Goal: Task Accomplishment & Management: Use online tool/utility

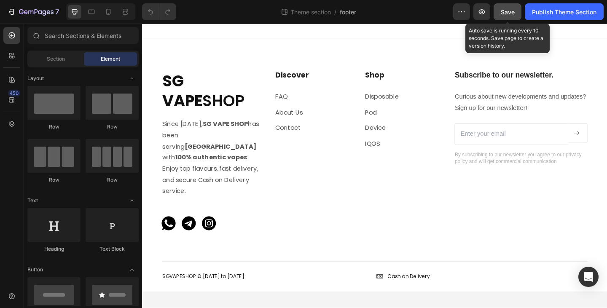
click at [500, 16] on button "Save" at bounding box center [508, 11] width 28 height 17
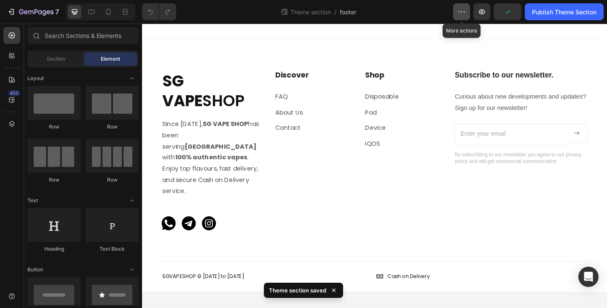
click at [464, 16] on button "button" at bounding box center [461, 11] width 17 height 17
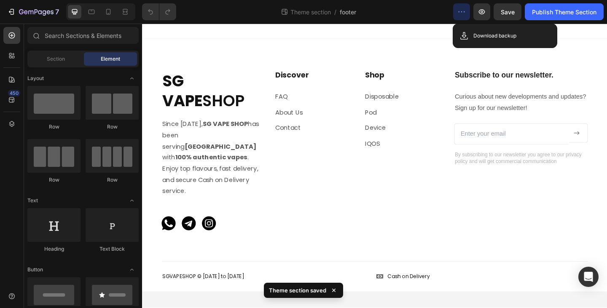
click at [462, 16] on icon "button" at bounding box center [461, 12] width 8 height 8
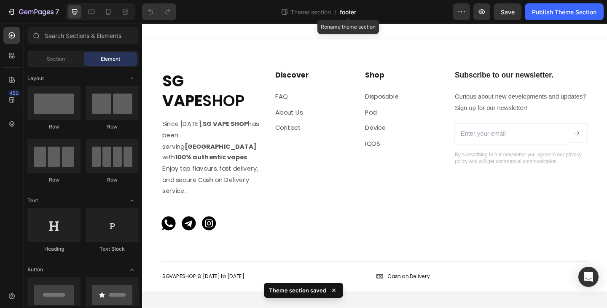
click at [344, 13] on span "footer" at bounding box center [348, 12] width 16 height 9
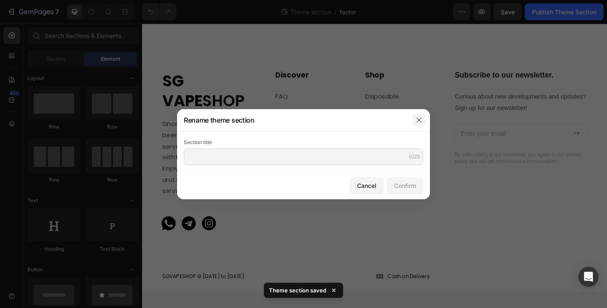
click at [419, 122] on icon "button" at bounding box center [419, 120] width 7 height 7
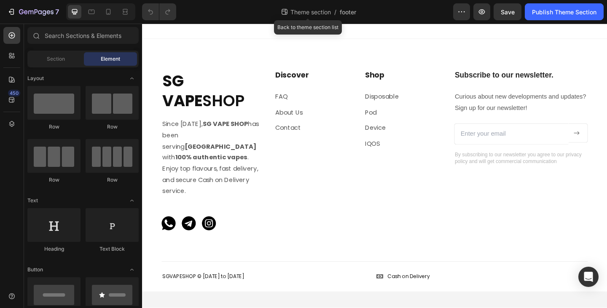
click at [310, 15] on span "Theme section" at bounding box center [311, 12] width 44 height 9
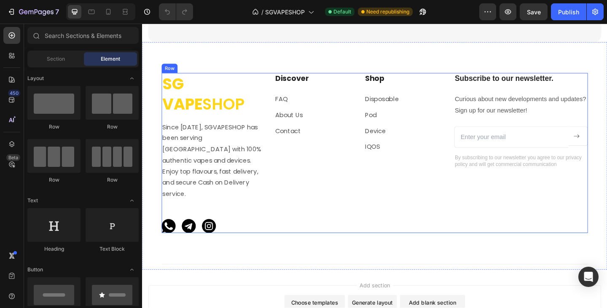
scroll to position [1498, 0]
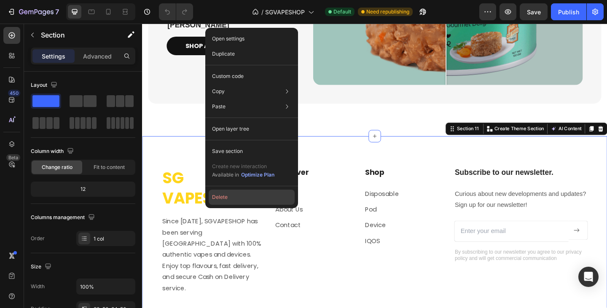
click at [234, 196] on button "Delete" at bounding box center [252, 197] width 86 height 15
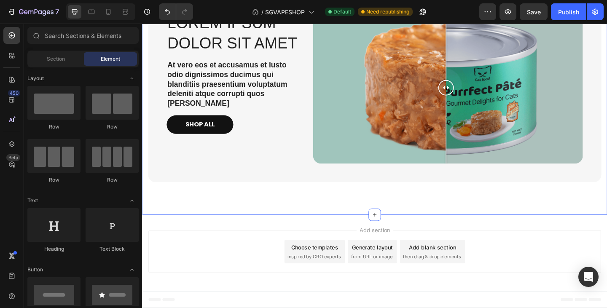
scroll to position [1410, 0]
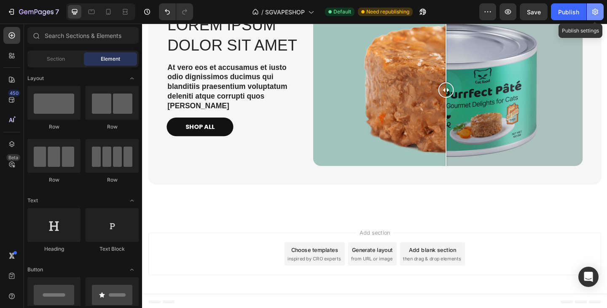
click at [597, 13] on icon "button" at bounding box center [595, 12] width 6 height 6
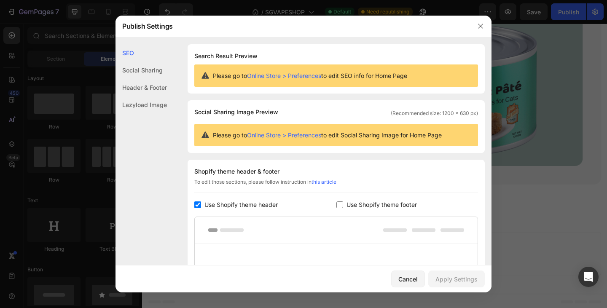
scroll to position [84, 0]
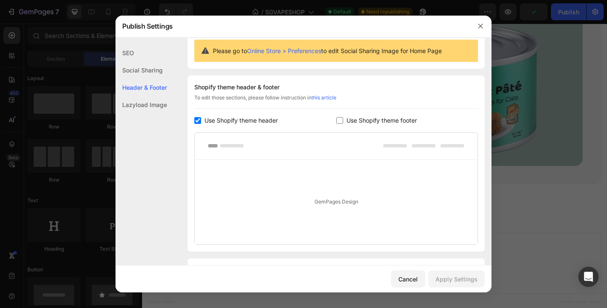
click at [339, 119] on input "checkbox" at bounding box center [339, 120] width 7 height 7
checkbox input "true"
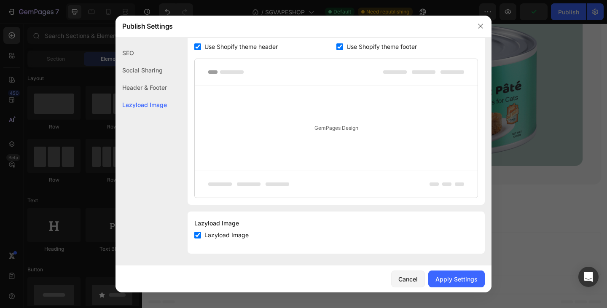
scroll to position [159, 0]
click at [453, 280] on div "Apply Settings" at bounding box center [457, 279] width 42 height 9
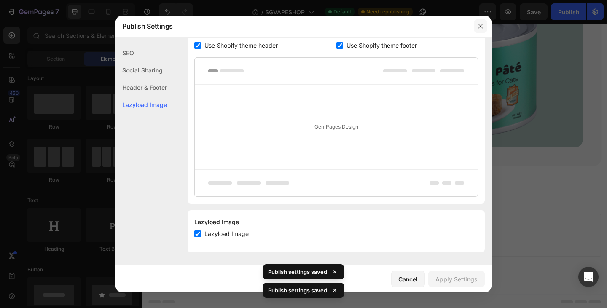
click at [481, 27] on icon "button" at bounding box center [480, 26] width 7 height 7
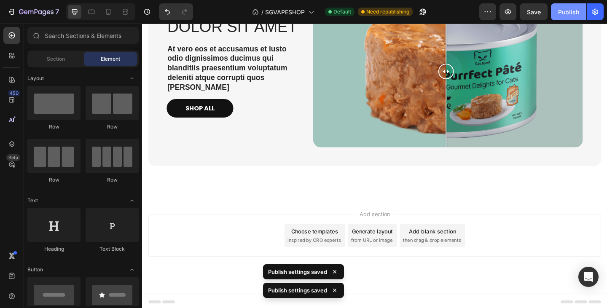
click at [566, 18] on button "Publish" at bounding box center [568, 11] width 35 height 17
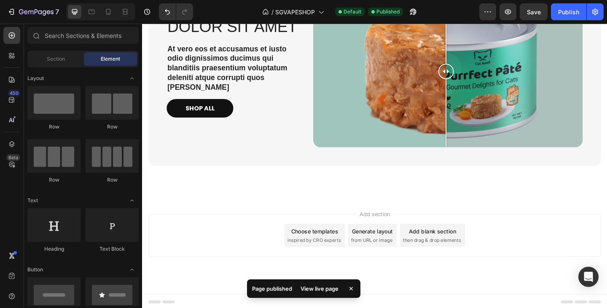
click at [322, 289] on div "View live page" at bounding box center [320, 289] width 48 height 12
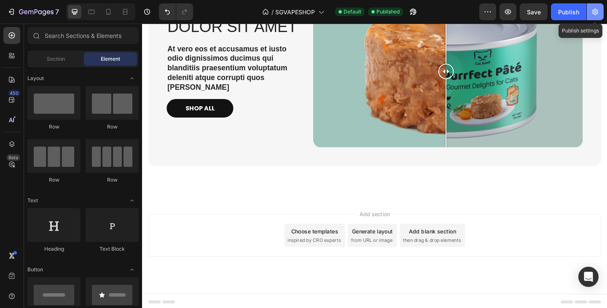
click at [597, 12] on icon "button" at bounding box center [595, 12] width 6 height 6
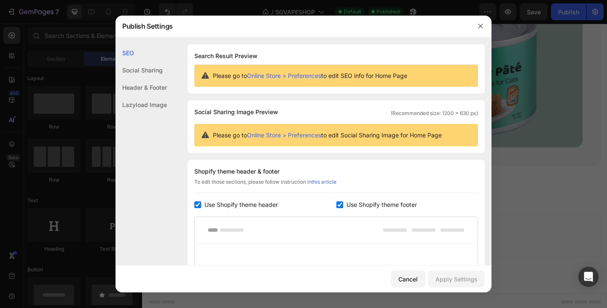
click at [337, 204] on input "checkbox" at bounding box center [339, 205] width 7 height 7
checkbox input "false"
click at [464, 279] on div "Apply Settings" at bounding box center [457, 279] width 42 height 9
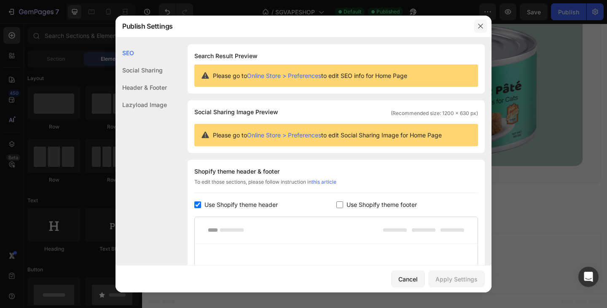
drag, startPoint x: 481, startPoint y: 23, endPoint x: 363, endPoint y: 18, distance: 117.7
click at [481, 23] on icon "button" at bounding box center [480, 26] width 7 height 7
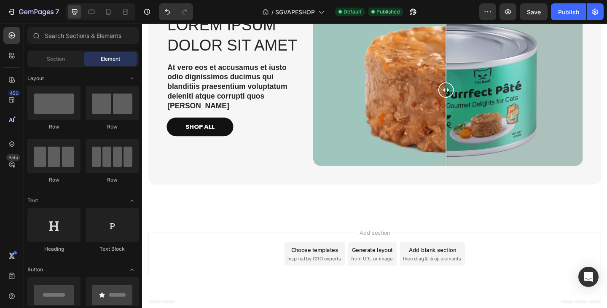
click at [451, 276] on span "then drag & drop elements" at bounding box center [457, 280] width 63 height 8
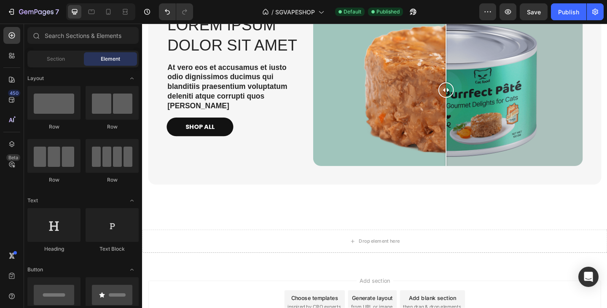
scroll to position [1462, 0]
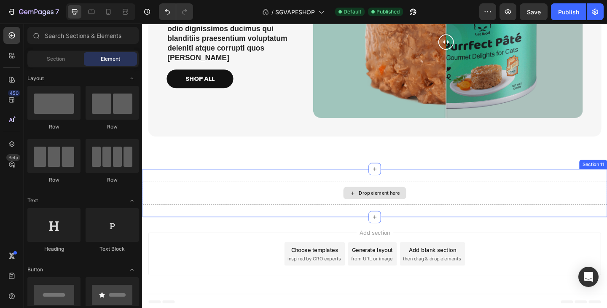
click at [373, 206] on div "Drop element here" at bounding box center [395, 208] width 68 height 13
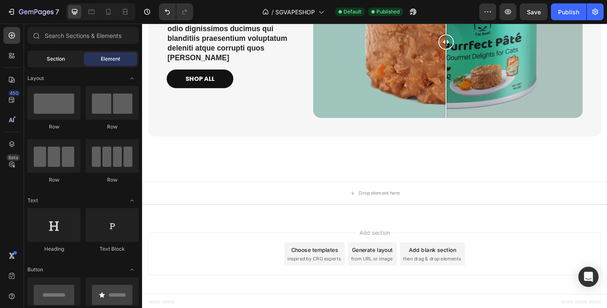
click at [70, 63] on div "Section" at bounding box center [55, 58] width 53 height 13
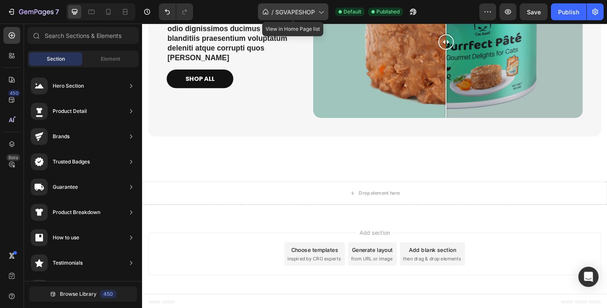
click at [308, 11] on span "SGVAPESHOP" at bounding box center [295, 12] width 40 height 9
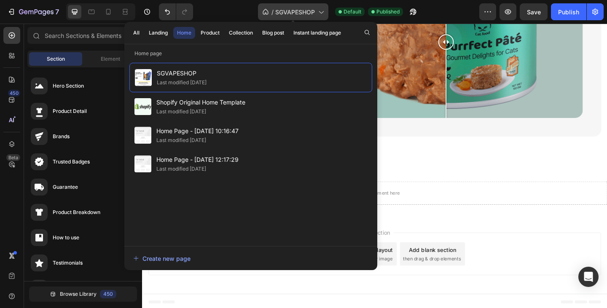
click at [308, 11] on span "SGVAPESHOP" at bounding box center [295, 12] width 40 height 9
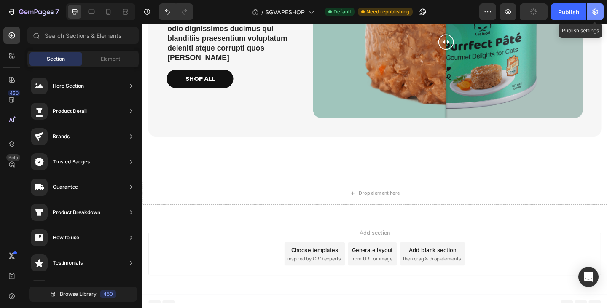
click at [596, 12] on icon "button" at bounding box center [595, 12] width 2 height 2
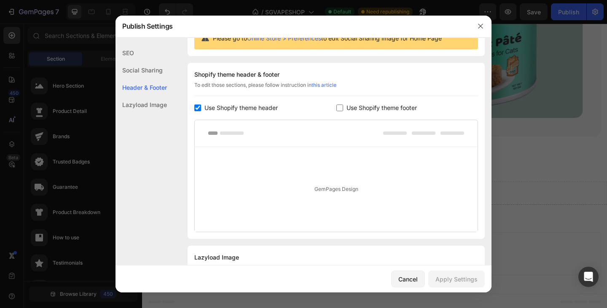
scroll to position [126, 0]
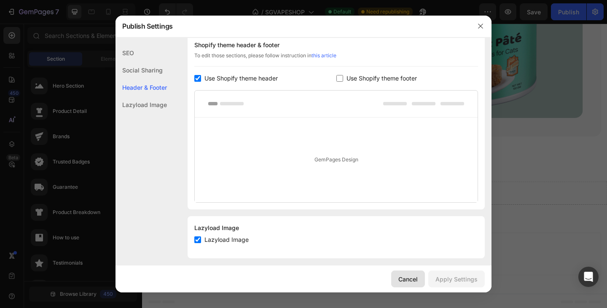
click at [411, 280] on div "Cancel" at bounding box center [407, 279] width 19 height 9
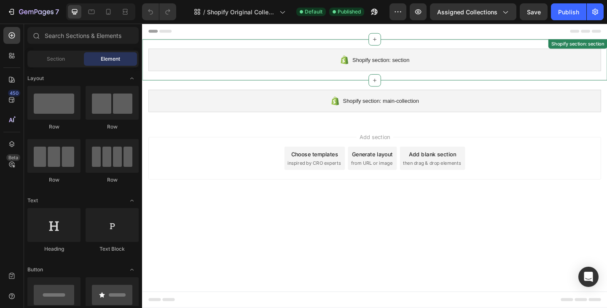
click at [431, 63] on span "Shopify section: section" at bounding box center [402, 63] width 62 height 10
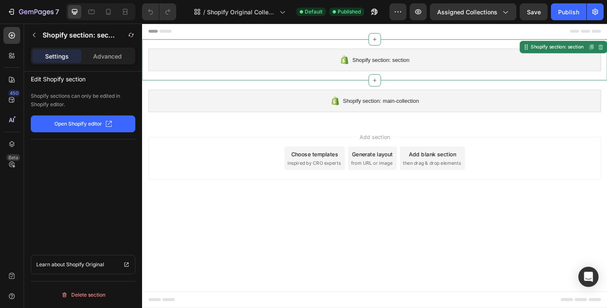
click at [91, 125] on p "Open Shopify editor" at bounding box center [78, 124] width 48 height 8
click at [597, 14] on icon "button" at bounding box center [595, 12] width 8 height 8
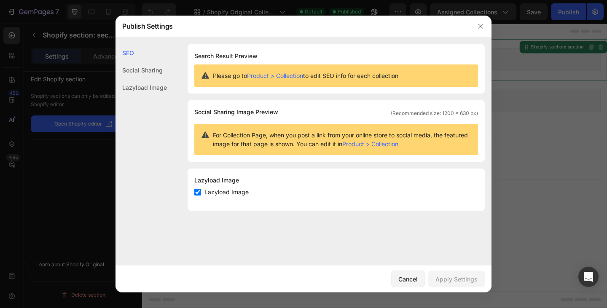
click at [224, 134] on span "For Collection Page, when you post a link from your online store to social medi…" at bounding box center [342, 140] width 258 height 18
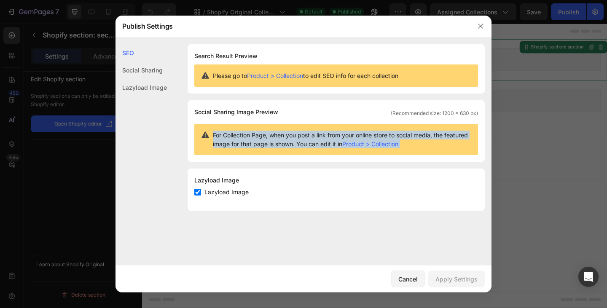
click at [224, 134] on span "For Collection Page, when you post a link from your online store to social medi…" at bounding box center [342, 140] width 258 height 18
click at [465, 137] on span "For Collection Page, when you post a link from your online store to social medi…" at bounding box center [342, 140] width 258 height 18
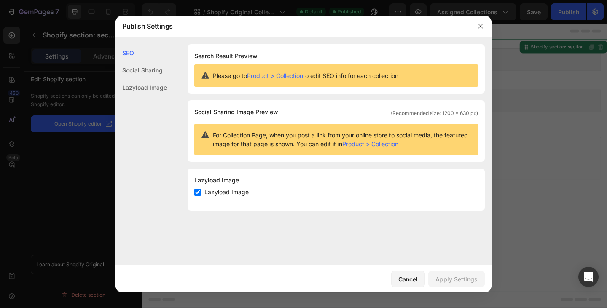
drag, startPoint x: 563, startPoint y: 124, endPoint x: 395, endPoint y: 144, distance: 169.9
click at [563, 124] on div at bounding box center [303, 154] width 607 height 308
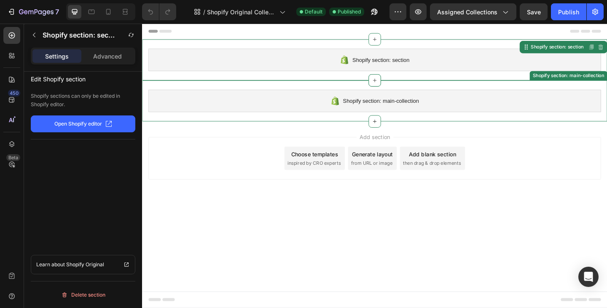
click at [436, 109] on span "Shopify section: main-collection" at bounding box center [401, 108] width 83 height 10
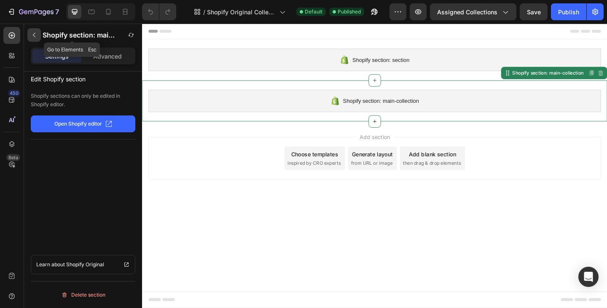
click at [36, 32] on icon "button" at bounding box center [34, 35] width 7 height 7
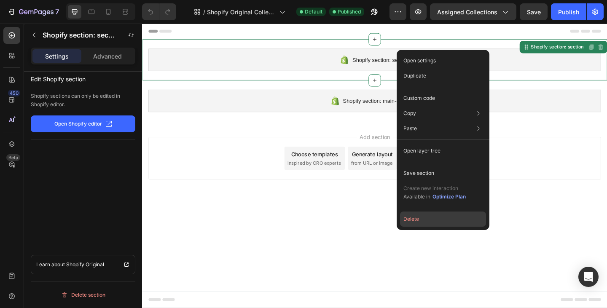
drag, startPoint x: 430, startPoint y: 221, endPoint x: 304, endPoint y: 127, distance: 157.5
click at [430, 221] on button "Delete" at bounding box center [443, 219] width 86 height 15
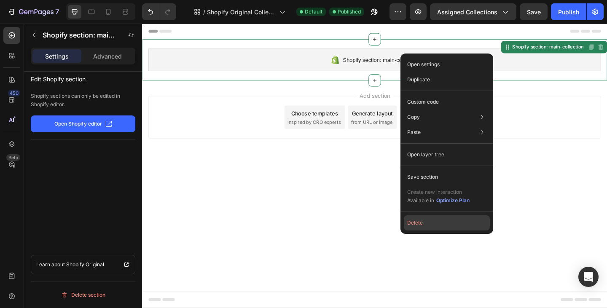
drag, startPoint x: 430, startPoint y: 225, endPoint x: 213, endPoint y: 131, distance: 237.0
click at [430, 225] on button "Delete" at bounding box center [447, 222] width 86 height 15
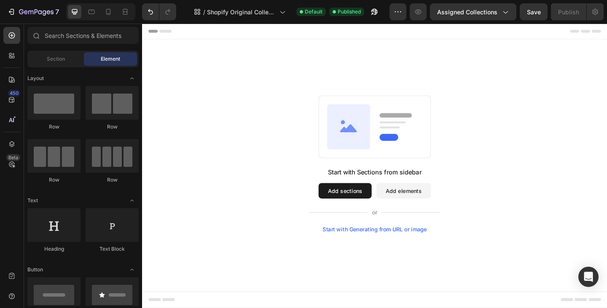
click at [376, 205] on button "Add sections" at bounding box center [363, 205] width 58 height 17
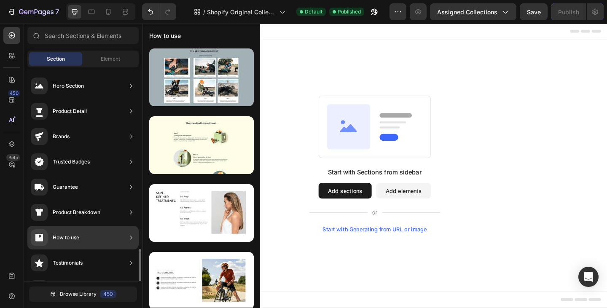
scroll to position [126, 0]
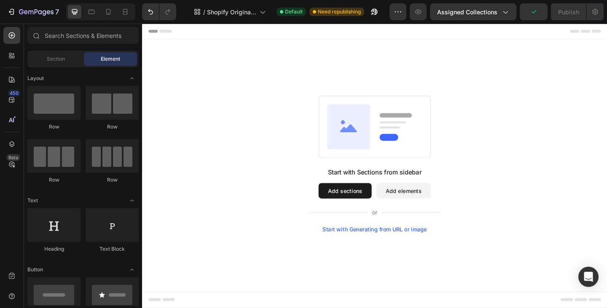
click at [350, 204] on button "Add sections" at bounding box center [363, 205] width 58 height 17
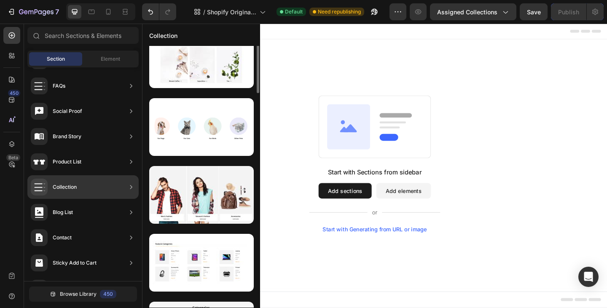
scroll to position [0, 0]
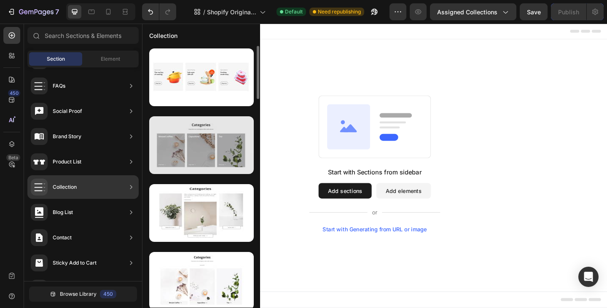
click at [216, 143] on div at bounding box center [201, 145] width 105 height 58
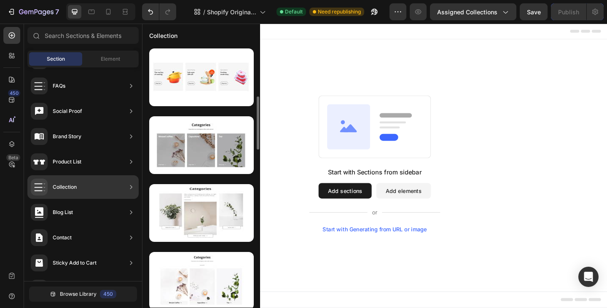
scroll to position [84, 0]
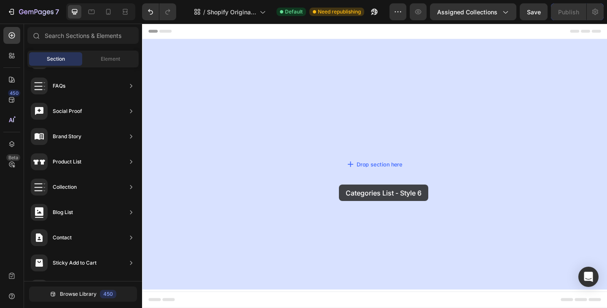
drag, startPoint x: 360, startPoint y: 232, endPoint x: 356, endPoint y: 199, distance: 33.6
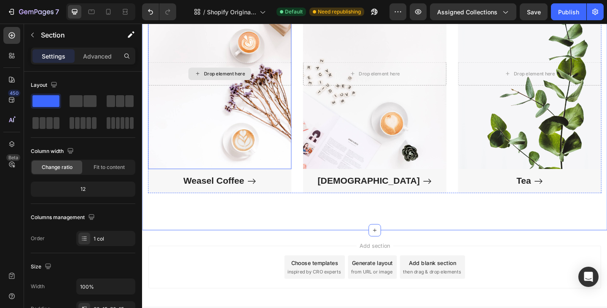
scroll to position [207, 0]
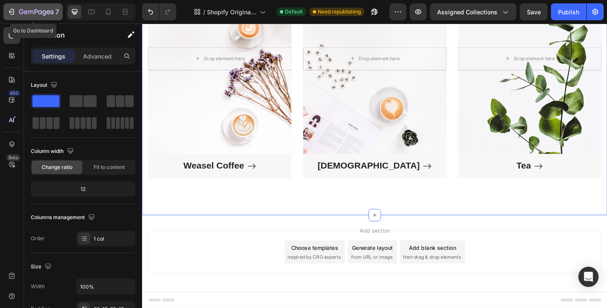
click at [20, 8] on div "7" at bounding box center [39, 12] width 40 height 10
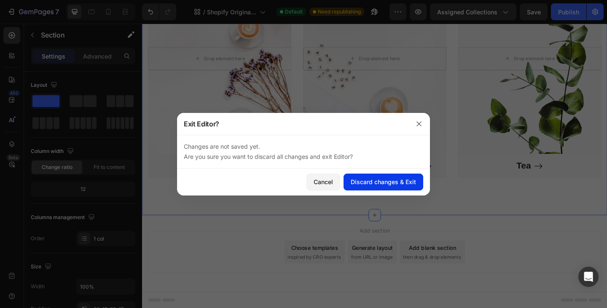
click at [371, 186] on div "Discard changes & Exit" at bounding box center [383, 181] width 65 height 9
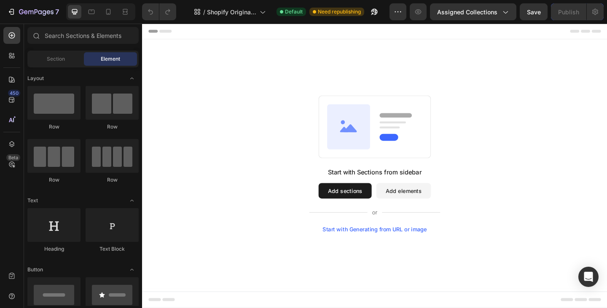
click at [424, 207] on button "Add elements" at bounding box center [426, 205] width 59 height 17
click at [368, 206] on button "Add sections" at bounding box center [363, 205] width 58 height 17
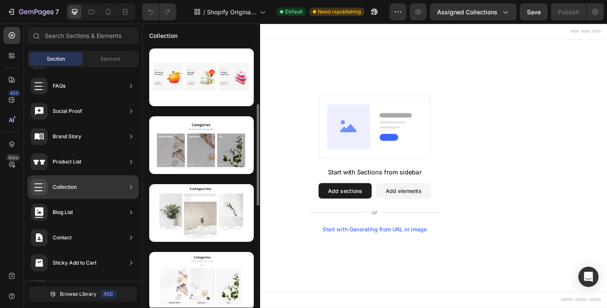
scroll to position [211, 0]
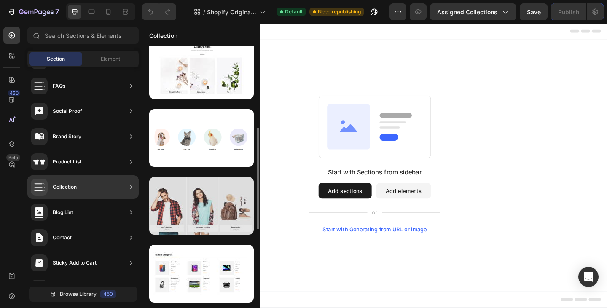
click at [200, 210] on div at bounding box center [201, 206] width 105 height 58
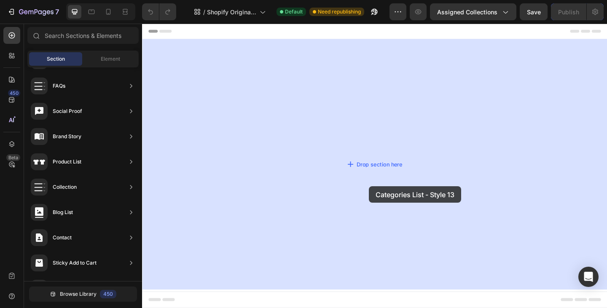
drag, startPoint x: 339, startPoint y: 240, endPoint x: 388, endPoint y: 202, distance: 62.4
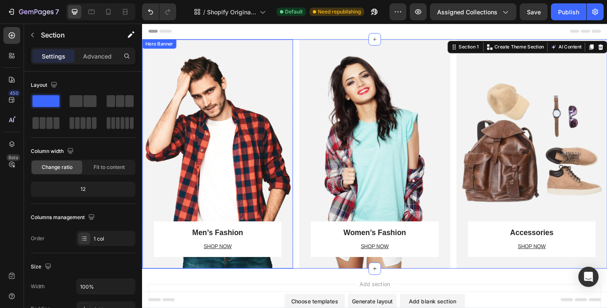
click at [247, 87] on div "Men’s Fashion Heading SHOP NOW Text block Row Row" at bounding box center [224, 166] width 164 height 250
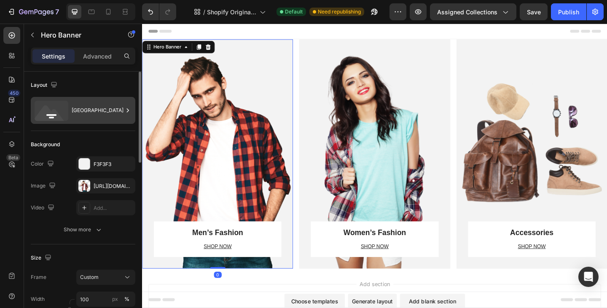
click at [89, 113] on div "Bottom center" at bounding box center [97, 110] width 51 height 19
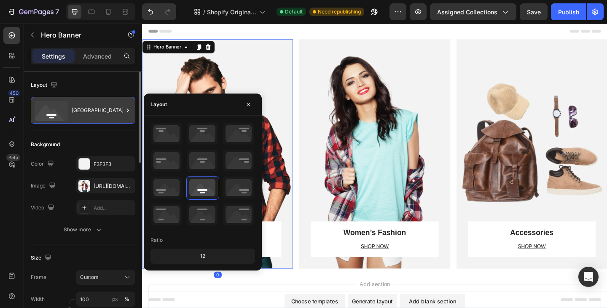
click at [89, 113] on div "Bottom center" at bounding box center [97, 110] width 51 height 19
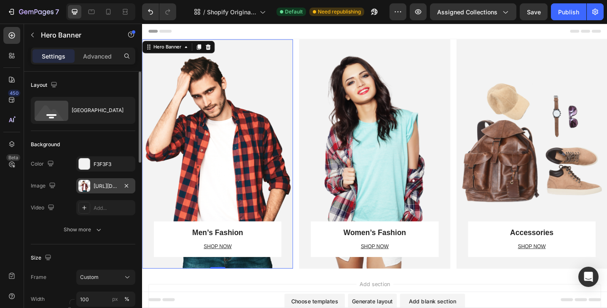
click at [92, 185] on div "https://ucarecdn.com/b7e34b98-d7d2-42ba-a001-c2e3fccf6cfb/-/format/auto/" at bounding box center [105, 185] width 59 height 15
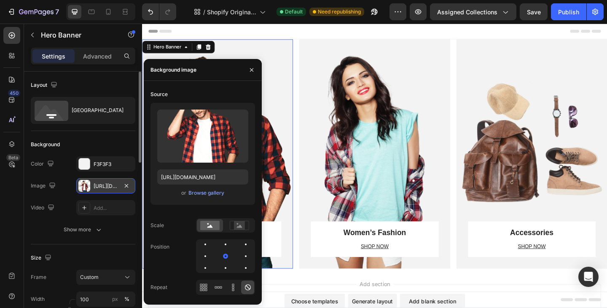
click at [92, 185] on div "https://ucarecdn.com/b7e34b98-d7d2-42ba-a001-c2e3fccf6cfb/-/format/auto/" at bounding box center [105, 185] width 59 height 15
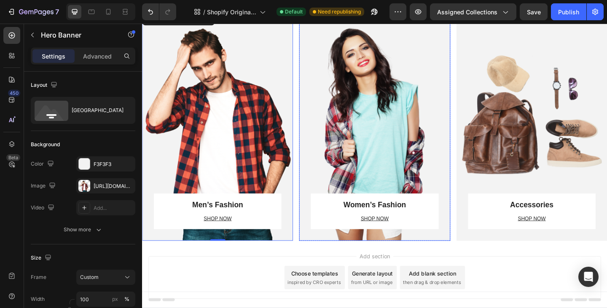
scroll to position [40, 0]
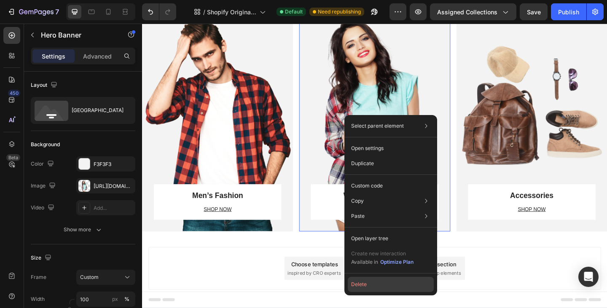
click at [390, 284] on button "Delete" at bounding box center [391, 284] width 86 height 15
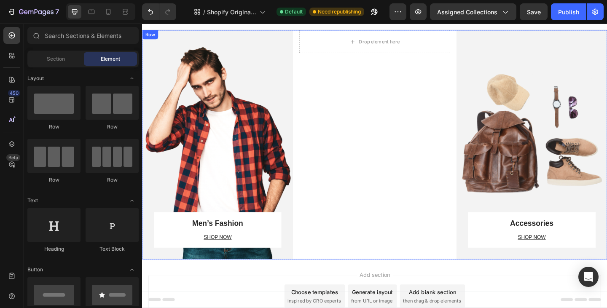
scroll to position [0, 0]
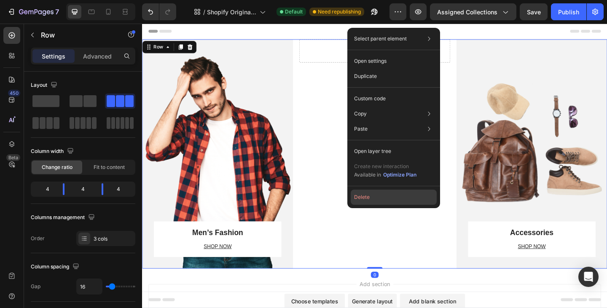
click at [387, 201] on button "Delete" at bounding box center [394, 197] width 86 height 15
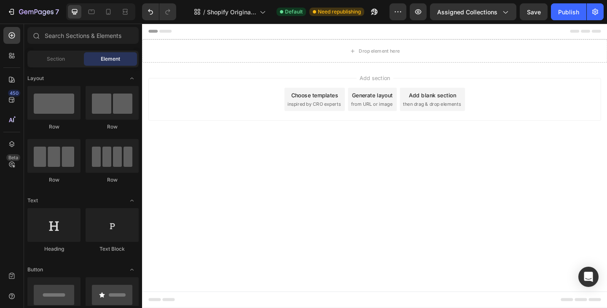
click at [321, 110] on span "inspired by CRO experts" at bounding box center [329, 112] width 58 height 8
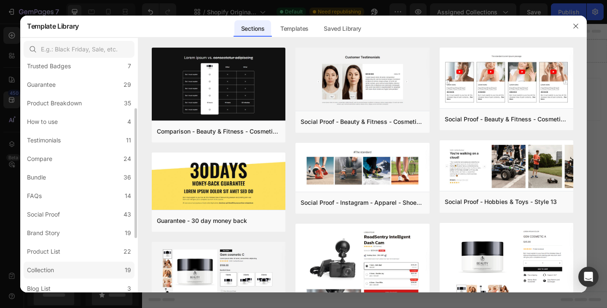
scroll to position [169, 0]
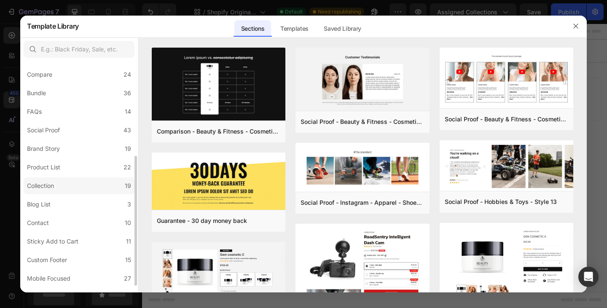
click at [91, 187] on label "Collection 19" at bounding box center [79, 185] width 111 height 17
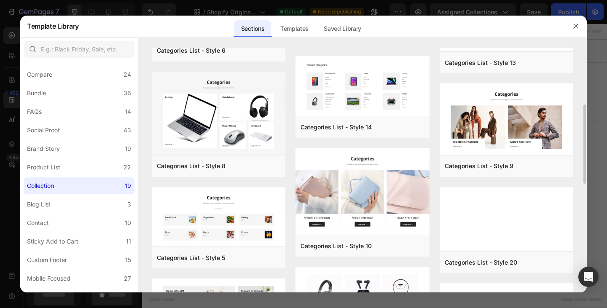
scroll to position [0, 0]
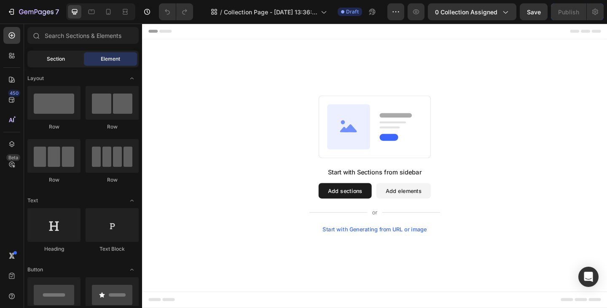
click at [65, 63] on div "Section" at bounding box center [55, 58] width 53 height 13
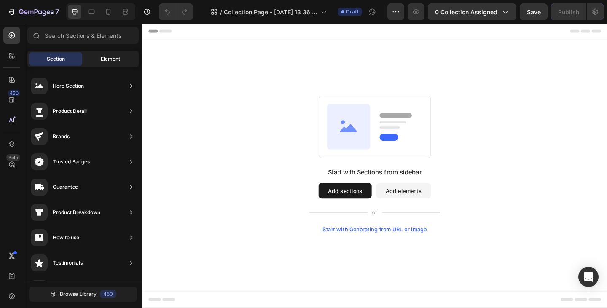
click at [113, 59] on span "Element" at bounding box center [110, 59] width 19 height 8
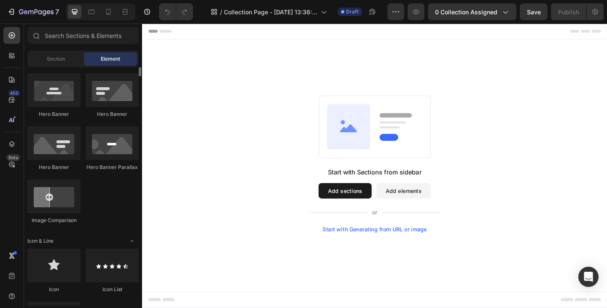
scroll to position [422, 0]
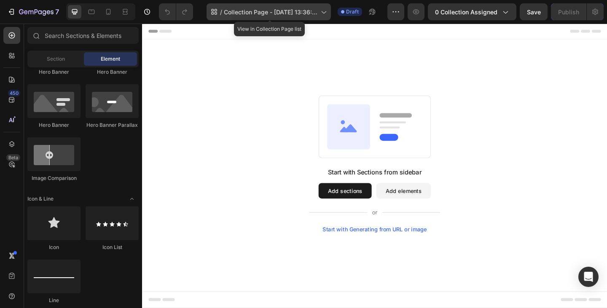
click at [317, 13] on span "Collection Page - [DATE] 13:36:56" at bounding box center [271, 12] width 94 height 9
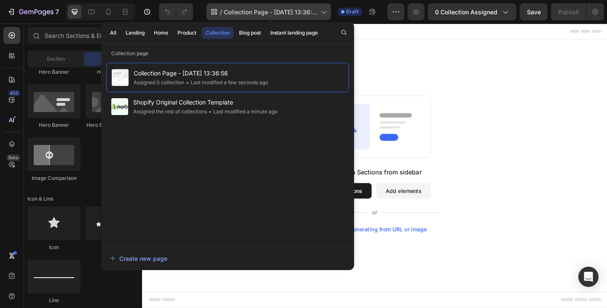
click at [319, 13] on div "/ Collection Page - [DATE] 13:36:56" at bounding box center [269, 11] width 124 height 17
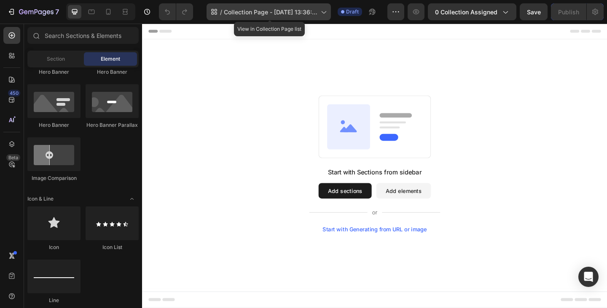
drag, startPoint x: 320, startPoint y: 14, endPoint x: 317, endPoint y: 16, distance: 4.3
click at [320, 14] on div "/ Collection Page - [DATE] 13:36:56" at bounding box center [269, 11] width 124 height 17
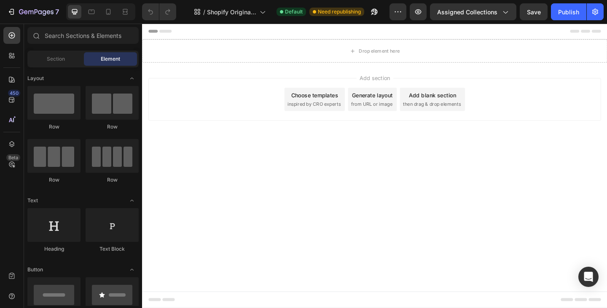
click at [333, 105] on div "Choose templates" at bounding box center [329, 101] width 51 height 9
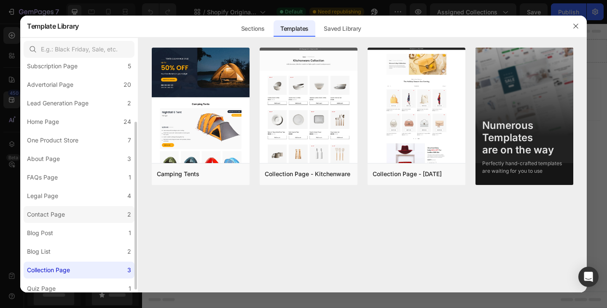
scroll to position [89, 0]
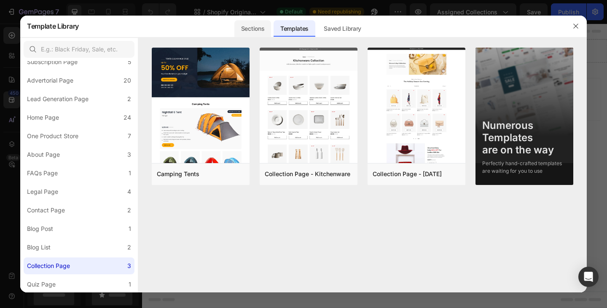
click at [258, 29] on div "Sections" at bounding box center [252, 28] width 37 height 17
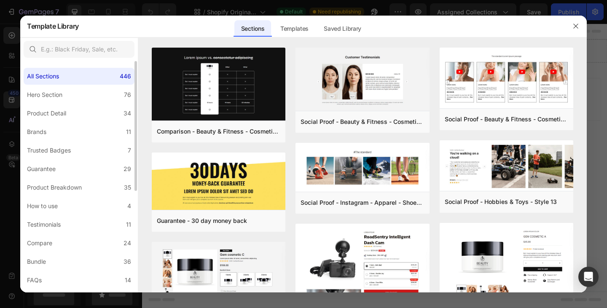
scroll to position [84, 0]
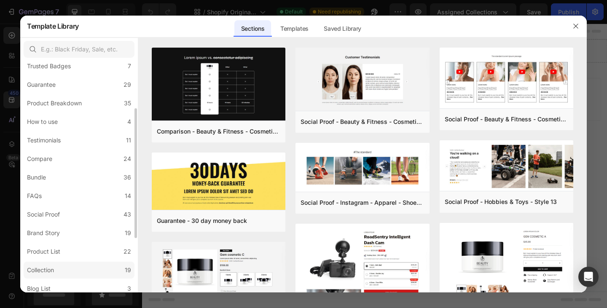
click at [77, 274] on label "Collection 19" at bounding box center [79, 270] width 111 height 17
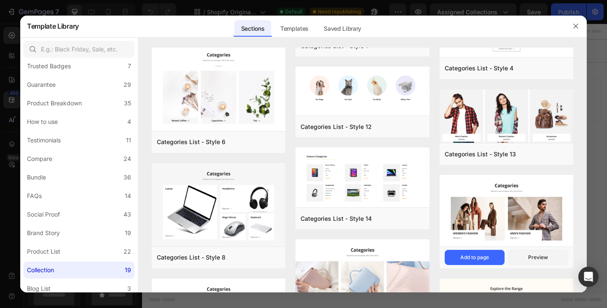
scroll to position [253, 0]
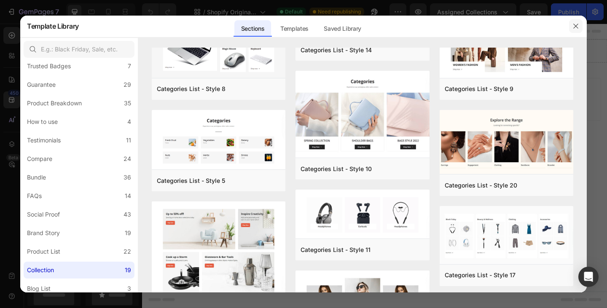
click at [575, 26] on icon "button" at bounding box center [576, 26] width 7 height 7
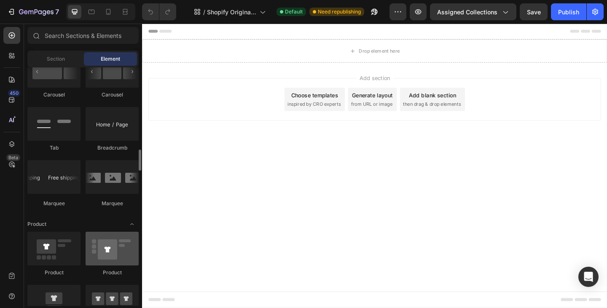
scroll to position [1012, 0]
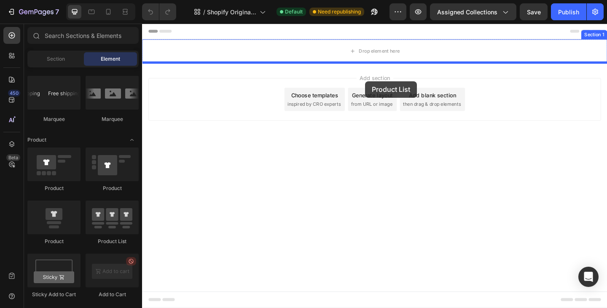
drag, startPoint x: 360, startPoint y: 162, endPoint x: 384, endPoint y: 86, distance: 79.3
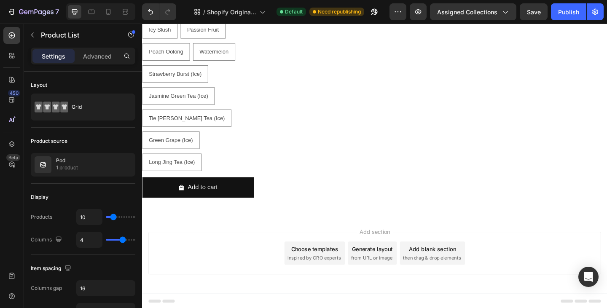
scroll to position [22, 0]
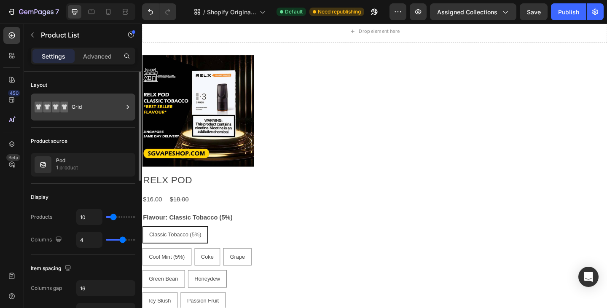
click at [90, 108] on div "Grid" at bounding box center [97, 106] width 51 height 19
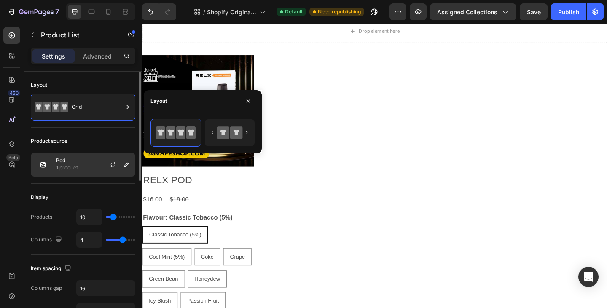
click at [71, 169] on p "1 product" at bounding box center [67, 168] width 22 height 8
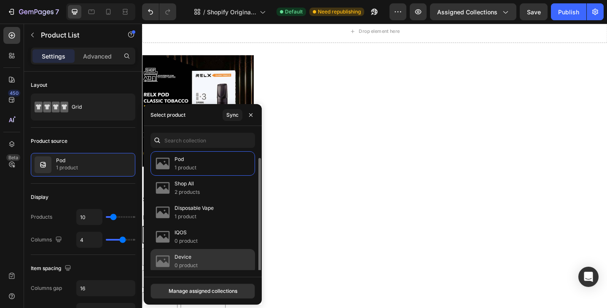
scroll to position [3, 0]
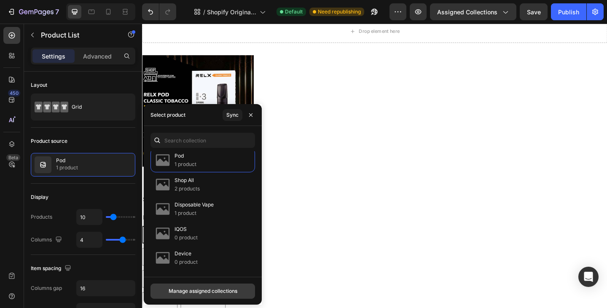
click at [233, 294] on div "Manage assigned collections" at bounding box center [203, 292] width 69 height 8
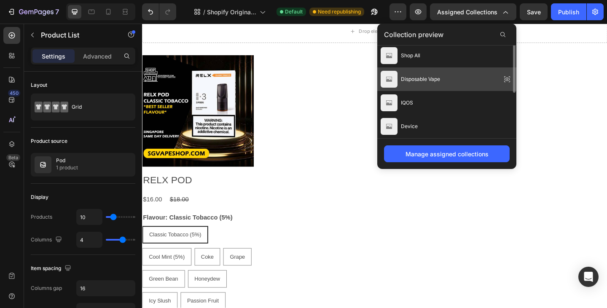
scroll to position [0, 0]
click at [451, 78] on div "Shop All" at bounding box center [446, 81] width 139 height 24
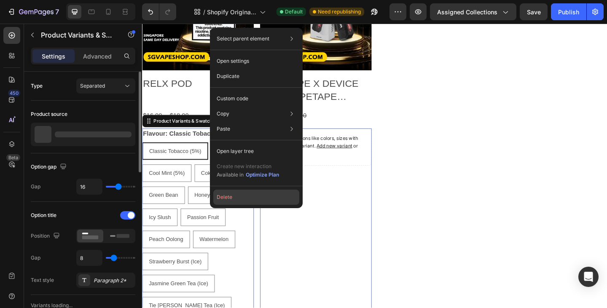
click at [259, 195] on button "Delete" at bounding box center [256, 197] width 86 height 15
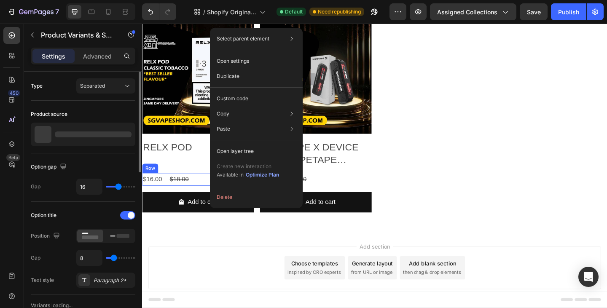
scroll to position [55, 0]
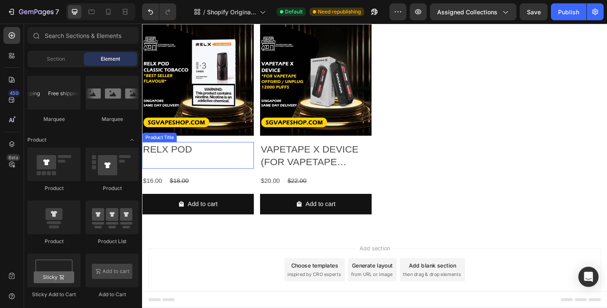
click at [213, 156] on h2 "RELX POD" at bounding box center [202, 161] width 121 height 16
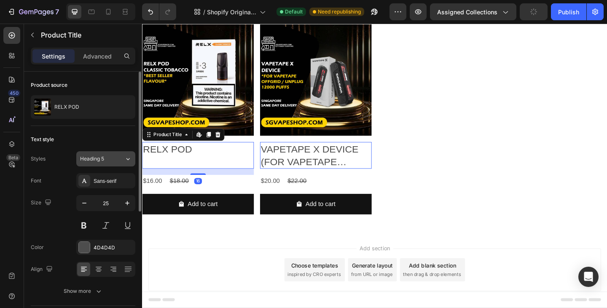
click at [98, 153] on button "Heading 5" at bounding box center [105, 158] width 59 height 15
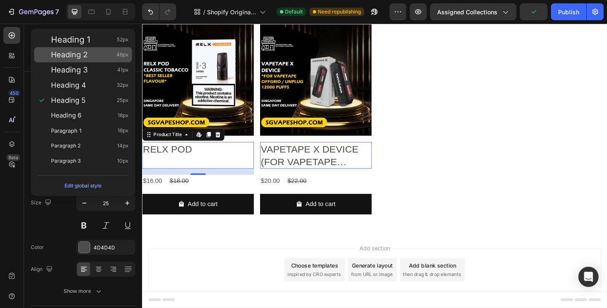
drag, startPoint x: 84, startPoint y: 59, endPoint x: 161, endPoint y: 156, distance: 122.7
click at [84, 59] on div "Heading 2 46px" at bounding box center [83, 54] width 98 height 15
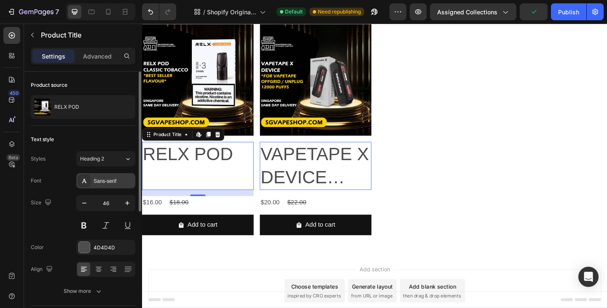
click at [102, 183] on div "Sans-serif" at bounding box center [114, 181] width 40 height 8
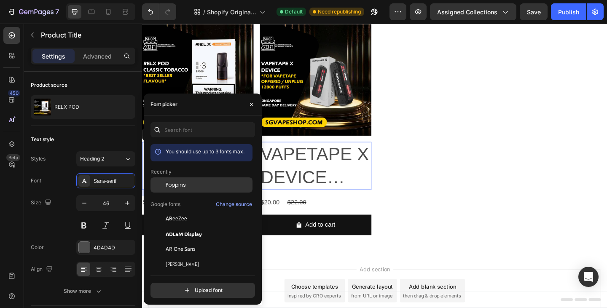
click at [176, 180] on div "Poppins" at bounding box center [202, 184] width 102 height 15
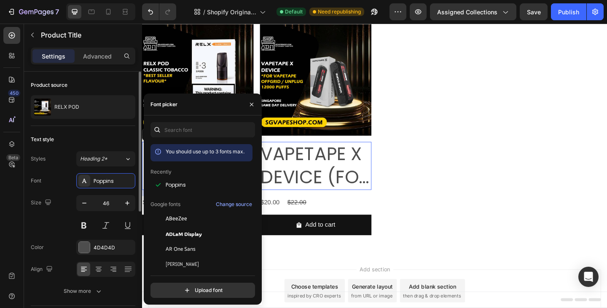
drag, startPoint x: 60, startPoint y: 179, endPoint x: 74, endPoint y: 199, distance: 24.0
click at [60, 179] on div "Font Poppins" at bounding box center [83, 180] width 105 height 15
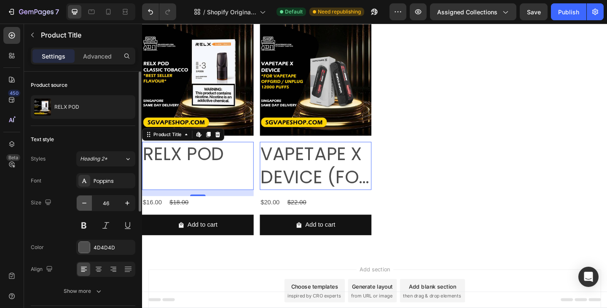
click at [82, 206] on icon "button" at bounding box center [84, 203] width 8 height 8
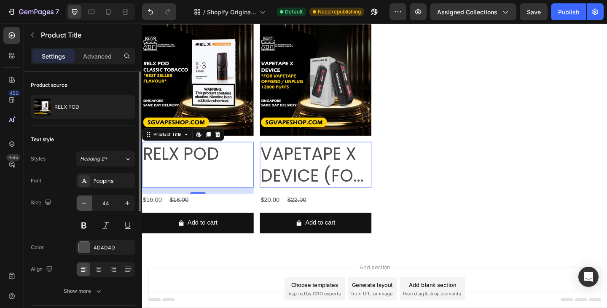
click at [82, 206] on icon "button" at bounding box center [84, 203] width 8 height 8
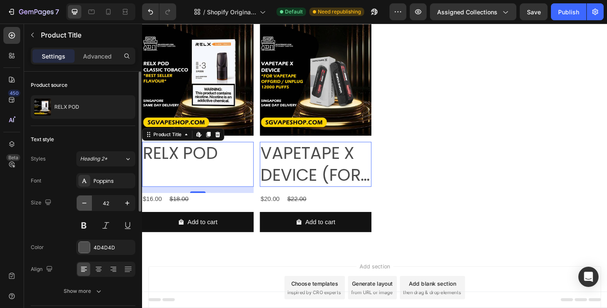
click at [82, 206] on icon "button" at bounding box center [84, 203] width 8 height 8
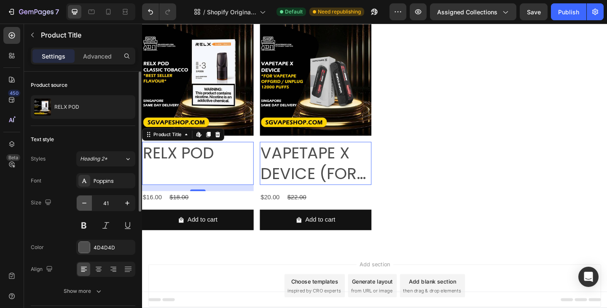
click at [82, 206] on icon "button" at bounding box center [84, 203] width 8 height 8
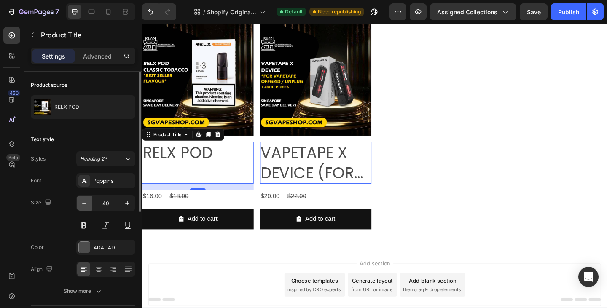
click at [82, 206] on icon "button" at bounding box center [84, 203] width 8 height 8
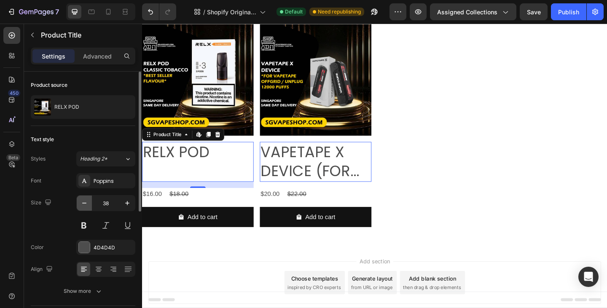
click at [82, 206] on icon "button" at bounding box center [84, 203] width 8 height 8
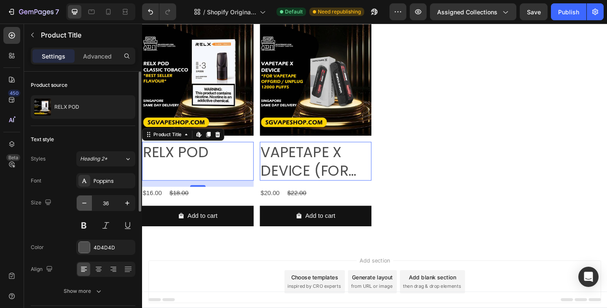
click at [82, 206] on icon "button" at bounding box center [84, 203] width 8 height 8
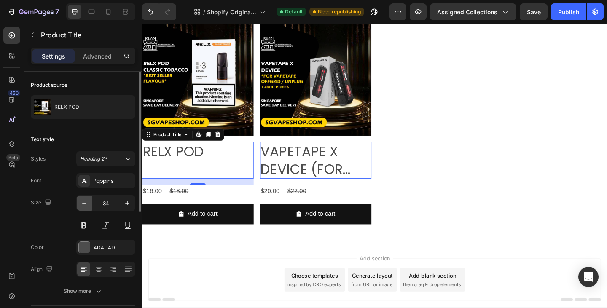
click at [82, 206] on icon "button" at bounding box center [84, 203] width 8 height 8
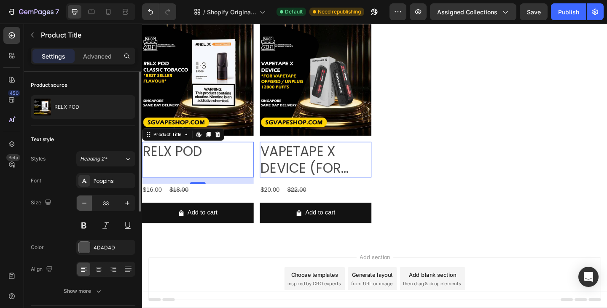
click at [82, 206] on icon "button" at bounding box center [84, 203] width 8 height 8
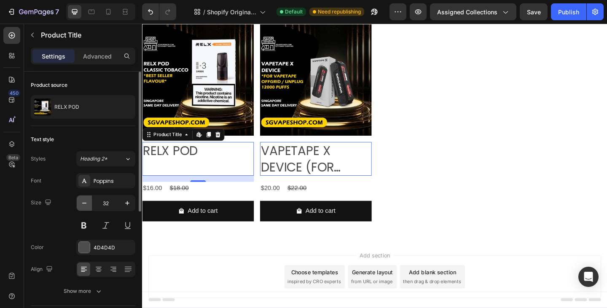
click at [82, 206] on icon "button" at bounding box center [84, 203] width 8 height 8
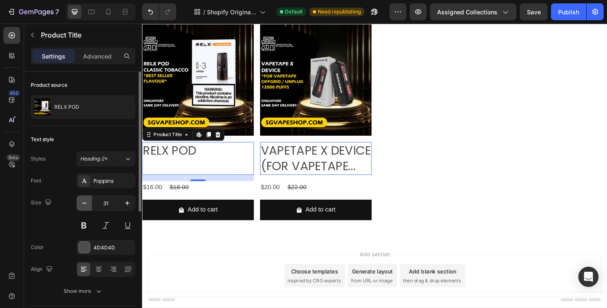
click at [82, 206] on icon "button" at bounding box center [84, 203] width 8 height 8
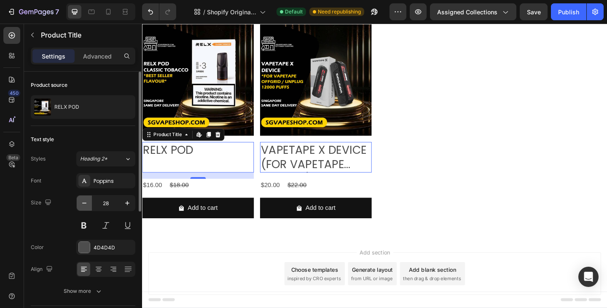
click at [82, 206] on icon "button" at bounding box center [84, 203] width 8 height 8
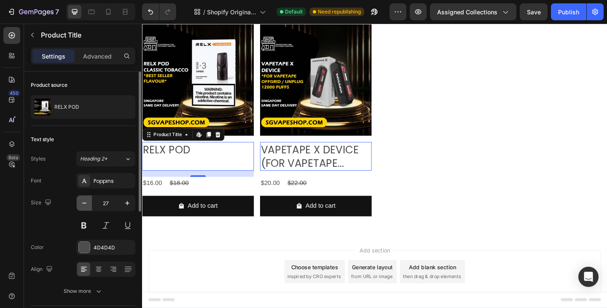
click at [82, 206] on icon "button" at bounding box center [84, 203] width 8 height 8
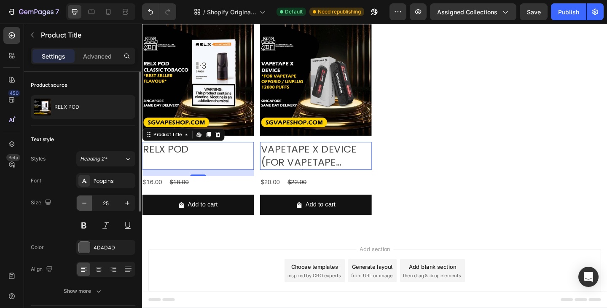
click at [82, 206] on icon "button" at bounding box center [84, 203] width 8 height 8
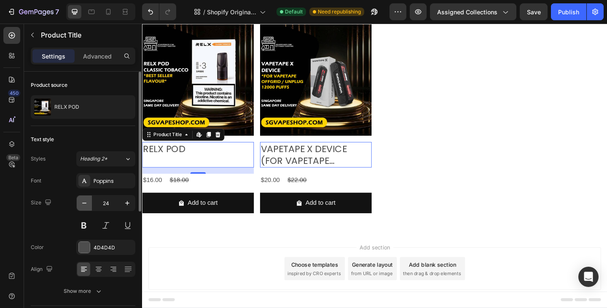
click at [82, 206] on icon "button" at bounding box center [84, 203] width 8 height 8
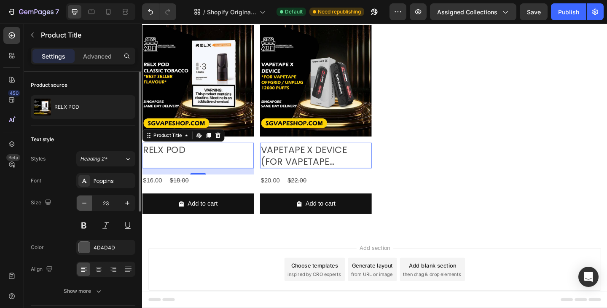
click at [82, 206] on icon "button" at bounding box center [84, 203] width 8 height 8
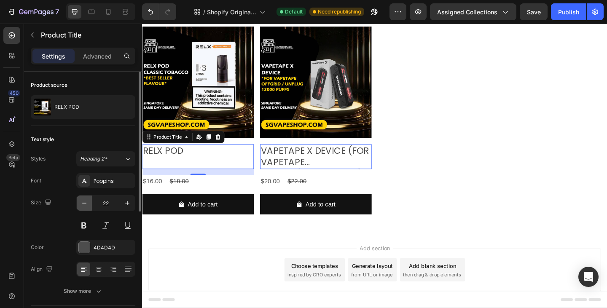
click at [82, 206] on icon "button" at bounding box center [84, 203] width 8 height 8
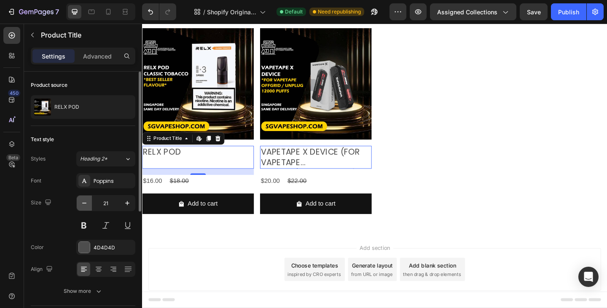
click at [82, 206] on icon "button" at bounding box center [84, 203] width 8 height 8
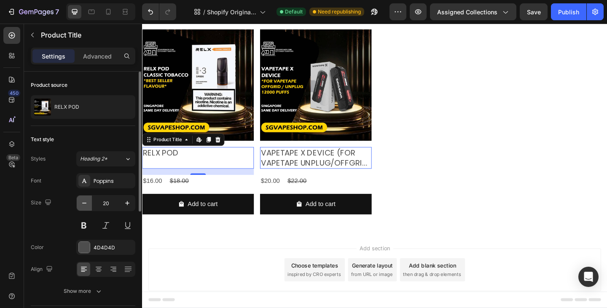
click at [82, 206] on icon "button" at bounding box center [84, 203] width 8 height 8
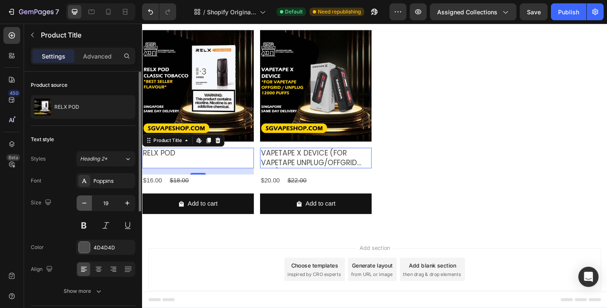
click at [82, 206] on icon "button" at bounding box center [84, 203] width 8 height 8
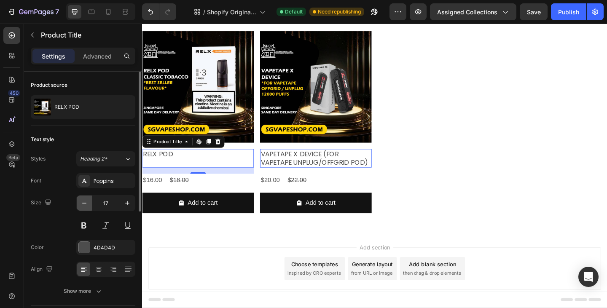
click at [82, 206] on icon "button" at bounding box center [84, 203] width 8 height 8
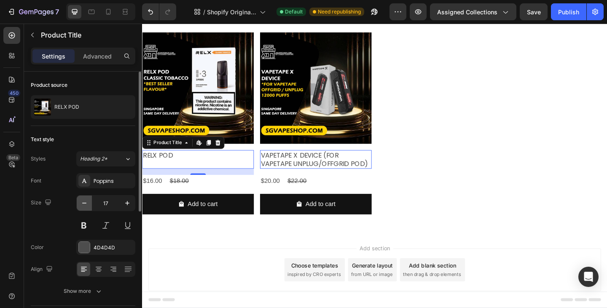
type input "16"
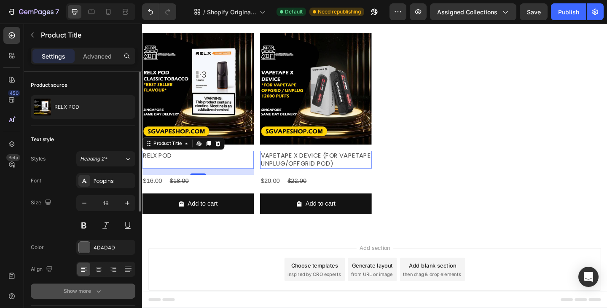
scroll to position [84, 0]
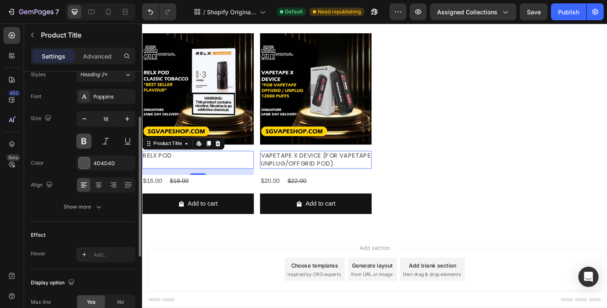
click at [85, 144] on button at bounding box center [83, 141] width 15 height 15
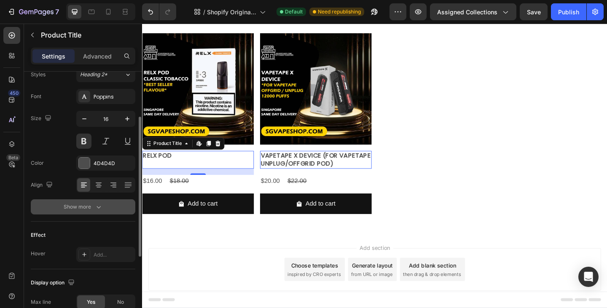
click at [95, 204] on icon "button" at bounding box center [98, 207] width 8 height 8
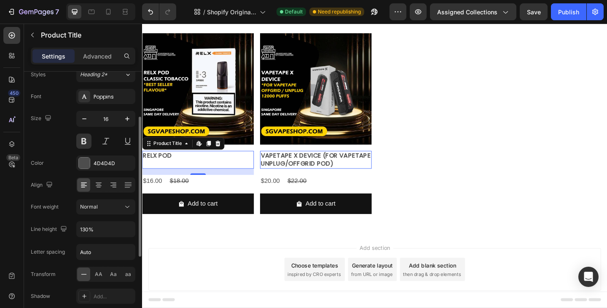
scroll to position [169, 0]
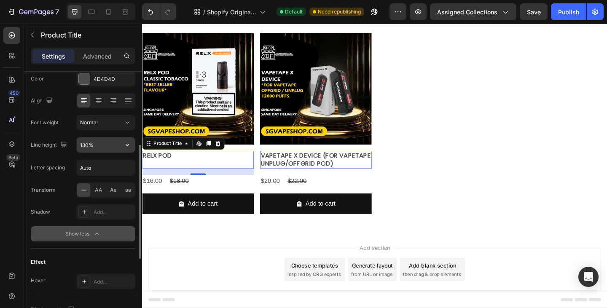
click at [98, 146] on input "130%" at bounding box center [106, 144] width 58 height 15
click at [126, 146] on icon "button" at bounding box center [127, 145] width 8 height 8
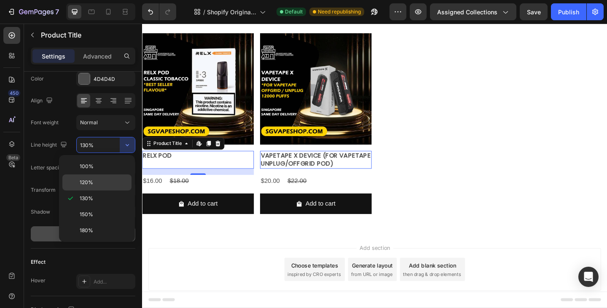
click at [89, 180] on span "120%" at bounding box center [86, 183] width 13 height 8
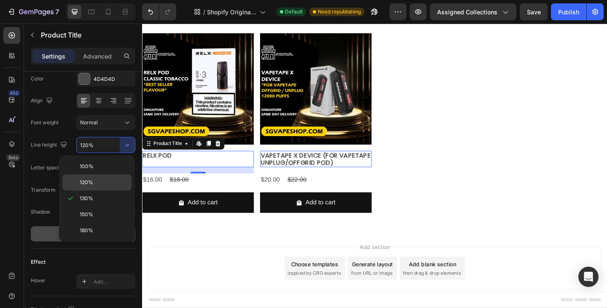
scroll to position [44, 0]
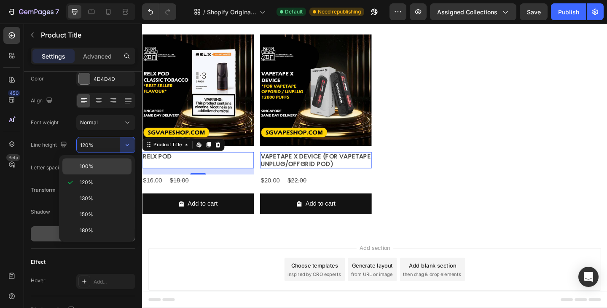
click at [99, 167] on p "100%" at bounding box center [104, 167] width 48 height 8
type input "100%"
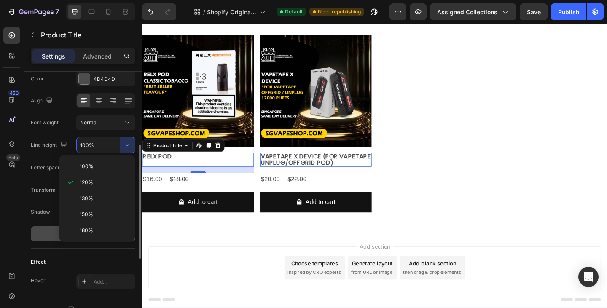
scroll to position [41, 0]
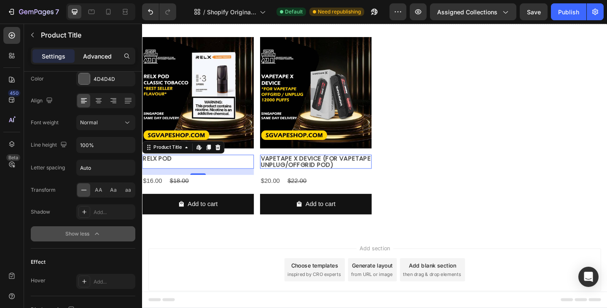
click at [102, 57] on p "Advanced" at bounding box center [97, 56] width 29 height 9
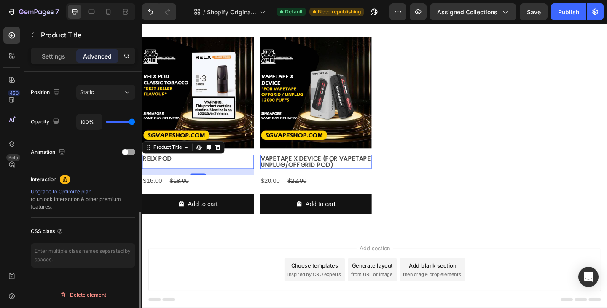
scroll to position [91, 0]
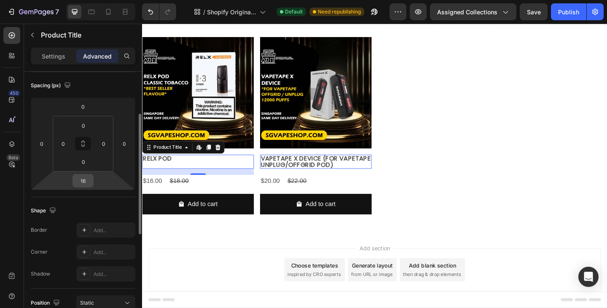
click at [83, 177] on input "16" at bounding box center [83, 181] width 17 height 13
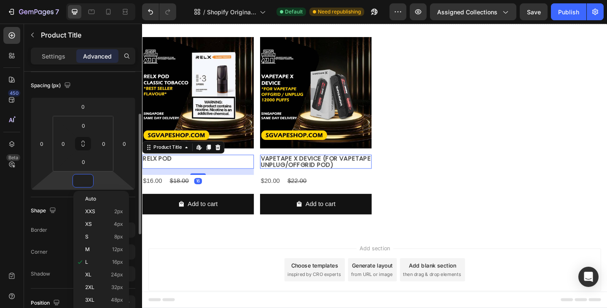
scroll to position [35, 0]
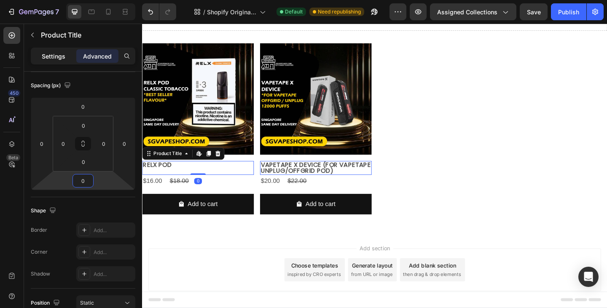
click at [60, 55] on p "Settings" at bounding box center [54, 56] width 24 height 9
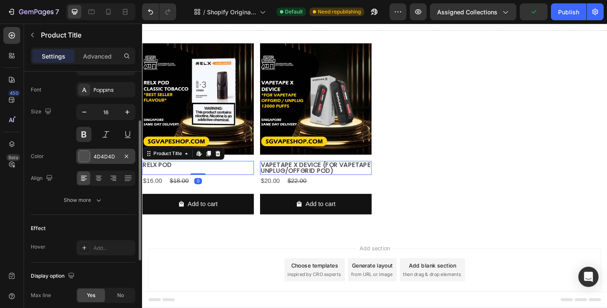
click at [97, 158] on div "4D4D4D" at bounding box center [106, 157] width 24 height 8
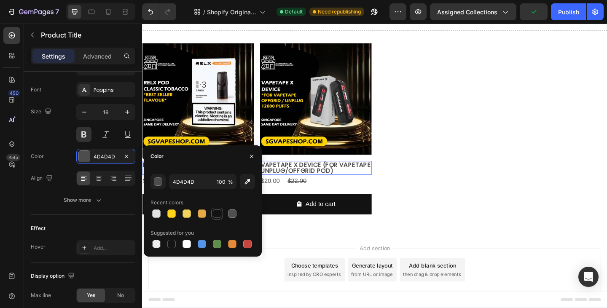
click at [218, 215] on div at bounding box center [217, 214] width 8 height 8
type input "121212"
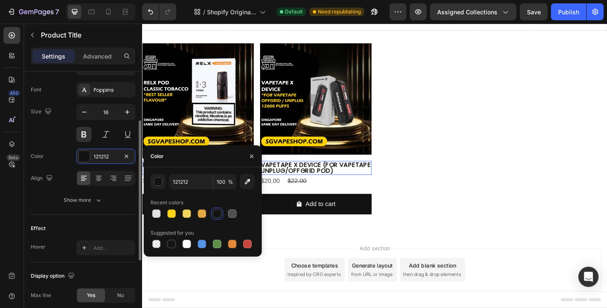
click at [54, 148] on div "Font Poppins Size 16 Color 121212 Align Show more" at bounding box center [83, 145] width 105 height 126
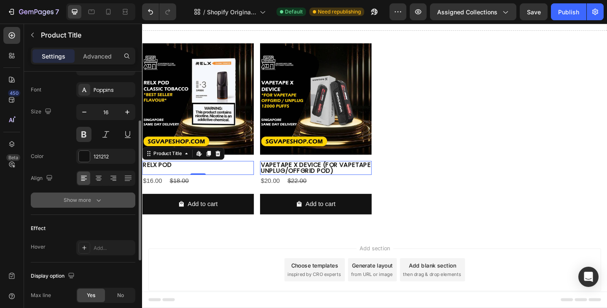
click at [94, 200] on div "Show more" at bounding box center [83, 200] width 39 height 8
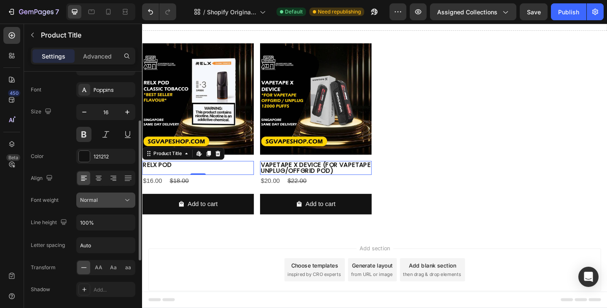
click at [107, 202] on div "Normal" at bounding box center [101, 200] width 43 height 8
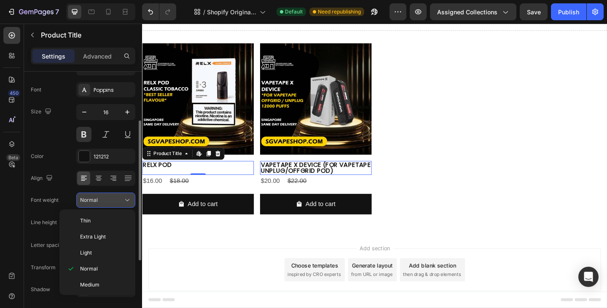
click at [107, 202] on div "Normal" at bounding box center [101, 200] width 43 height 8
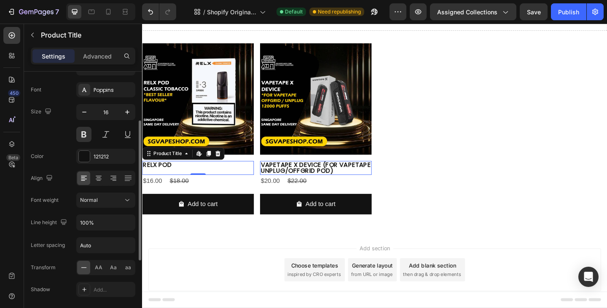
scroll to position [175, 0]
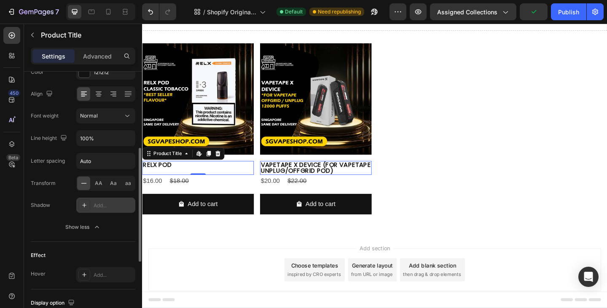
click at [99, 207] on div "Add..." at bounding box center [114, 206] width 40 height 8
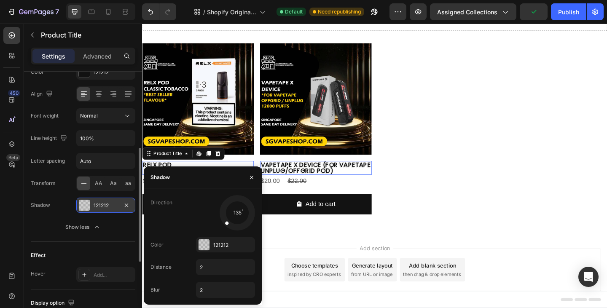
click at [99, 207] on div "121212" at bounding box center [106, 206] width 24 height 8
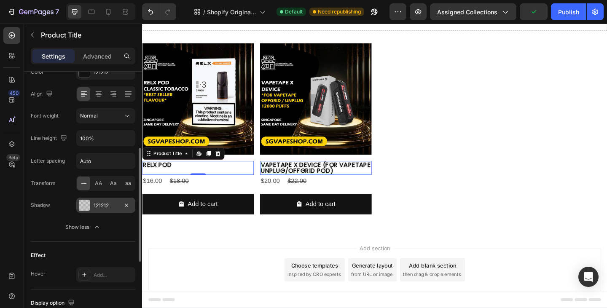
click at [99, 207] on div "121212" at bounding box center [106, 206] width 24 height 8
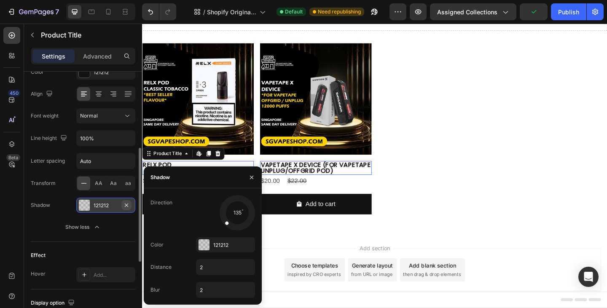
click at [126, 206] on icon "button" at bounding box center [126, 205] width 7 height 7
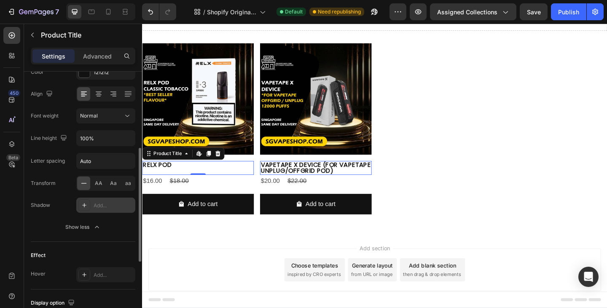
scroll to position [260, 0]
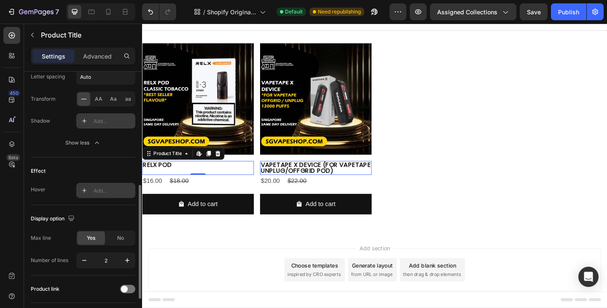
click at [101, 188] on div "Add..." at bounding box center [114, 191] width 40 height 8
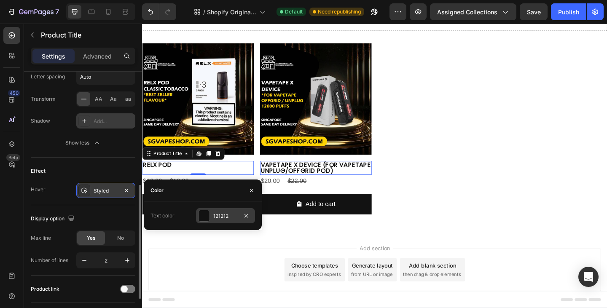
click at [208, 217] on div at bounding box center [204, 215] width 11 height 11
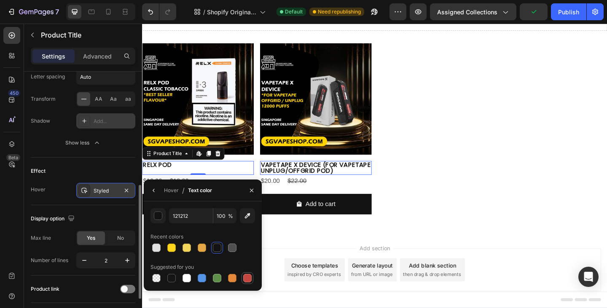
click at [248, 280] on div at bounding box center [247, 278] width 8 height 8
type input "C5453F"
click at [62, 174] on div "Effect" at bounding box center [83, 170] width 105 height 13
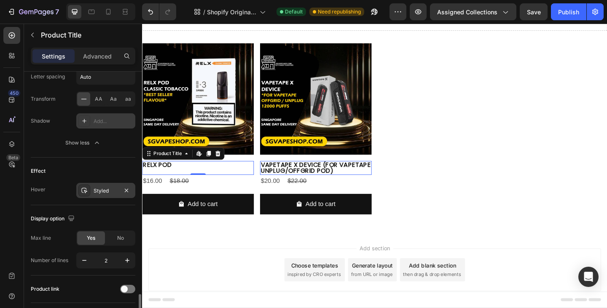
scroll to position [336, 0]
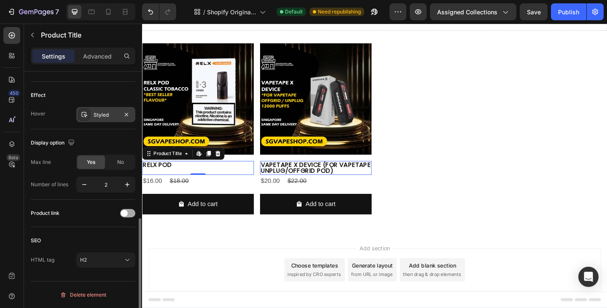
click at [127, 212] on span at bounding box center [124, 213] width 7 height 7
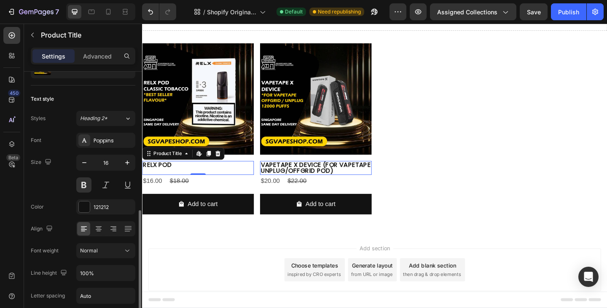
scroll to position [0, 0]
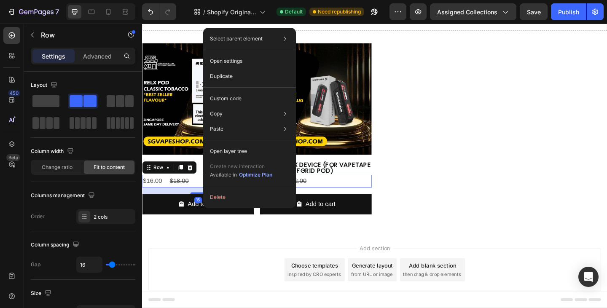
click at [204, 196] on div "$16.00 Product Price Product Price $18.00 Product Price Product Price Row 16" at bounding box center [202, 195] width 121 height 14
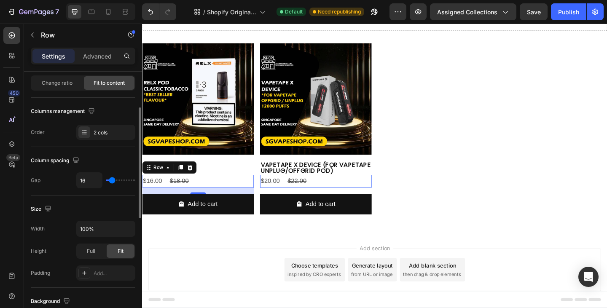
scroll to position [169, 0]
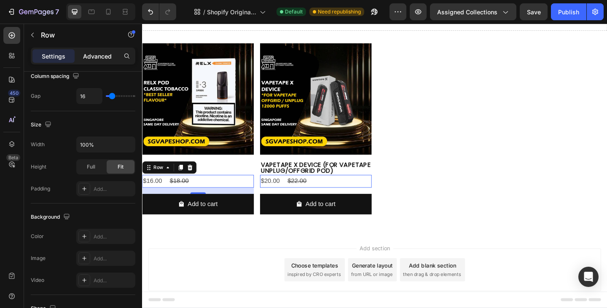
click at [92, 55] on p "Advanced" at bounding box center [97, 56] width 29 height 9
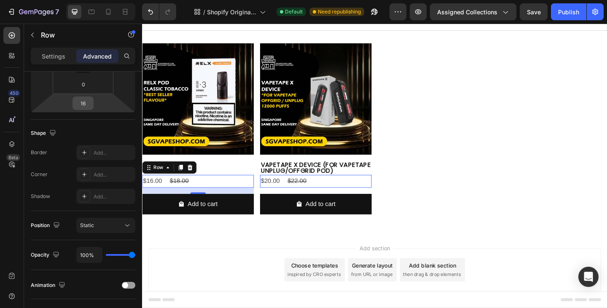
click at [81, 104] on input "16" at bounding box center [83, 103] width 17 height 13
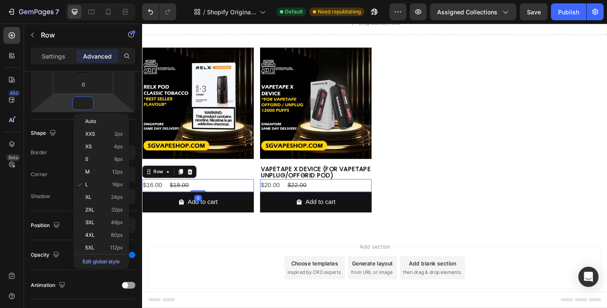
scroll to position [28, 0]
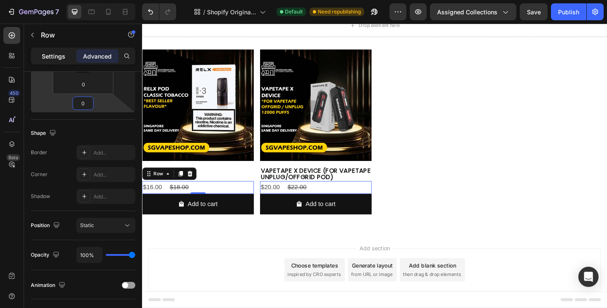
click at [53, 54] on p "Settings" at bounding box center [54, 56] width 24 height 9
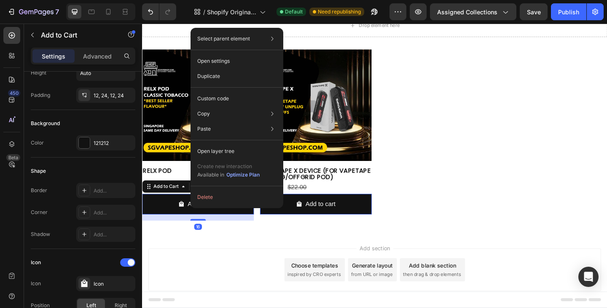
scroll to position [0, 0]
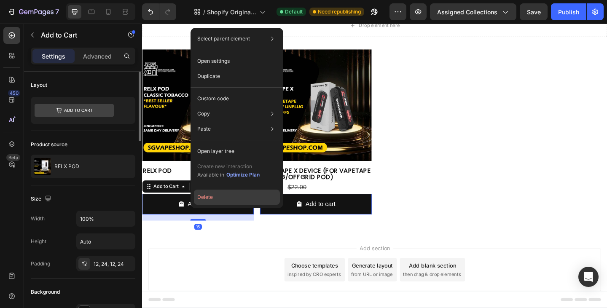
click at [233, 196] on button "Delete" at bounding box center [237, 197] width 86 height 15
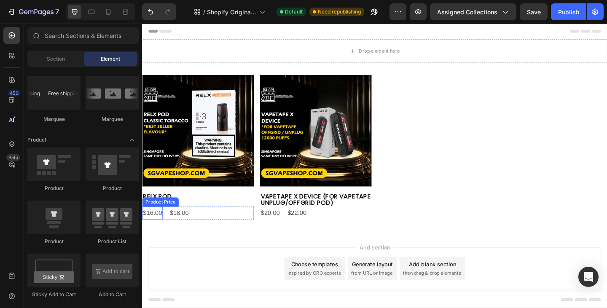
click at [154, 229] on div "$16.00" at bounding box center [153, 230] width 22 height 14
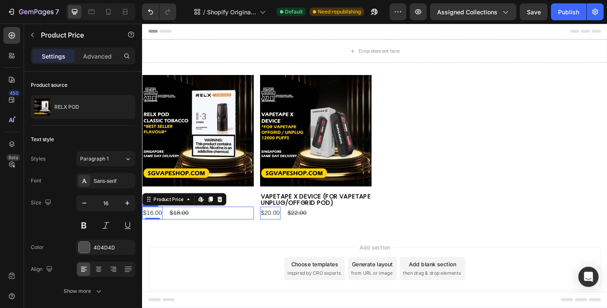
click at [203, 228] on div "$16.00 Product Price Edit content in Shopify 0 Product Price Edit content in Sh…" at bounding box center [202, 230] width 121 height 14
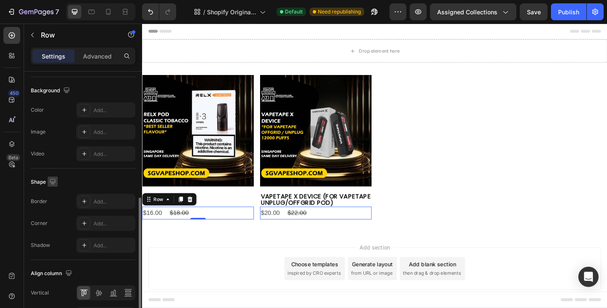
scroll to position [350, 0]
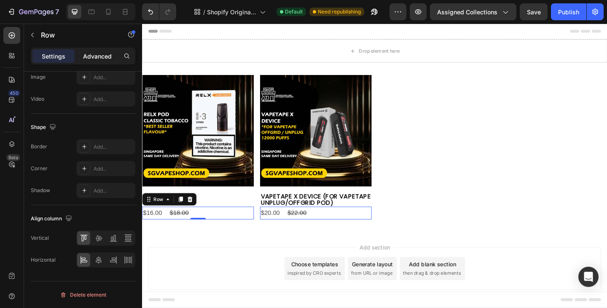
drag, startPoint x: 104, startPoint y: 48, endPoint x: 102, endPoint y: 58, distance: 9.9
click at [104, 49] on div "Settings Advanced" at bounding box center [83, 56] width 105 height 17
click at [102, 57] on p "Advanced" at bounding box center [97, 56] width 29 height 9
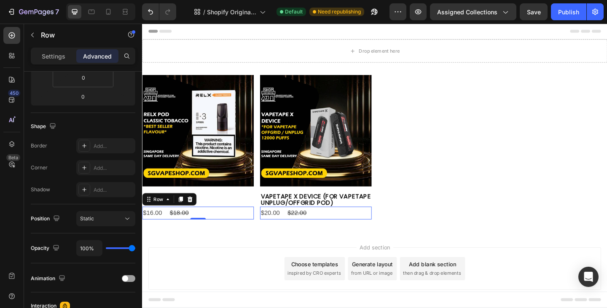
scroll to position [0, 0]
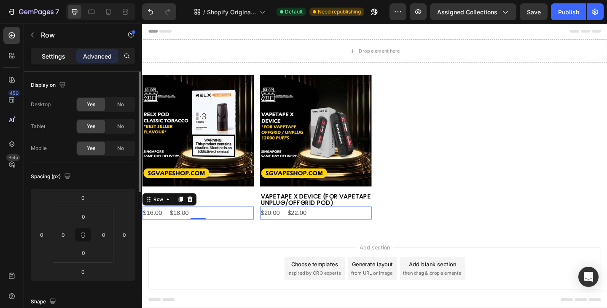
click at [56, 56] on p "Settings" at bounding box center [54, 56] width 24 height 9
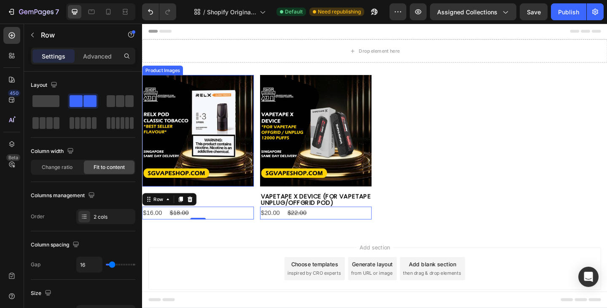
click at [192, 114] on img at bounding box center [202, 140] width 121 height 121
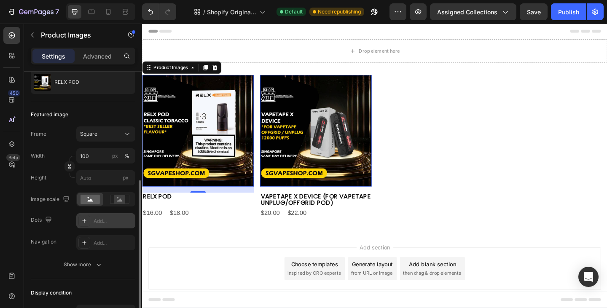
scroll to position [169, 0]
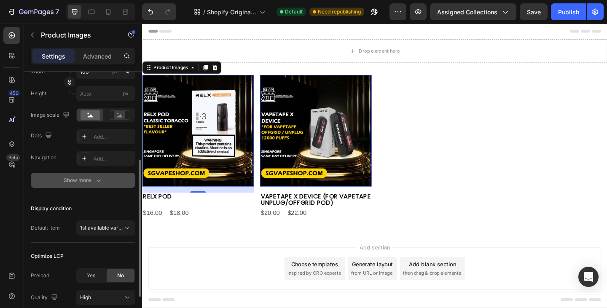
click at [91, 183] on div "Show more" at bounding box center [83, 180] width 39 height 8
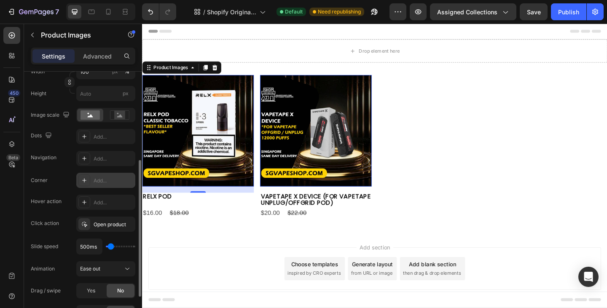
click at [104, 184] on div "Add..." at bounding box center [114, 181] width 40 height 8
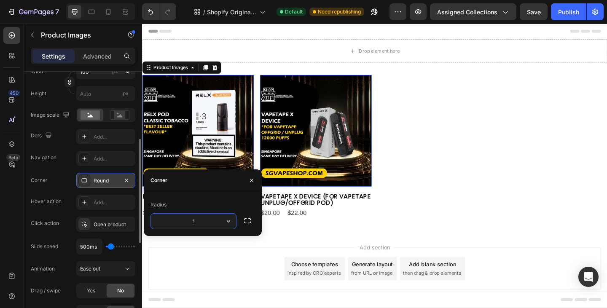
type input "17"
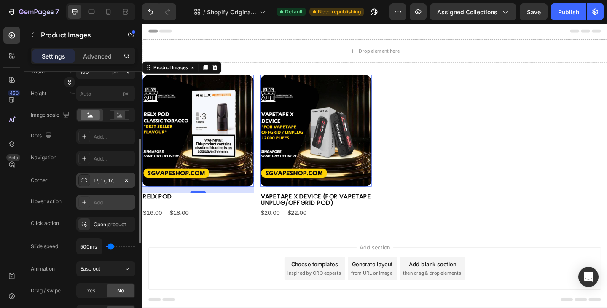
click at [89, 203] on div at bounding box center [84, 202] width 12 height 12
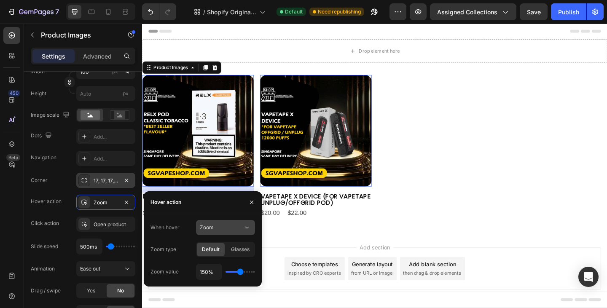
click at [230, 226] on div "Zoom" at bounding box center [221, 228] width 43 height 8
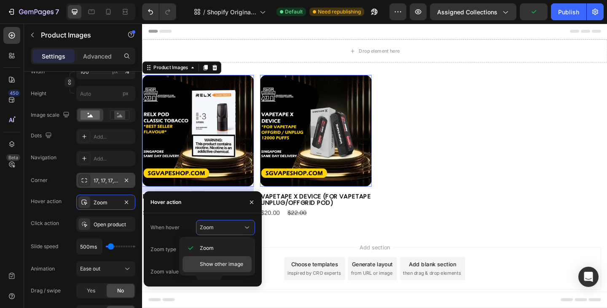
click at [222, 264] on span "Show other image" at bounding box center [221, 265] width 43 height 8
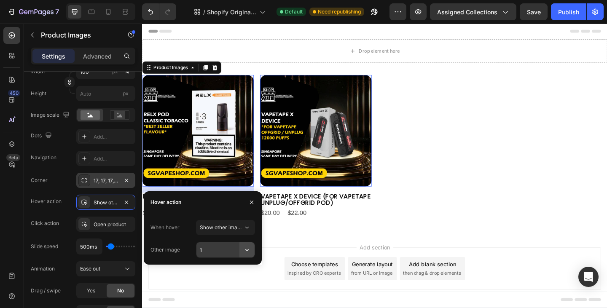
click at [247, 251] on icon "button" at bounding box center [247, 250] width 8 height 8
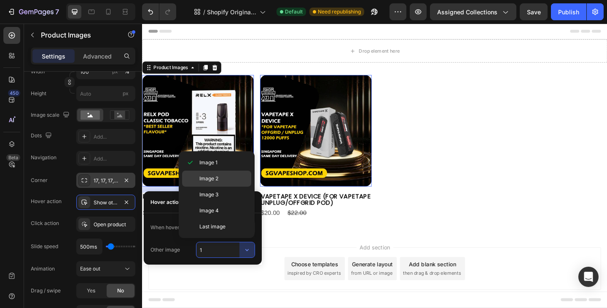
click at [226, 180] on p "Image 2" at bounding box center [223, 179] width 48 height 8
type input "2"
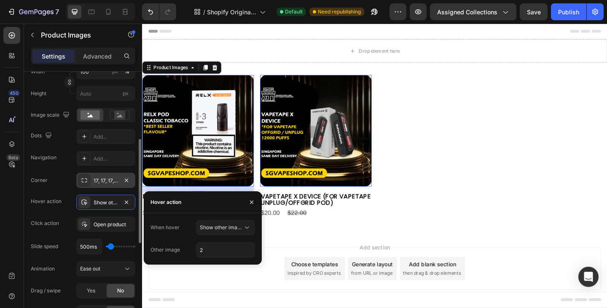
click at [50, 204] on div "Hover action" at bounding box center [46, 202] width 31 height 8
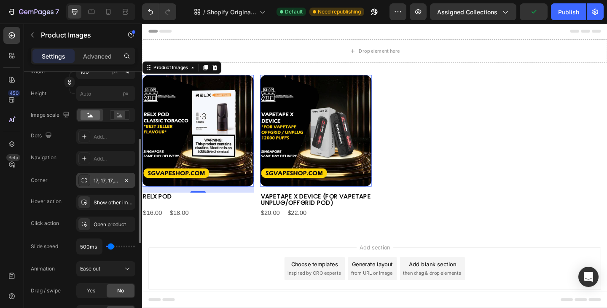
scroll to position [253, 0]
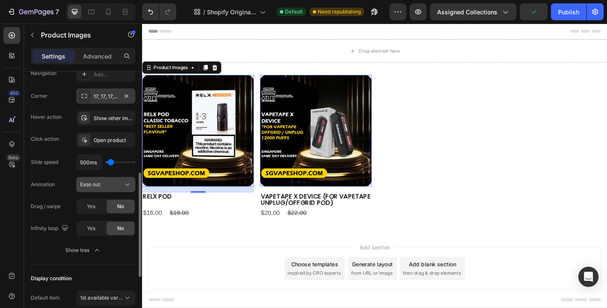
click at [108, 187] on div "Ease out" at bounding box center [101, 185] width 43 height 8
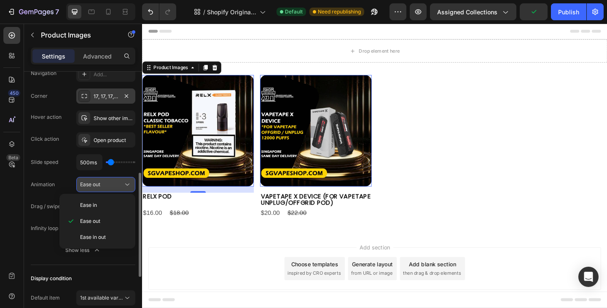
click at [108, 186] on div "Ease out" at bounding box center [101, 185] width 43 height 8
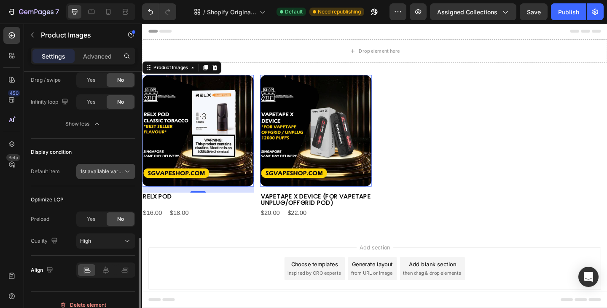
scroll to position [390, 0]
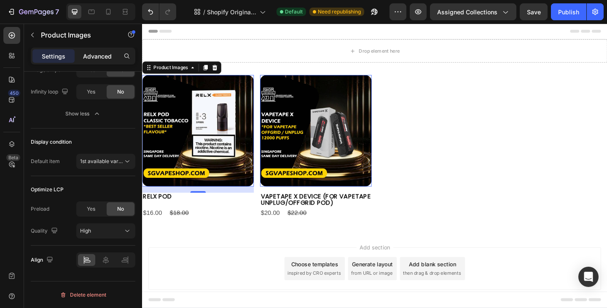
click at [95, 57] on p "Advanced" at bounding box center [97, 56] width 29 height 9
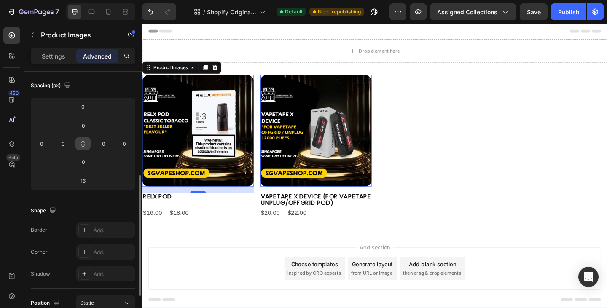
scroll to position [49, 0]
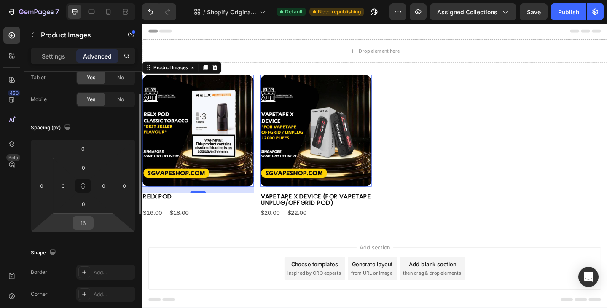
click at [85, 222] on input "16" at bounding box center [83, 223] width 17 height 13
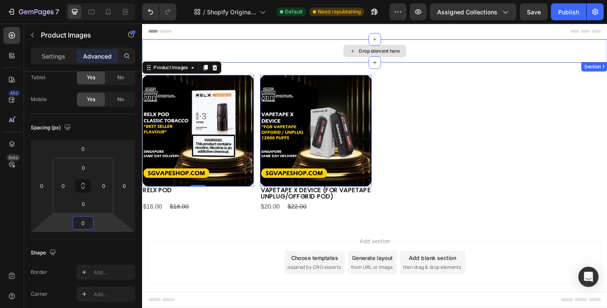
click at [409, 53] on div "Drop element here" at bounding box center [400, 53] width 45 height 7
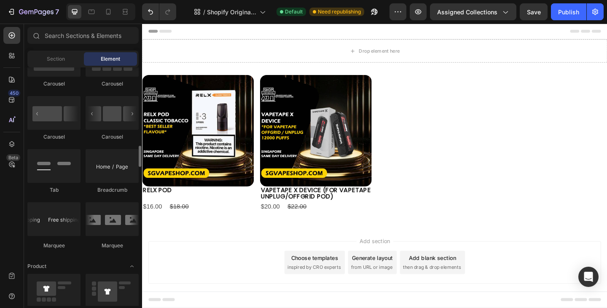
scroll to position [970, 0]
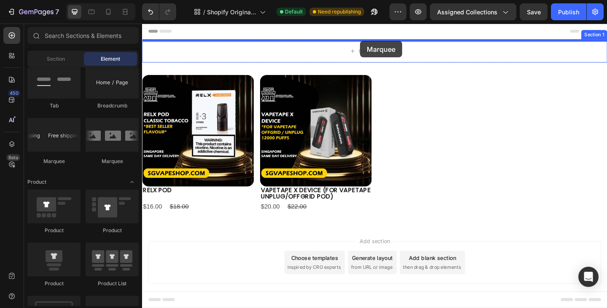
drag, startPoint x: 209, startPoint y: 168, endPoint x: 379, endPoint y: 43, distance: 211.7
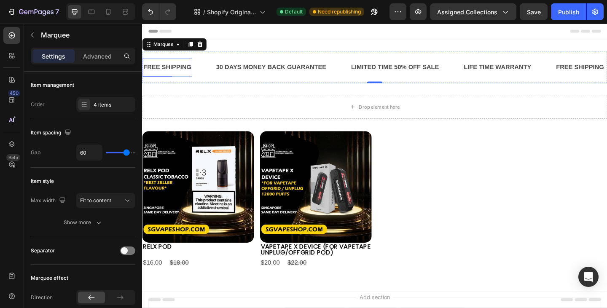
click at [174, 71] on div "FREE SHIPPING" at bounding box center [170, 72] width 54 height 14
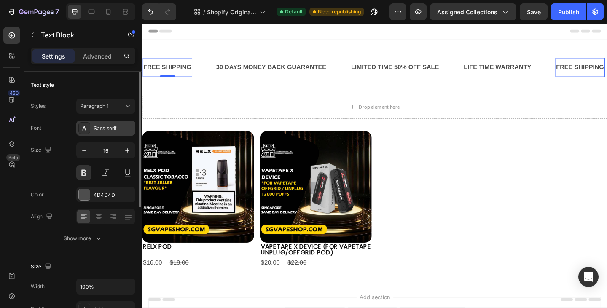
click at [108, 132] on div "Sans-serif" at bounding box center [114, 129] width 40 height 8
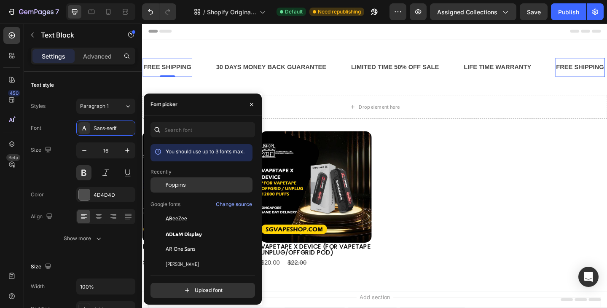
click at [172, 185] on span "Poppins" at bounding box center [176, 185] width 20 height 8
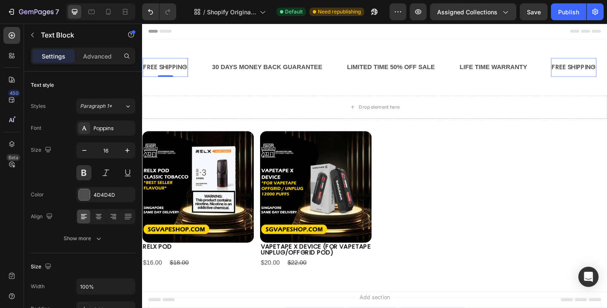
click at [167, 74] on div "FREE SHIPPING" at bounding box center [167, 72] width 49 height 14
click at [167, 74] on p "FREE SHIPPING" at bounding box center [167, 71] width 48 height 12
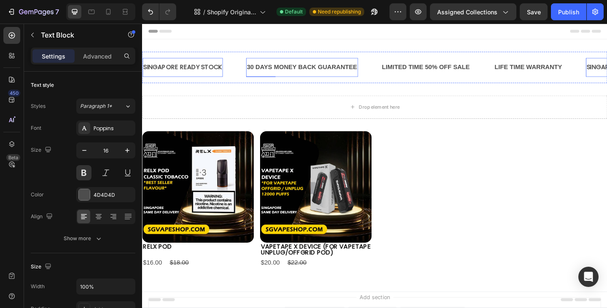
click at [270, 67] on div "30 DAYS MONEY BACK GUARANTEE" at bounding box center [316, 72] width 122 height 14
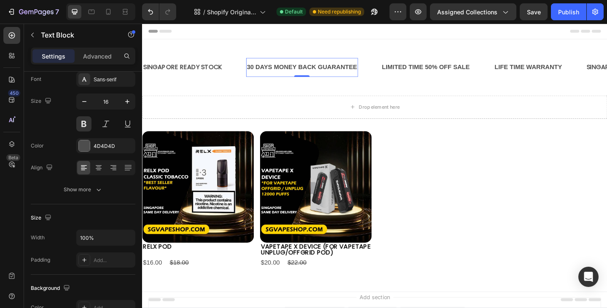
click at [274, 71] on div "30 DAYS MONEY BACK GUARANTEE" at bounding box center [316, 72] width 122 height 14
click at [274, 71] on p "30 DAYS MONEY BACK GUARANTEE" at bounding box center [316, 71] width 120 height 12
click at [273, 71] on p "30 DAYS MONEY BACK GUARANTEE" at bounding box center [316, 71] width 120 height 12
click at [424, 66] on div "LIMITED TIME 50% OFF SALE" at bounding box center [441, 72] width 97 height 14
click at [423, 74] on div "LIMITED TIME 50% OFF SALE" at bounding box center [441, 72] width 97 height 14
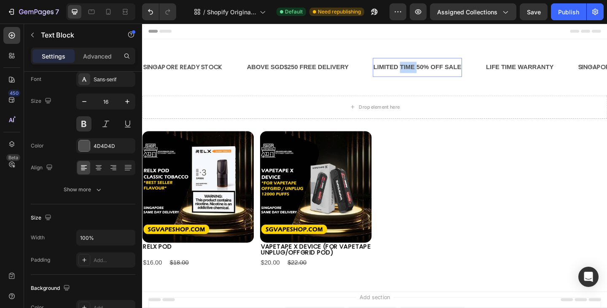
click at [423, 74] on p "LIMITED TIME 50% OFF SALE" at bounding box center [442, 71] width 96 height 12
click at [552, 70] on div "LIFE TIME WARRANTY" at bounding box center [560, 72] width 75 height 14
click at [549, 69] on div "LIFE TIME WARRANTY" at bounding box center [560, 72] width 75 height 14
click at [549, 69] on p "LIFE TIME WARRANTY" at bounding box center [560, 71] width 73 height 12
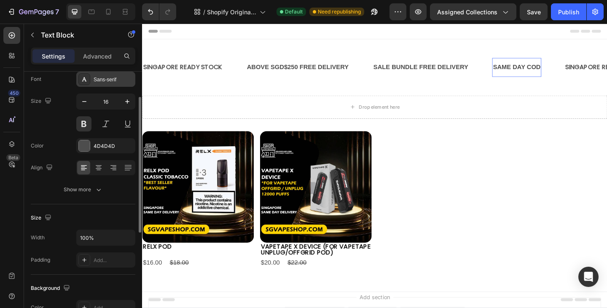
click at [112, 83] on div "Sans-serif" at bounding box center [114, 80] width 40 height 8
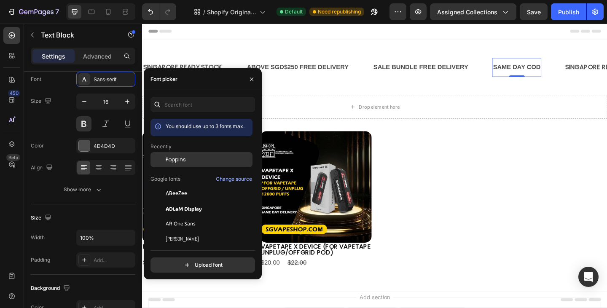
click at [190, 160] on div "Poppins" at bounding box center [208, 160] width 85 height 8
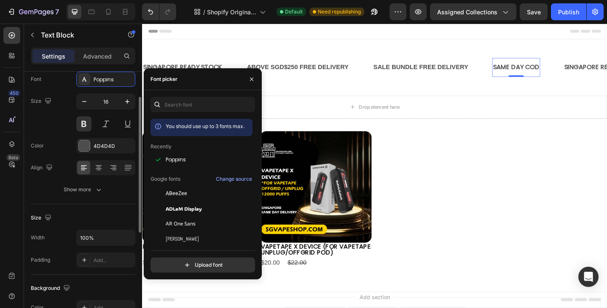
click at [46, 118] on div "Size 16" at bounding box center [83, 113] width 105 height 38
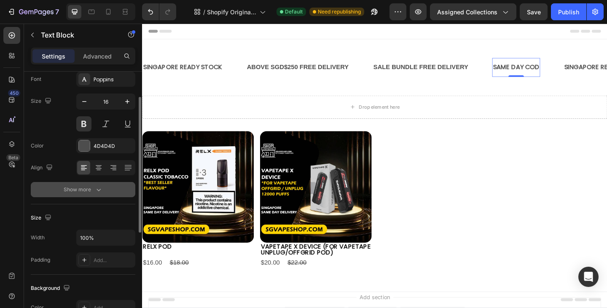
click at [97, 195] on button "Show more" at bounding box center [83, 189] width 105 height 15
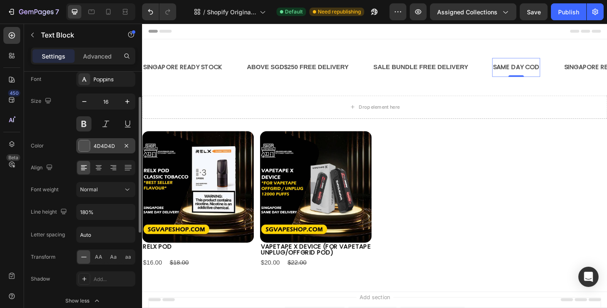
click at [109, 144] on div "4D4D4D" at bounding box center [106, 147] width 24 height 8
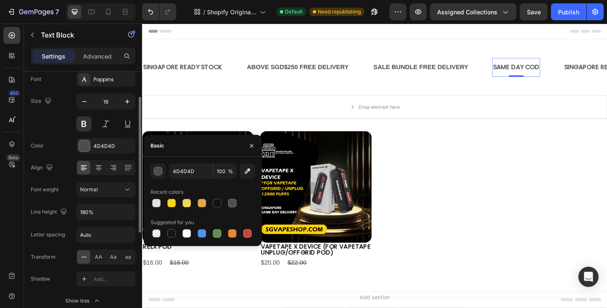
click at [52, 140] on div "Color 4D4D4D" at bounding box center [83, 145] width 105 height 15
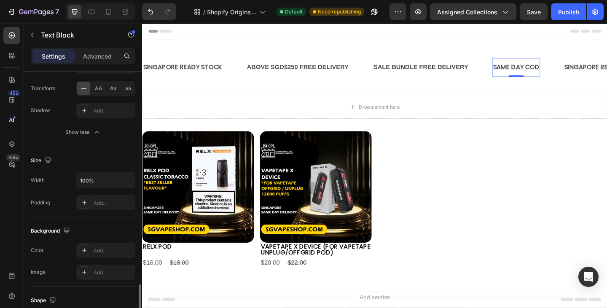
scroll to position [302, 0]
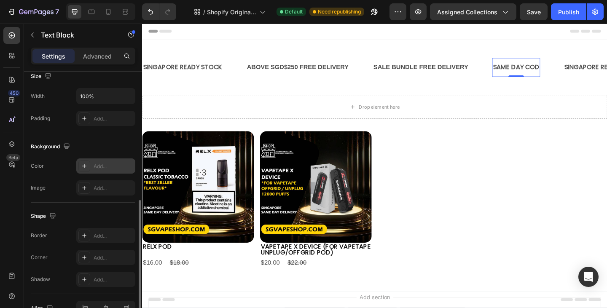
click at [103, 167] on div "Add..." at bounding box center [114, 167] width 40 height 8
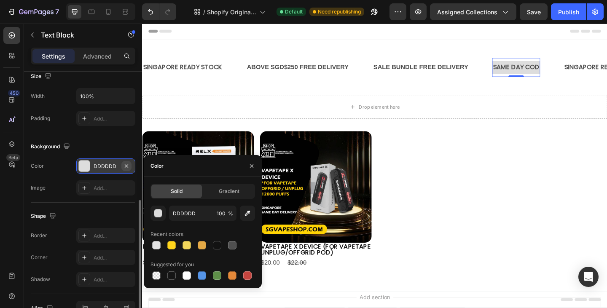
click at [126, 166] on icon "button" at bounding box center [126, 165] width 3 height 3
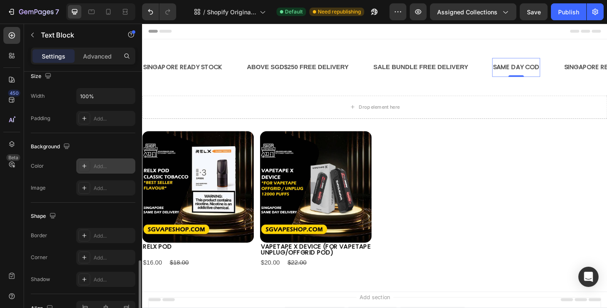
scroll to position [350, 0]
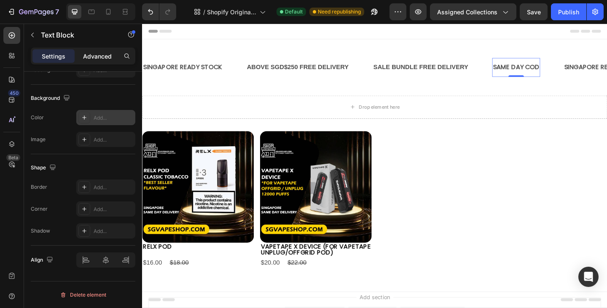
click at [100, 57] on p "Advanced" at bounding box center [97, 56] width 29 height 9
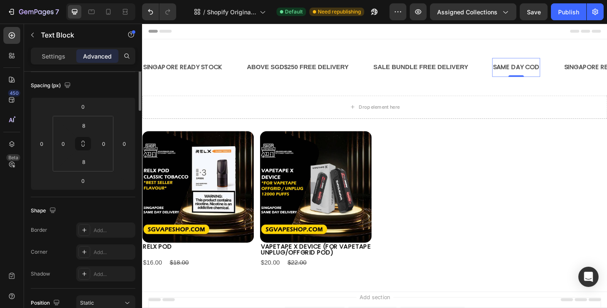
scroll to position [7, 0]
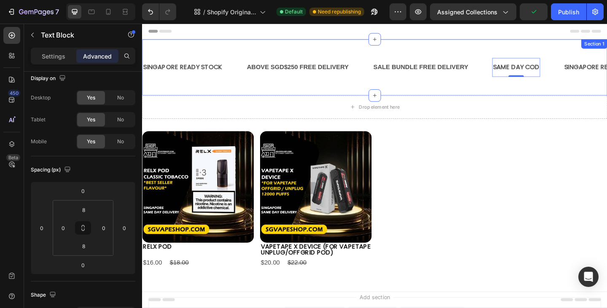
click at [408, 54] on div "SINGAPORE READY STOCK Text Block ABOVE SGD$250 FREE DELIVERY Text Block SALE BU…" at bounding box center [395, 71] width 506 height 34
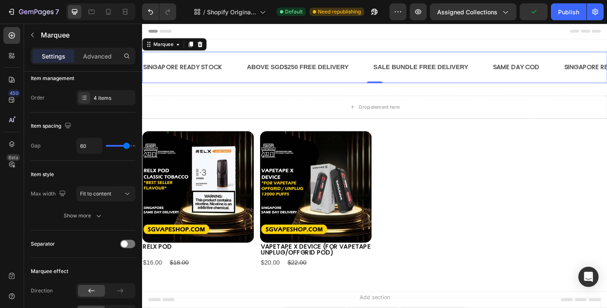
scroll to position [0, 0]
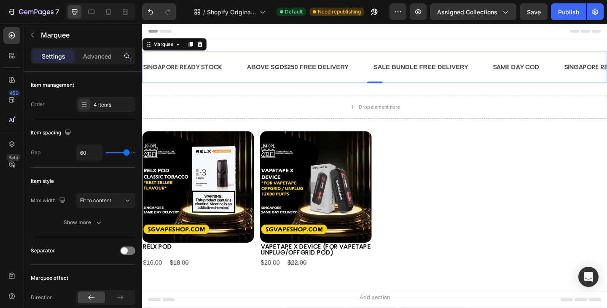
click at [376, 60] on div "SINGAPORE READY STOCK Text Block ABOVE SGD$250 FREE DELIVERY Text Block SALE BU…" at bounding box center [395, 71] width 506 height 34
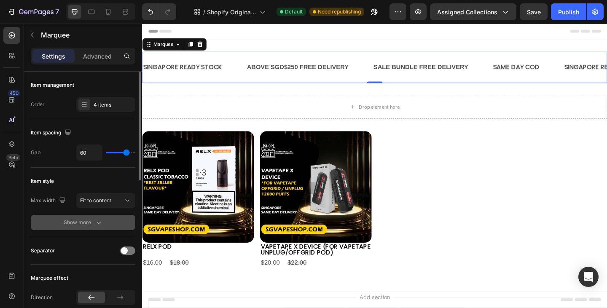
click at [91, 222] on div "Show more" at bounding box center [83, 222] width 39 height 8
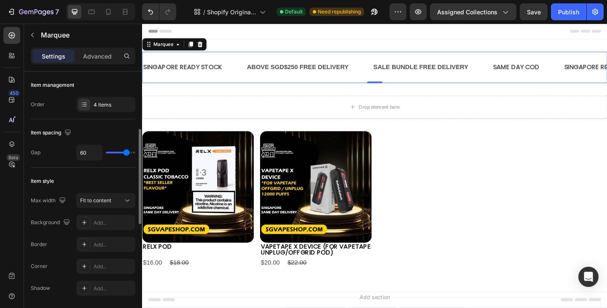
scroll to position [84, 0]
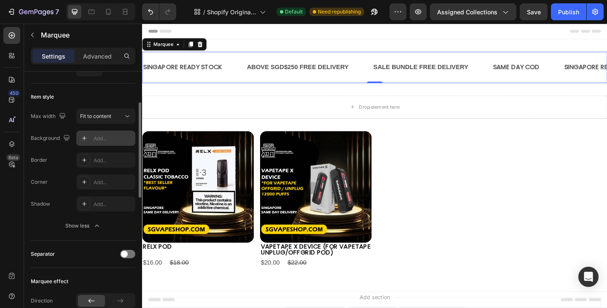
click at [113, 132] on div "Add..." at bounding box center [105, 138] width 59 height 15
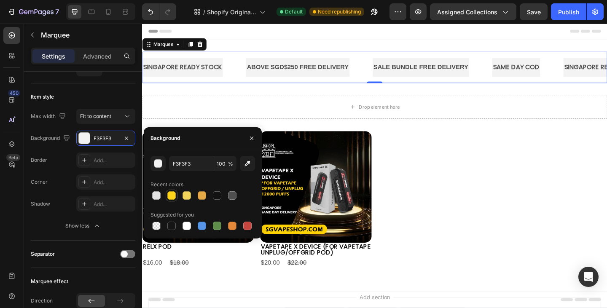
click at [175, 196] on div at bounding box center [171, 195] width 8 height 8
type input "FFD51C"
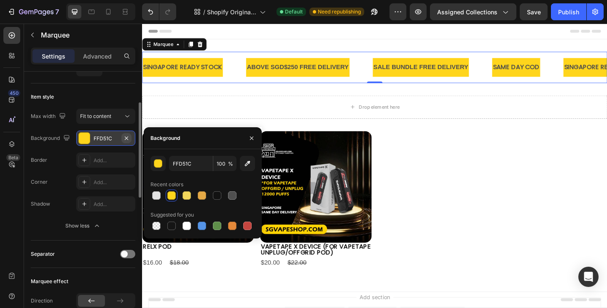
click at [129, 138] on icon "button" at bounding box center [126, 138] width 7 height 7
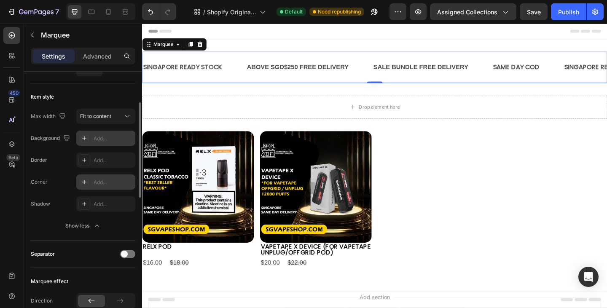
click at [105, 185] on div "Add..." at bounding box center [114, 183] width 40 height 8
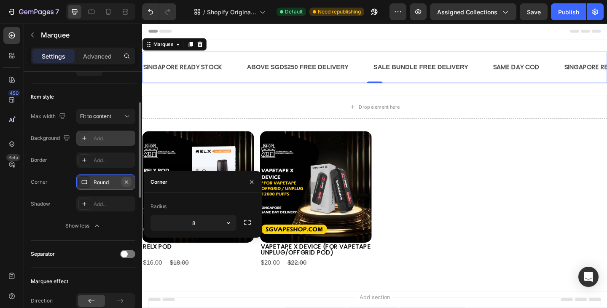
click at [128, 182] on icon "button" at bounding box center [126, 182] width 7 height 7
type input "0"
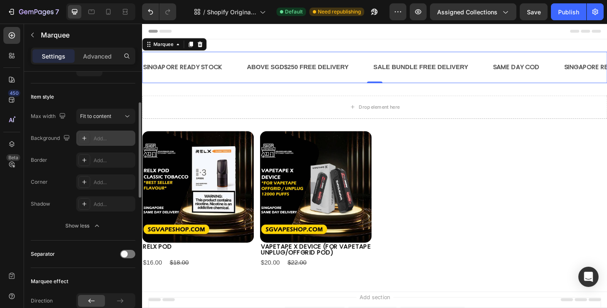
scroll to position [211, 0]
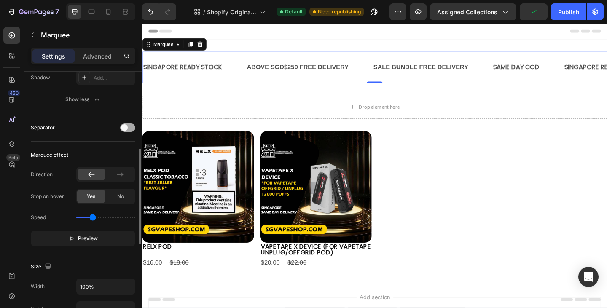
click at [130, 128] on div at bounding box center [127, 128] width 15 height 8
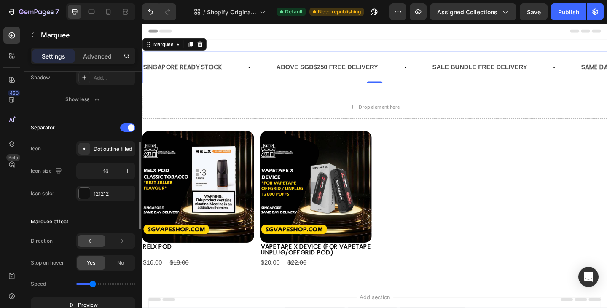
scroll to position [337, 0]
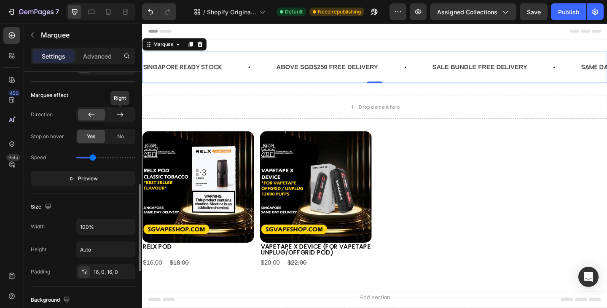
click at [122, 115] on icon at bounding box center [120, 115] width 6 height 4
click at [96, 114] on div at bounding box center [91, 115] width 27 height 12
click at [119, 114] on icon at bounding box center [120, 115] width 6 height 4
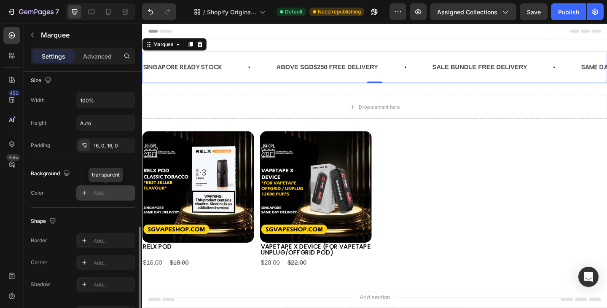
click at [99, 193] on div "Add..." at bounding box center [114, 194] width 40 height 8
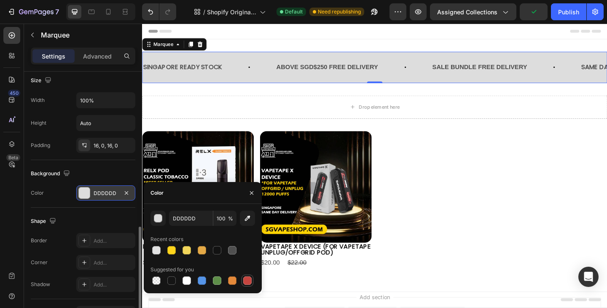
click at [247, 281] on div at bounding box center [247, 281] width 8 height 8
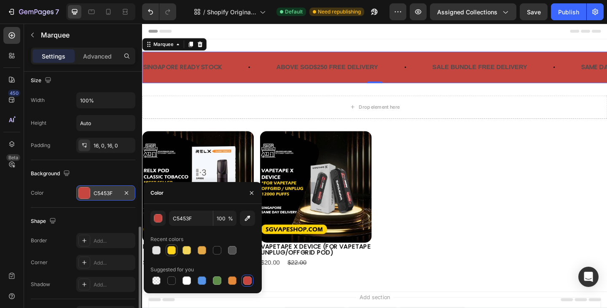
click at [175, 250] on div at bounding box center [171, 250] width 8 height 8
type input "FFD51C"
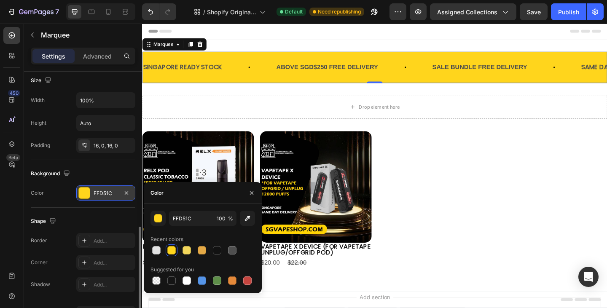
scroll to position [517, 0]
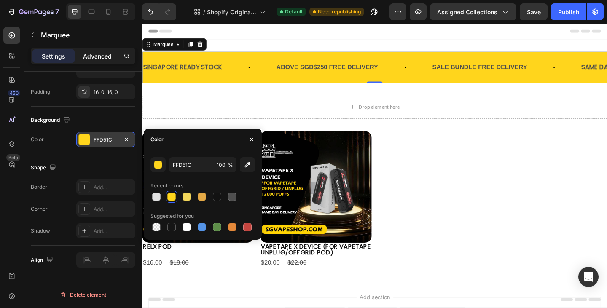
click at [101, 55] on p "Advanced" at bounding box center [97, 56] width 29 height 9
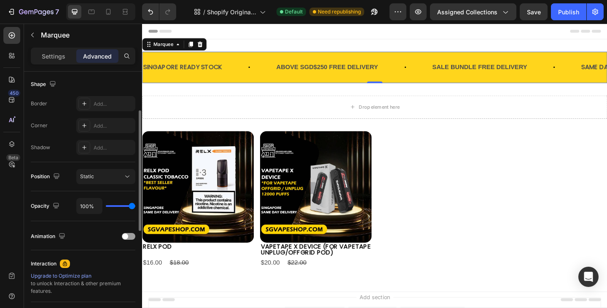
scroll to position [91, 0]
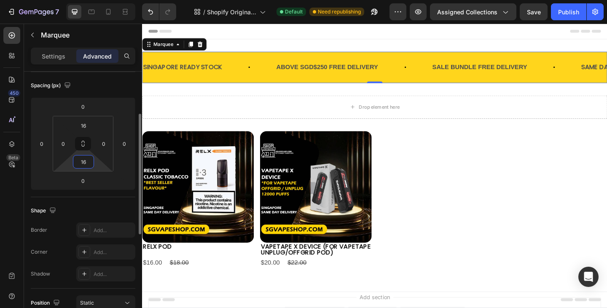
click at [87, 163] on input "16" at bounding box center [83, 162] width 17 height 13
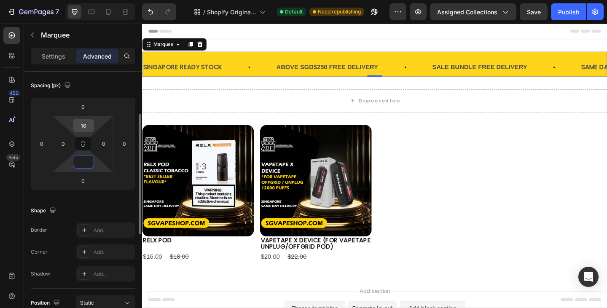
type input "0"
click at [84, 127] on input "16" at bounding box center [83, 125] width 17 height 13
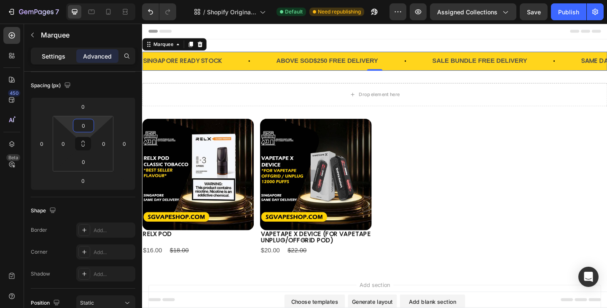
click at [59, 52] on p "Settings" at bounding box center [54, 56] width 24 height 9
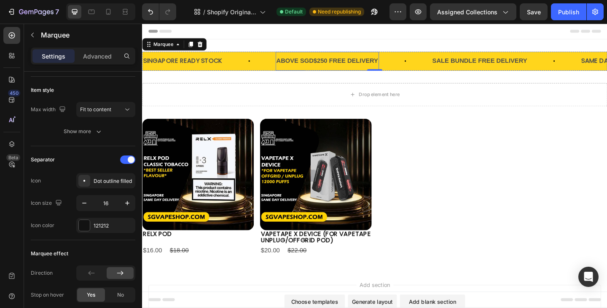
click at [312, 66] on p "ABOVE SGD$250 FREE DELIVERY" at bounding box center [343, 65] width 111 height 12
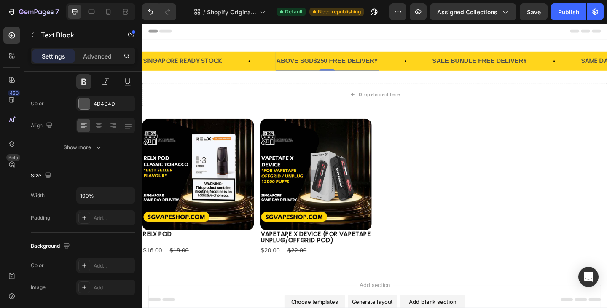
scroll to position [0, 0]
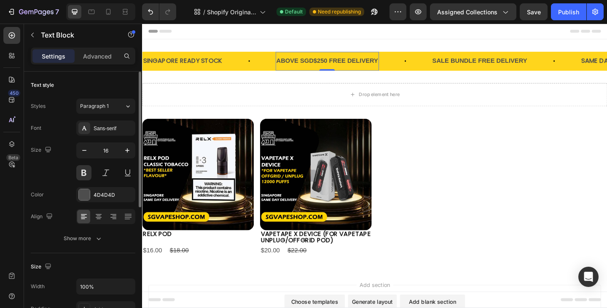
drag, startPoint x: 103, startPoint y: 130, endPoint x: 114, endPoint y: 137, distance: 12.5
click at [103, 130] on div "Sans-serif" at bounding box center [114, 129] width 40 height 8
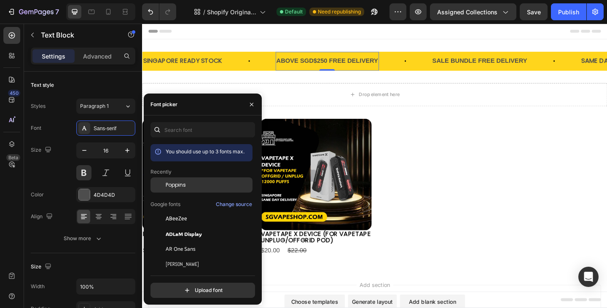
click at [181, 182] on span "Poppins" at bounding box center [176, 185] width 20 height 8
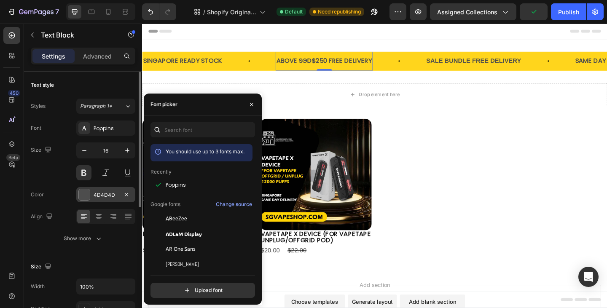
click at [102, 191] on div "4D4D4D" at bounding box center [105, 194] width 59 height 15
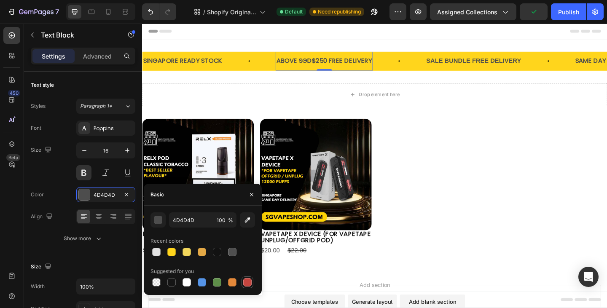
click at [247, 280] on div at bounding box center [247, 282] width 8 height 8
click at [185, 282] on div at bounding box center [187, 282] width 8 height 8
click at [174, 282] on div at bounding box center [171, 282] width 8 height 8
type input "151515"
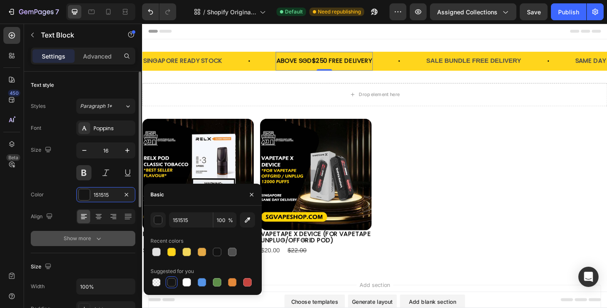
click at [77, 234] on button "Show more" at bounding box center [83, 238] width 105 height 15
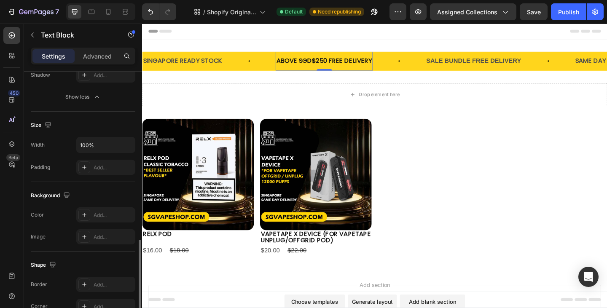
scroll to position [295, 0]
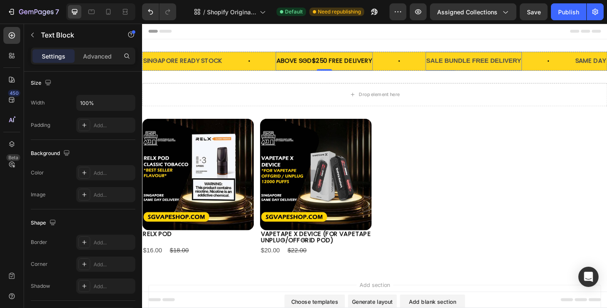
click at [472, 67] on p "SALE BUNDLE FREE DELIVERY" at bounding box center [502, 65] width 103 height 12
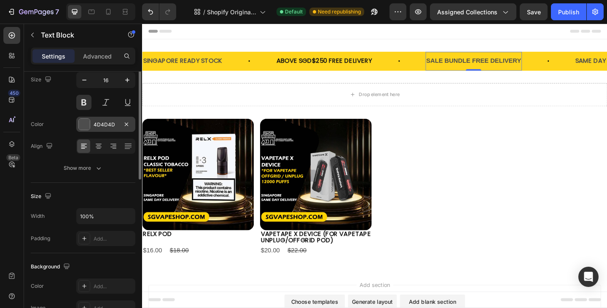
scroll to position [0, 0]
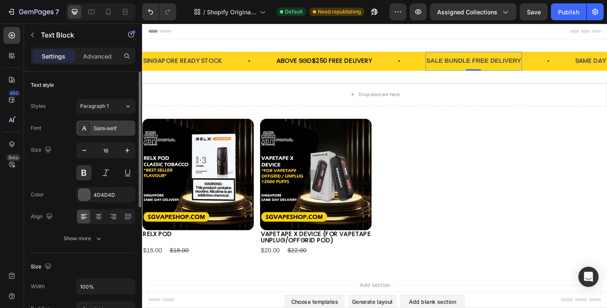
click at [107, 127] on div "Sans-serif" at bounding box center [114, 129] width 40 height 8
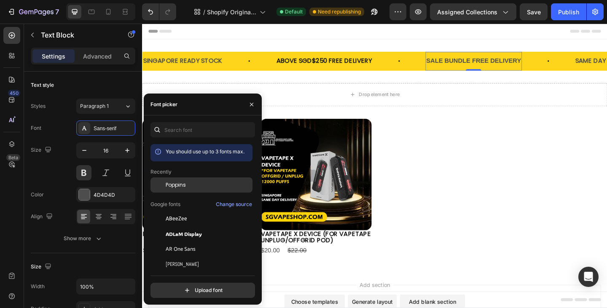
click at [182, 188] on span "Poppins" at bounding box center [176, 185] width 20 height 8
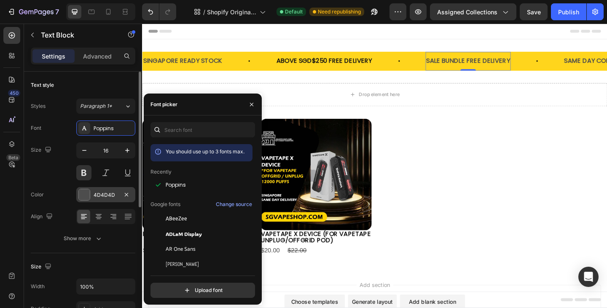
click at [92, 197] on div "4D4D4D" at bounding box center [105, 194] width 59 height 15
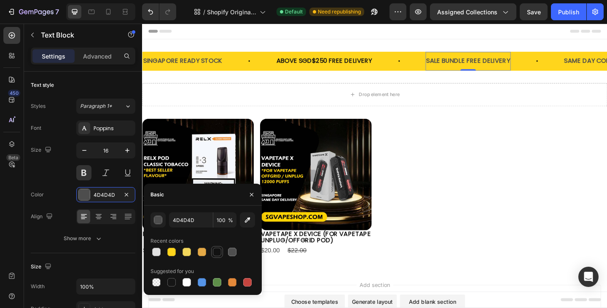
click at [215, 255] on div at bounding box center [217, 252] width 8 height 8
type input "121212"
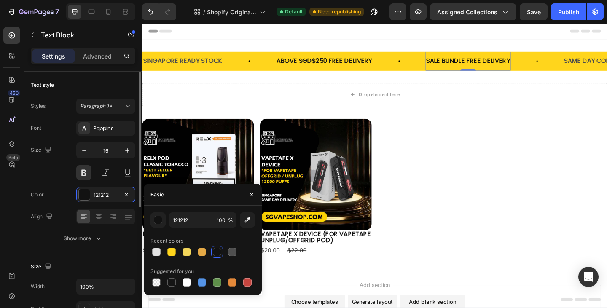
click at [50, 134] on div "Font Poppins" at bounding box center [83, 128] width 105 height 15
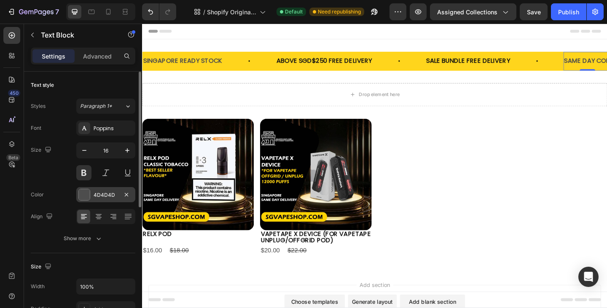
click at [100, 191] on div "4D4D4D" at bounding box center [105, 194] width 59 height 15
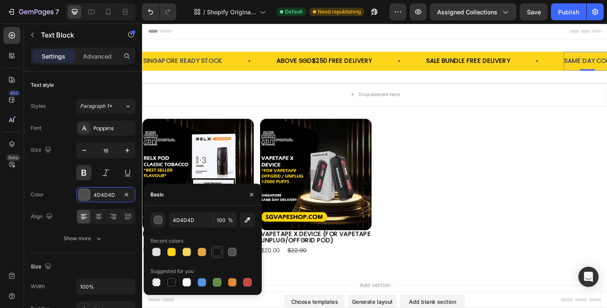
click at [217, 253] on div at bounding box center [217, 252] width 8 height 8
type input "121212"
click at [183, 65] on p "SINGAPORE READY STOCK" at bounding box center [185, 65] width 86 height 12
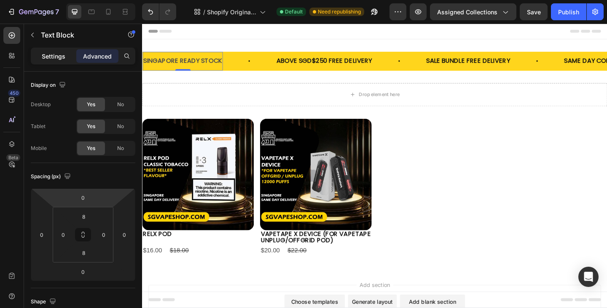
click at [47, 59] on p "Settings" at bounding box center [54, 56] width 24 height 9
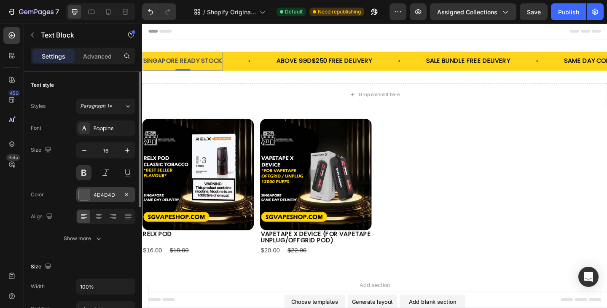
click at [110, 198] on div "4D4D4D" at bounding box center [106, 195] width 24 height 8
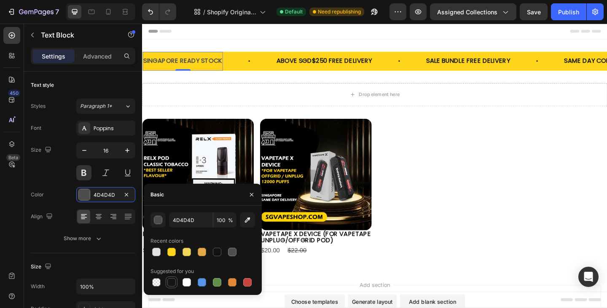
click at [171, 281] on div at bounding box center [171, 282] width 8 height 8
type input "151515"
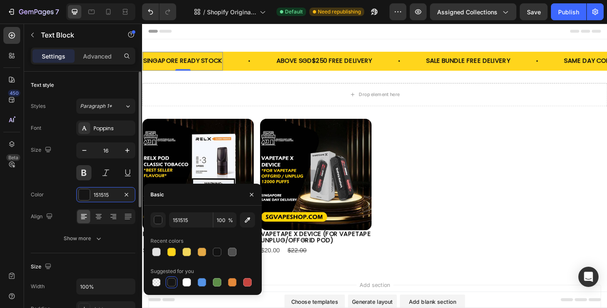
click at [40, 169] on div "Size 16" at bounding box center [83, 162] width 105 height 38
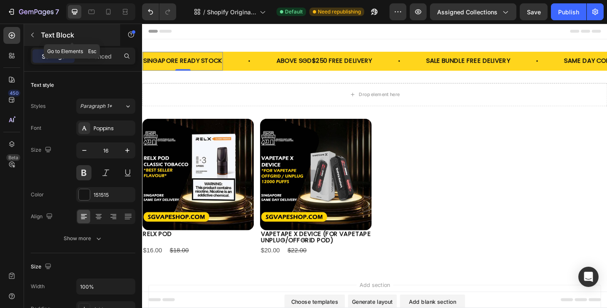
click at [35, 33] on icon "button" at bounding box center [32, 35] width 7 height 7
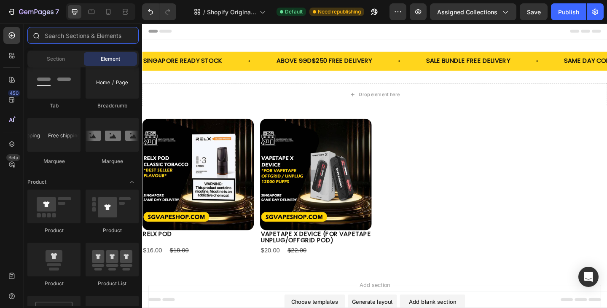
click at [81, 38] on input "text" at bounding box center [82, 35] width 111 height 17
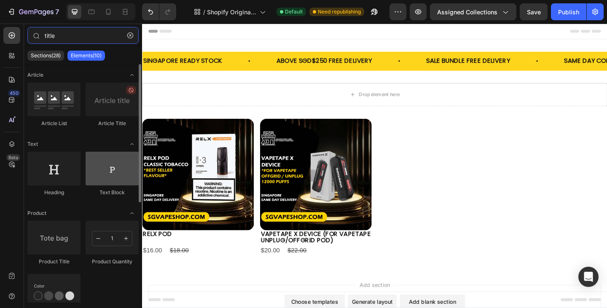
scroll to position [42, 0]
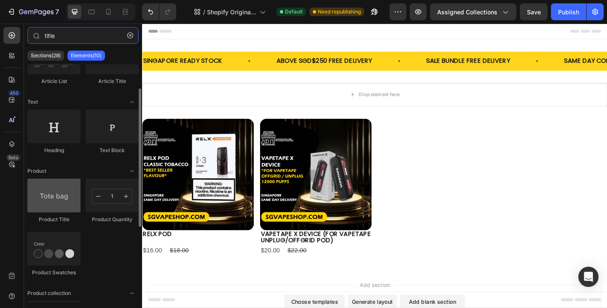
type input "title"
drag, startPoint x: 192, startPoint y: 138, endPoint x: 43, endPoint y: 200, distance: 161.4
click at [43, 200] on div at bounding box center [53, 196] width 53 height 34
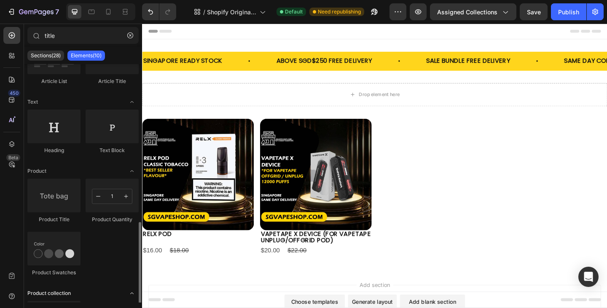
scroll to position [126, 0]
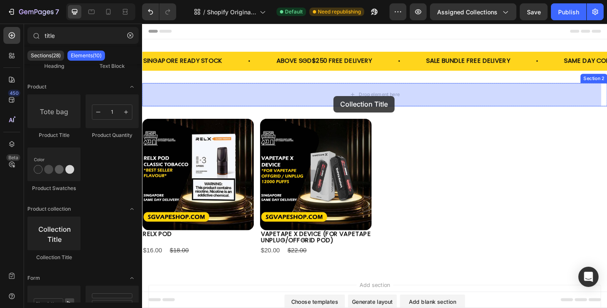
drag, startPoint x: 197, startPoint y: 266, endPoint x: 350, endPoint y: 102, distance: 224.0
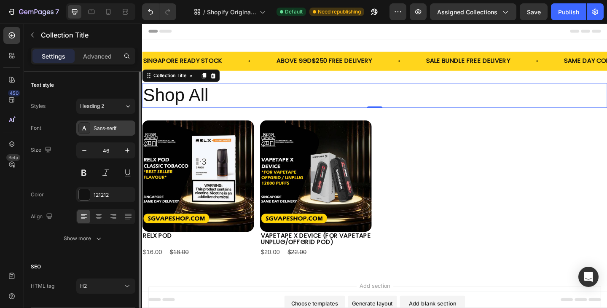
click at [104, 127] on div "Sans-serif" at bounding box center [114, 129] width 40 height 8
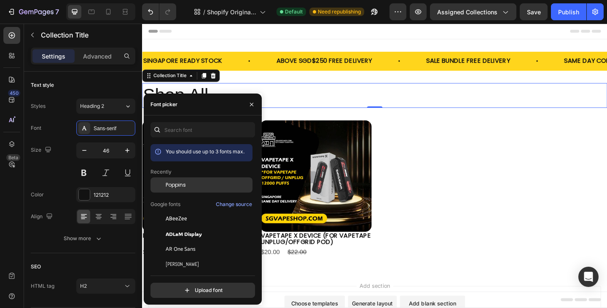
click at [189, 192] on div "Poppins" at bounding box center [202, 184] width 102 height 15
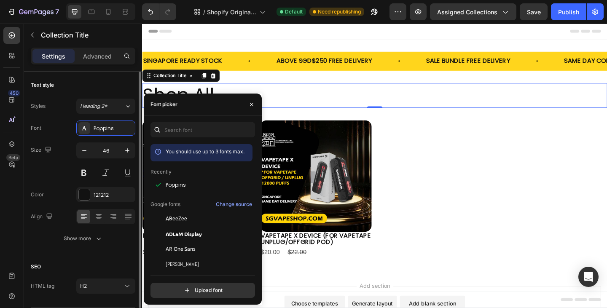
click at [54, 115] on div "Styles Heading 2* Font Poppins Size 46 Color 121212 Align Show more" at bounding box center [83, 173] width 105 height 148
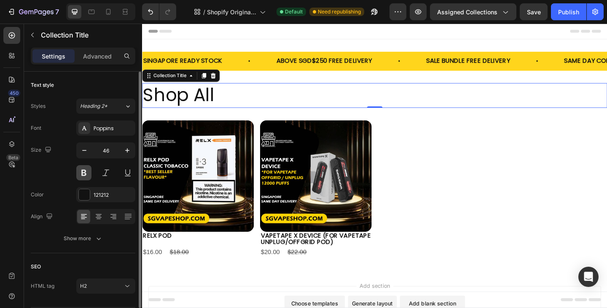
click at [86, 171] on button at bounding box center [83, 172] width 15 height 15
click at [86, 151] on icon "button" at bounding box center [84, 150] width 8 height 8
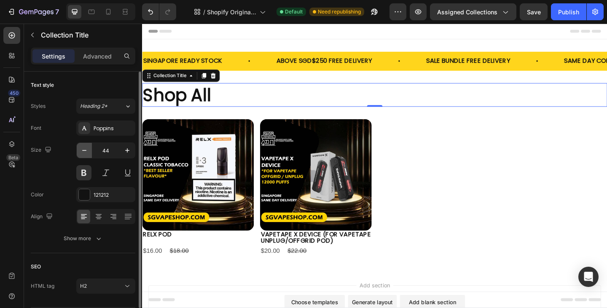
click at [86, 151] on icon "button" at bounding box center [84, 150] width 8 height 8
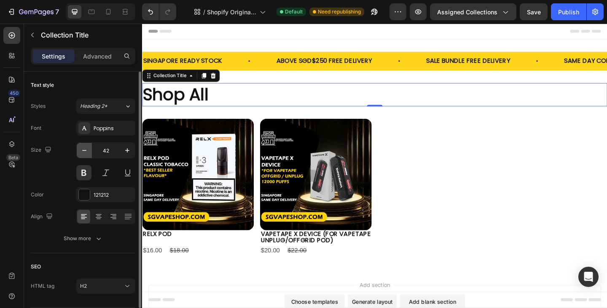
click at [86, 151] on icon "button" at bounding box center [84, 150] width 8 height 8
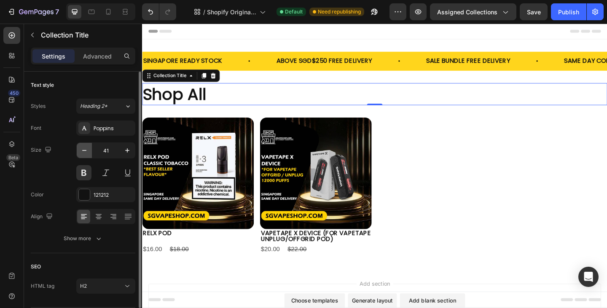
click at [86, 151] on icon "button" at bounding box center [84, 150] width 8 height 8
type input "40"
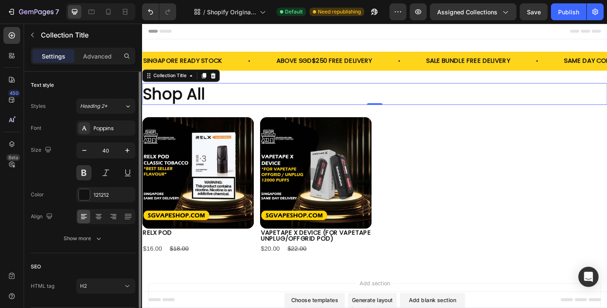
click at [57, 107] on div "Styles Heading 2*" at bounding box center [83, 106] width 105 height 15
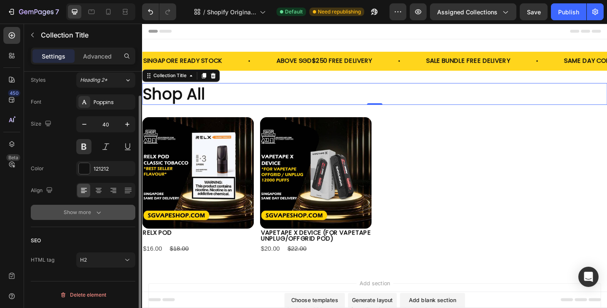
click at [81, 212] on div "Show more" at bounding box center [83, 212] width 39 height 8
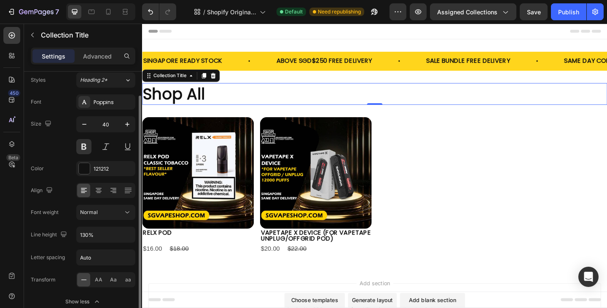
scroll to position [116, 0]
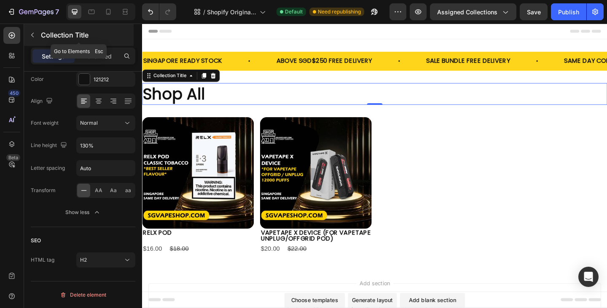
click at [32, 35] on icon "button" at bounding box center [32, 35] width 3 height 5
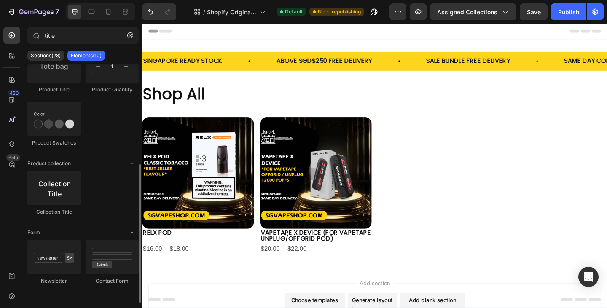
scroll to position [0, 0]
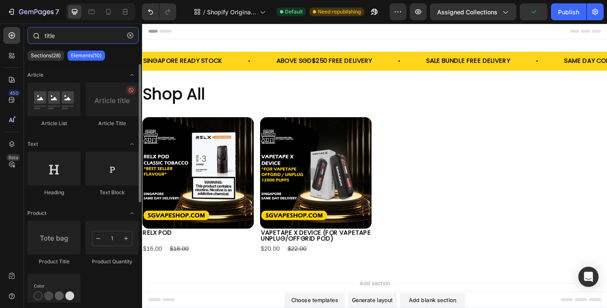
click at [77, 30] on input "title" at bounding box center [82, 35] width 111 height 17
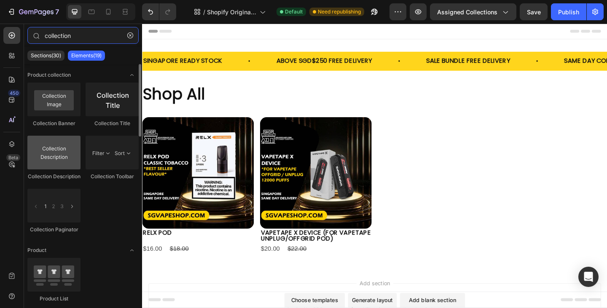
type input "collection"
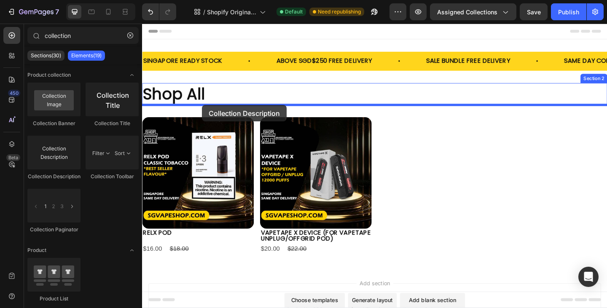
drag, startPoint x: 198, startPoint y: 182, endPoint x: 207, endPoint y: 112, distance: 70.2
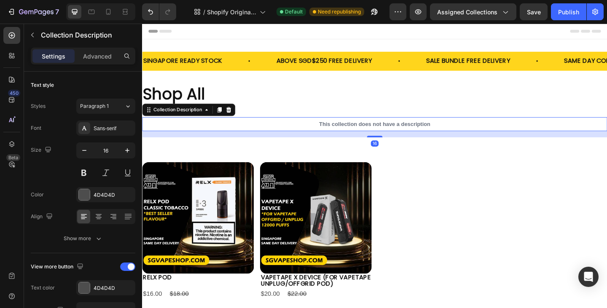
click at [357, 130] on div "This collection does not have a description" at bounding box center [395, 133] width 506 height 15
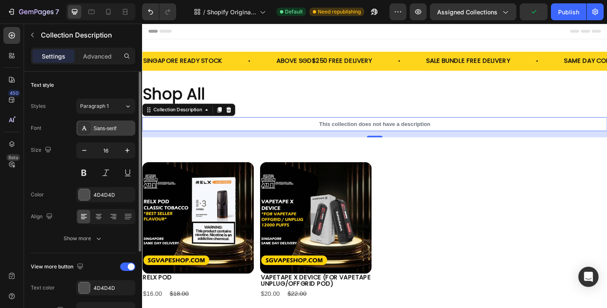
click at [109, 129] on div "Sans-serif" at bounding box center [114, 129] width 40 height 8
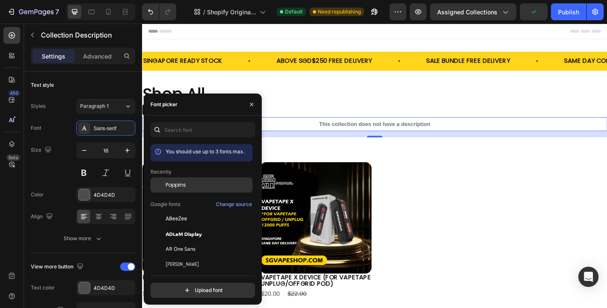
click at [183, 185] on span "Poppins" at bounding box center [176, 185] width 20 height 8
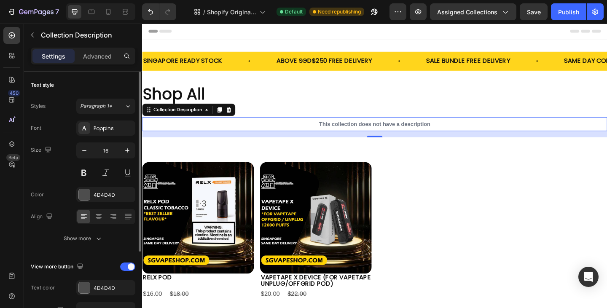
click at [53, 128] on div "Font Poppins" at bounding box center [83, 128] width 105 height 15
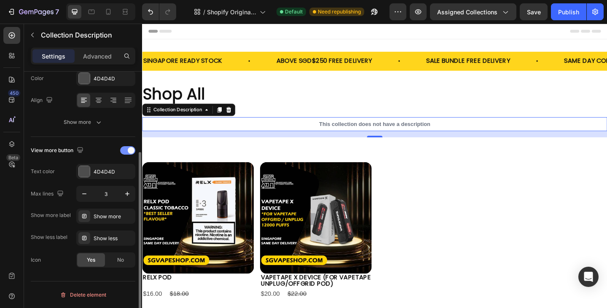
click at [126, 151] on div at bounding box center [127, 150] width 15 height 8
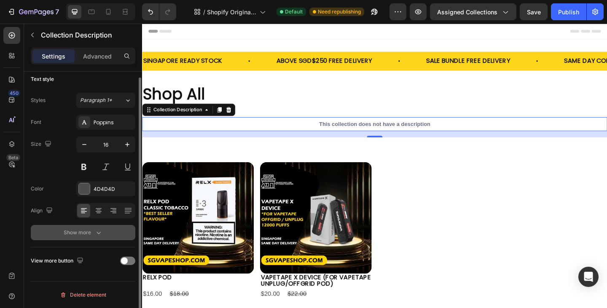
click at [77, 236] on div "Show more" at bounding box center [83, 233] width 39 height 8
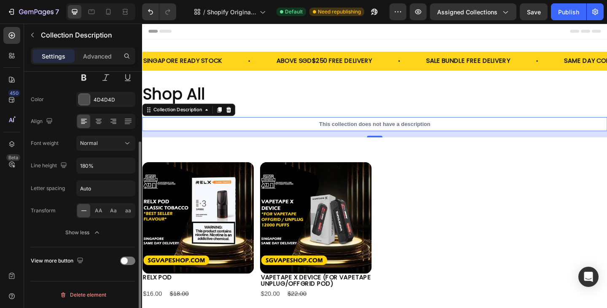
scroll to position [0, 0]
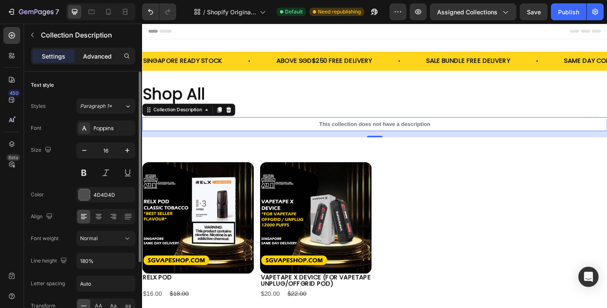
click at [92, 61] on div "Advanced" at bounding box center [97, 55] width 42 height 13
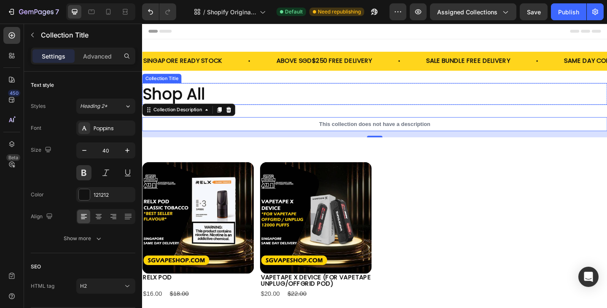
click at [261, 97] on h2 "Shop All" at bounding box center [395, 101] width 506 height 24
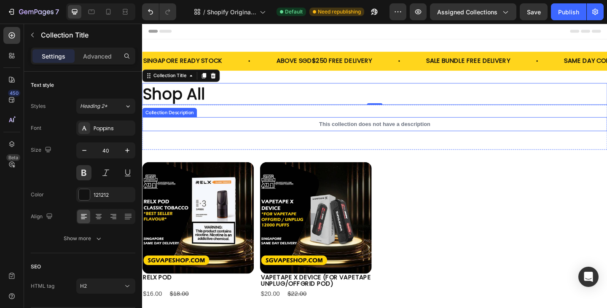
click at [387, 136] on div "This collection does not have a description" at bounding box center [395, 133] width 506 height 15
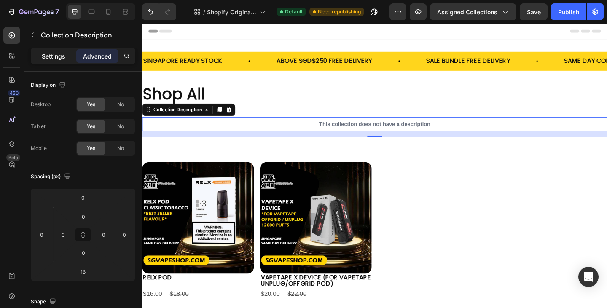
click at [70, 56] on div "Settings" at bounding box center [53, 55] width 42 height 13
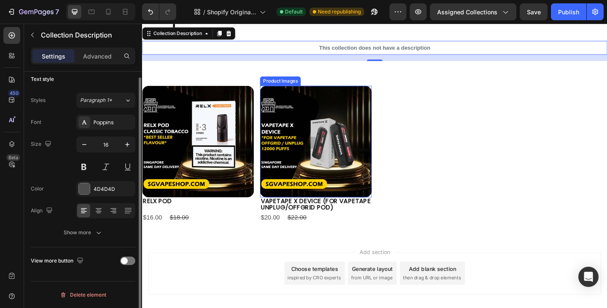
scroll to position [105, 0]
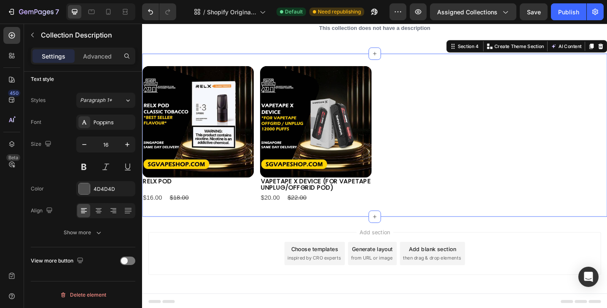
click at [449, 65] on div "Product Images RELX POD Product Title $16.00 Product Price Product Price $18.00…" at bounding box center [395, 144] width 506 height 177
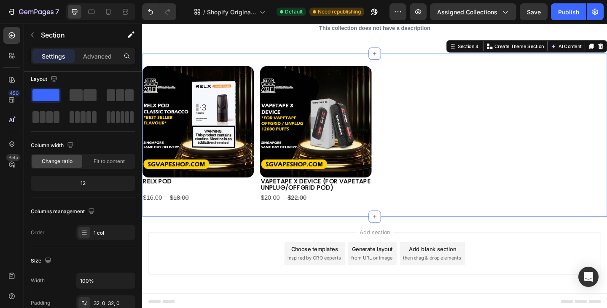
scroll to position [0, 0]
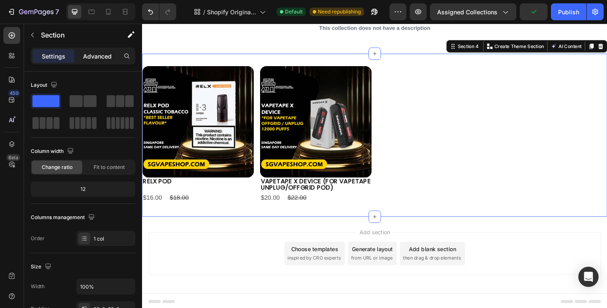
click at [108, 59] on p "Advanced" at bounding box center [97, 56] width 29 height 9
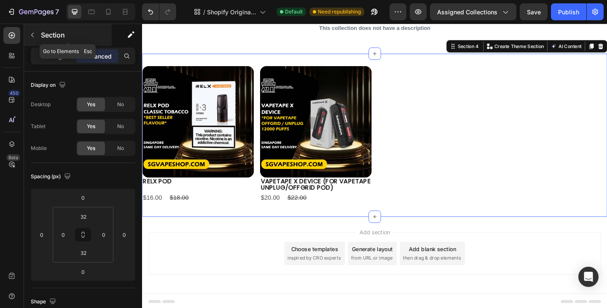
click at [34, 33] on icon "button" at bounding box center [32, 35] width 7 height 7
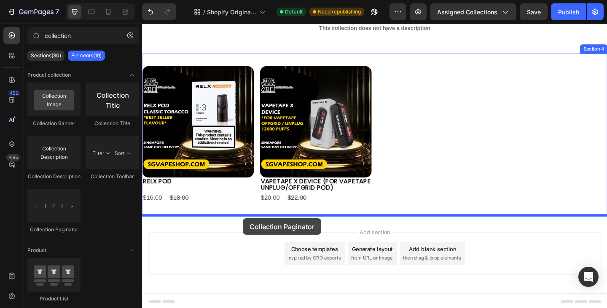
drag, startPoint x: 201, startPoint y: 242, endPoint x: 252, endPoint y: 236, distance: 51.5
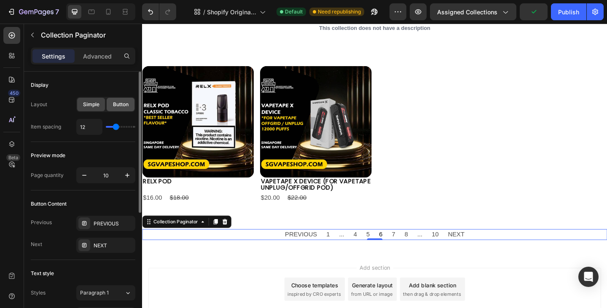
click at [111, 102] on div "Button" at bounding box center [121, 104] width 28 height 13
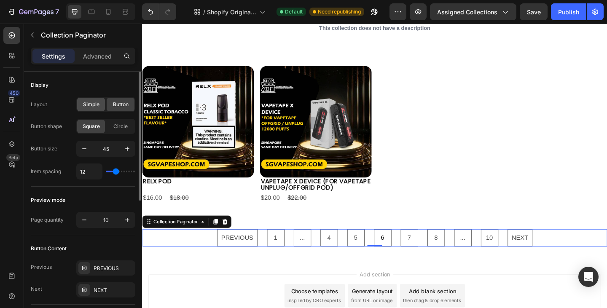
click at [97, 101] on span "Simple" at bounding box center [91, 105] width 16 height 8
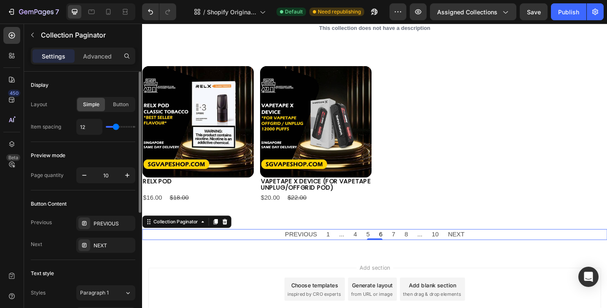
type input "11"
type input "10"
click at [115, 128] on input "range" at bounding box center [121, 127] width 30 height 2
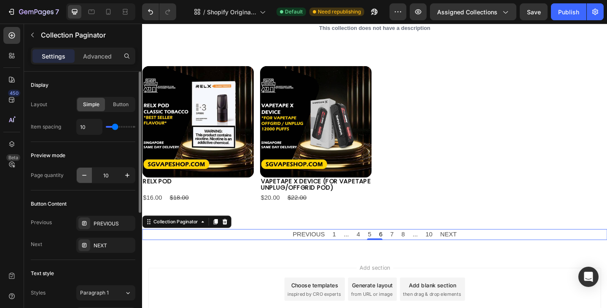
click at [82, 176] on icon "button" at bounding box center [84, 175] width 8 height 8
click at [81, 176] on icon "button" at bounding box center [84, 175] width 8 height 8
click at [130, 177] on icon "button" at bounding box center [127, 175] width 8 height 8
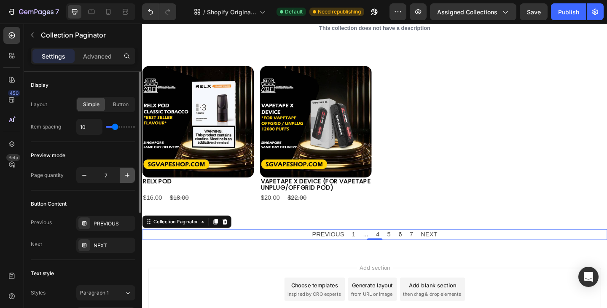
click at [130, 177] on icon "button" at bounding box center [127, 175] width 8 height 8
type input "10"
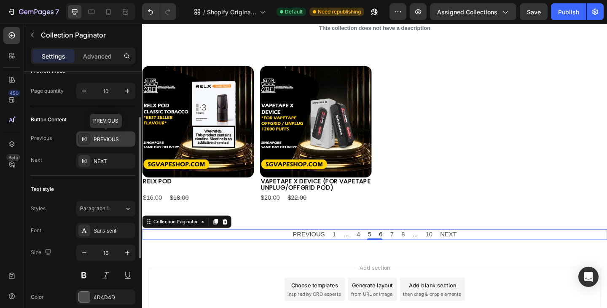
click at [117, 140] on div "PREVIOUS" at bounding box center [114, 140] width 40 height 8
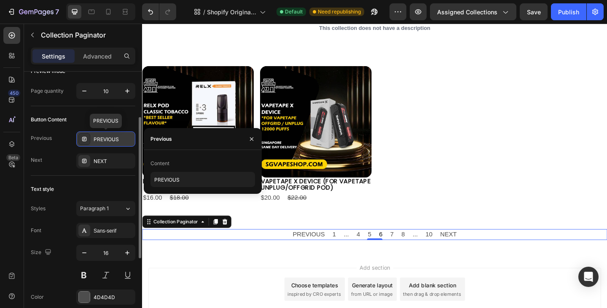
click at [117, 140] on div "PREVIOUS" at bounding box center [114, 140] width 40 height 8
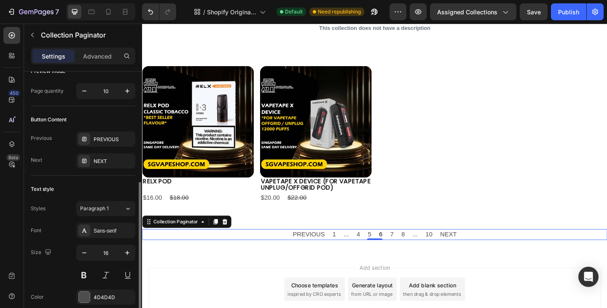
scroll to position [126, 0]
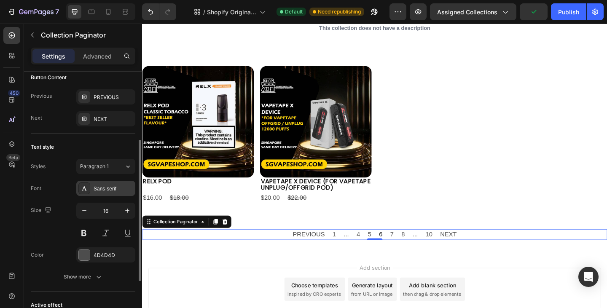
click at [99, 191] on div "Sans-serif" at bounding box center [114, 189] width 40 height 8
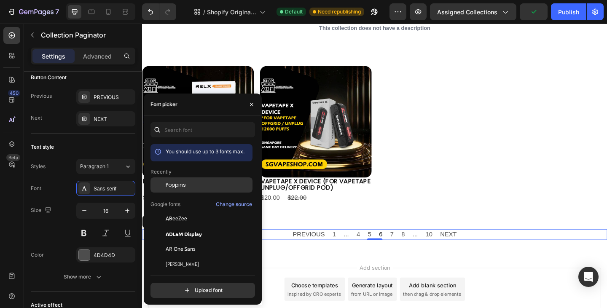
click at [175, 182] on span "Poppins" at bounding box center [176, 185] width 20 height 8
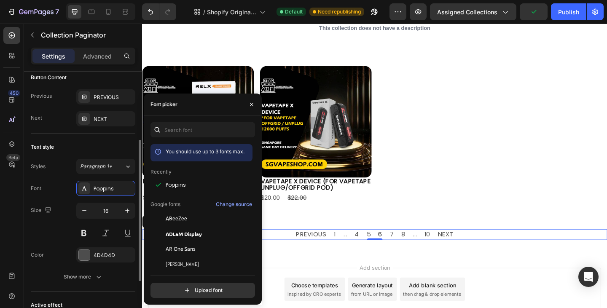
click at [59, 178] on div "Styles Paragraph 1* Font Poppins Size 16 Color 4D4D4D Show more" at bounding box center [83, 222] width 105 height 126
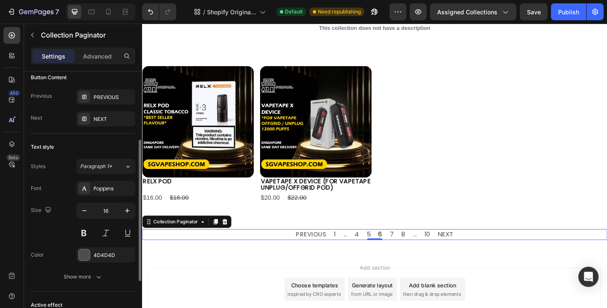
scroll to position [211, 0]
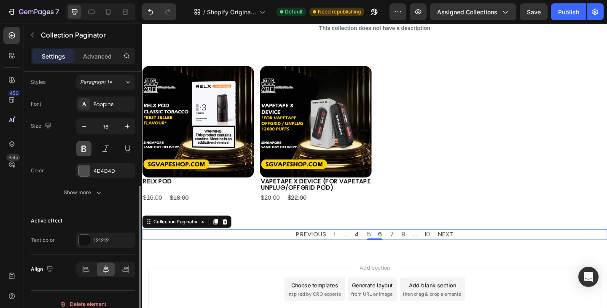
click at [81, 150] on button at bounding box center [83, 148] width 15 height 15
click at [90, 195] on div "Show more" at bounding box center [83, 192] width 39 height 8
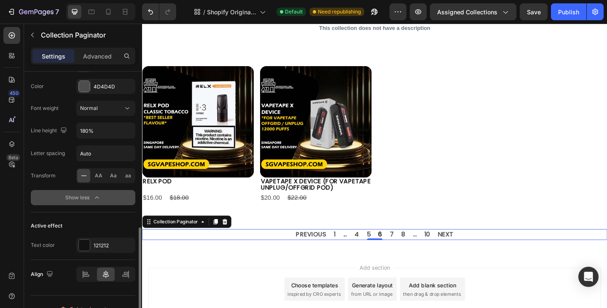
scroll to position [309, 0]
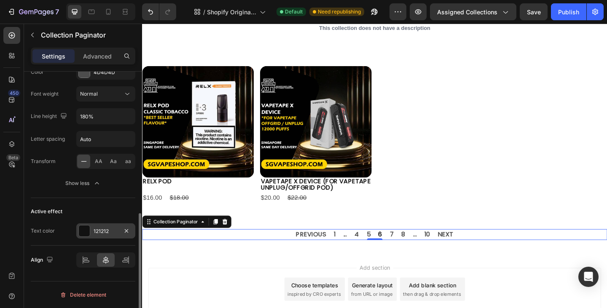
click at [104, 234] on div "121212" at bounding box center [106, 232] width 24 height 8
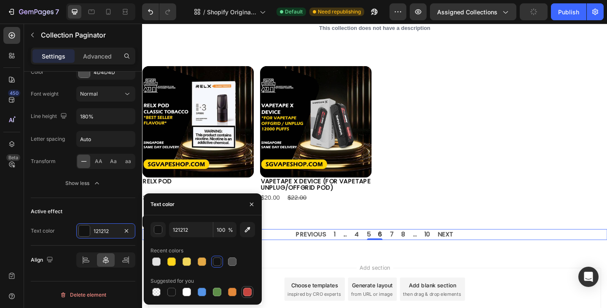
click at [247, 290] on div at bounding box center [247, 292] width 8 height 8
type input "C5453F"
click at [70, 206] on div "Active effect" at bounding box center [83, 211] width 105 height 13
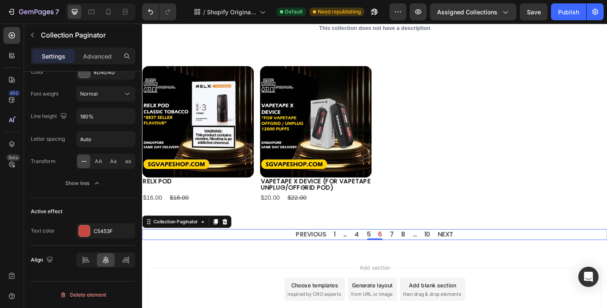
scroll to position [14, 0]
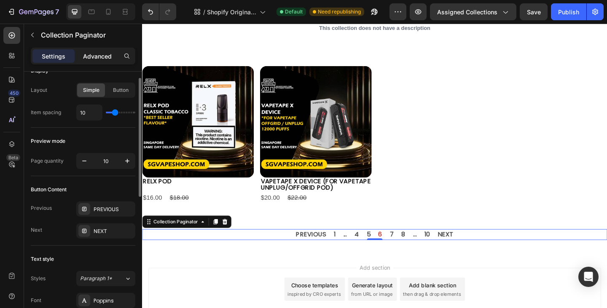
click at [102, 52] on p "Advanced" at bounding box center [97, 56] width 29 height 9
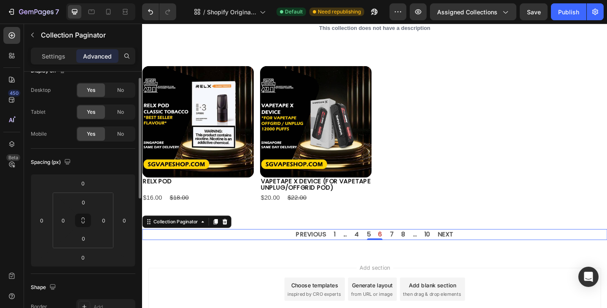
click at [59, 56] on p "Settings" at bounding box center [54, 56] width 24 height 9
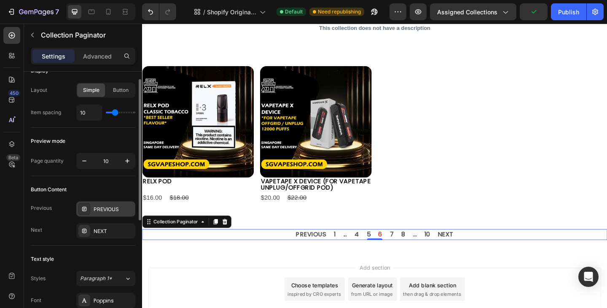
click at [97, 210] on div "PREVIOUS" at bounding box center [114, 210] width 40 height 8
click at [113, 231] on div "NEXT" at bounding box center [114, 232] width 40 height 8
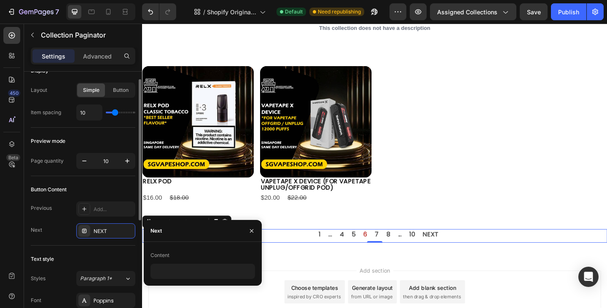
click at [61, 182] on div "Button Content Previous Add... Next NEXT" at bounding box center [83, 211] width 105 height 70
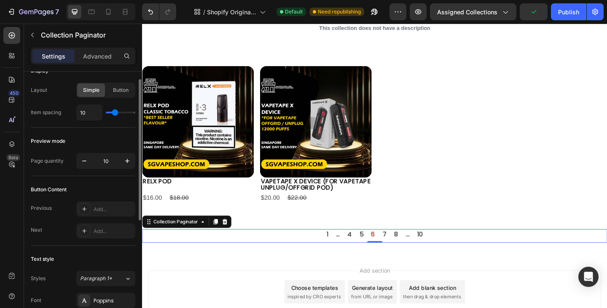
scroll to position [0, 0]
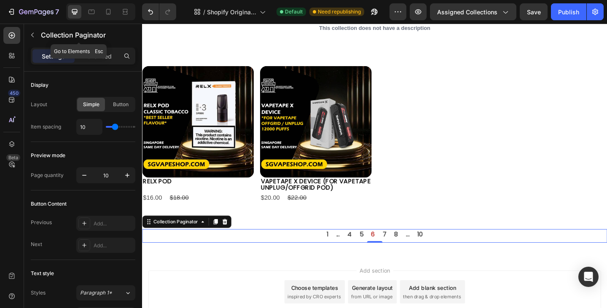
drag, startPoint x: 34, startPoint y: 33, endPoint x: 70, endPoint y: 62, distance: 46.4
click at [34, 32] on icon "button" at bounding box center [32, 35] width 7 height 7
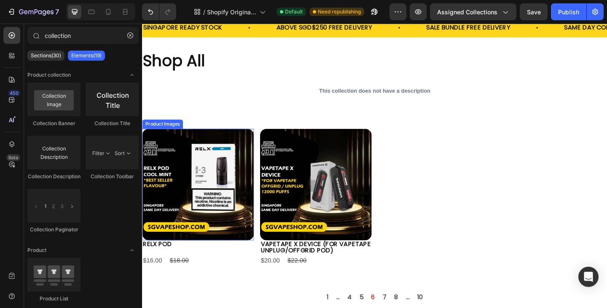
scroll to position [20, 0]
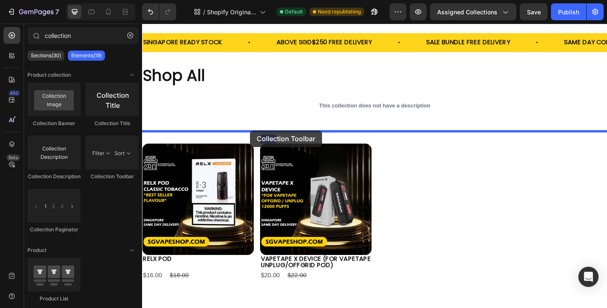
drag, startPoint x: 263, startPoint y: 182, endPoint x: 259, endPoint y: 140, distance: 42.3
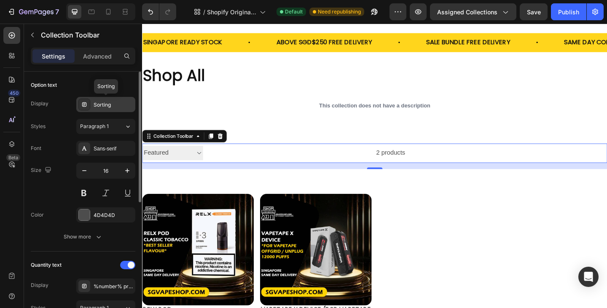
click at [108, 104] on div "Sorting" at bounding box center [114, 105] width 40 height 8
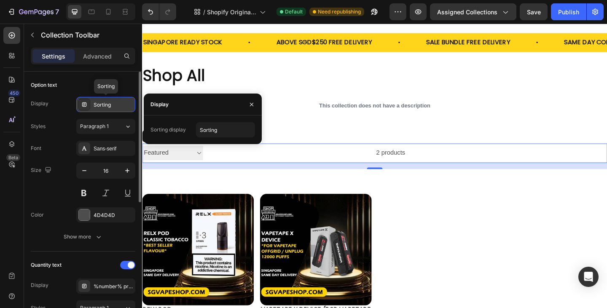
click at [108, 104] on div "Sorting" at bounding box center [114, 105] width 40 height 8
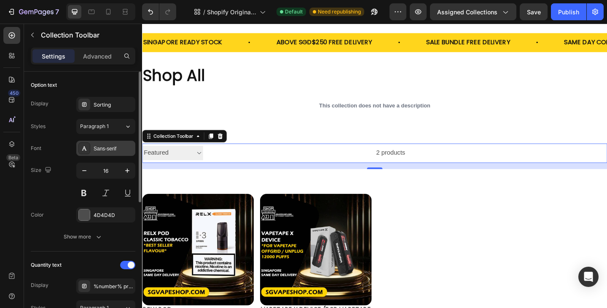
click at [96, 147] on div "Sans-serif" at bounding box center [114, 149] width 40 height 8
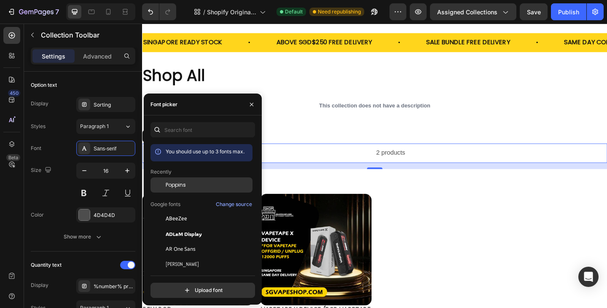
click at [176, 184] on span "Poppins" at bounding box center [176, 185] width 20 height 8
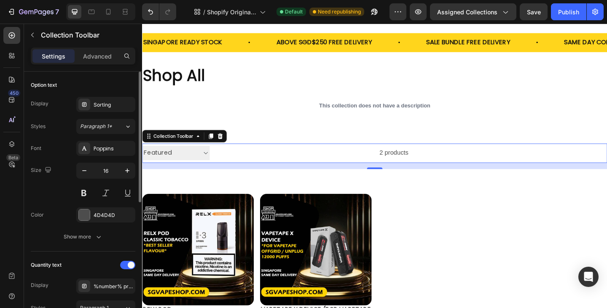
click at [51, 142] on div "Font Poppins" at bounding box center [83, 148] width 105 height 15
click at [86, 191] on button at bounding box center [83, 193] width 15 height 15
click at [94, 217] on div "4D4D4D" at bounding box center [106, 216] width 24 height 8
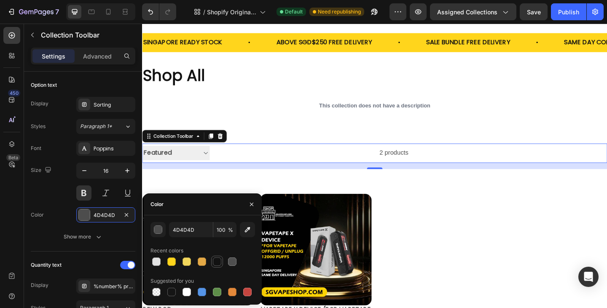
click at [213, 264] on div at bounding box center [217, 262] width 8 height 8
type input "121212"
click at [46, 201] on div "Font Poppins Size 16 Color 121212 Show more" at bounding box center [83, 193] width 105 height 104
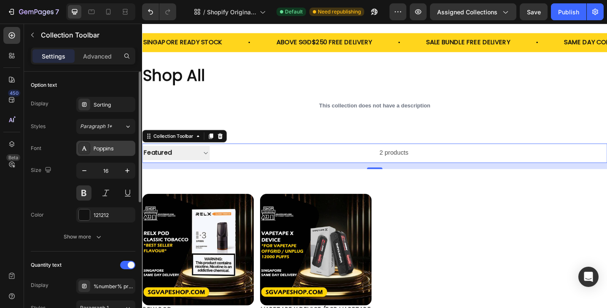
scroll to position [84, 0]
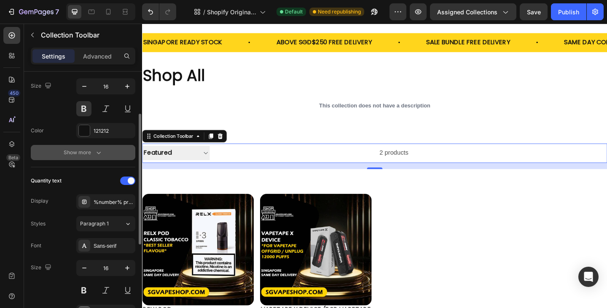
click at [90, 156] on div "Show more" at bounding box center [83, 152] width 39 height 8
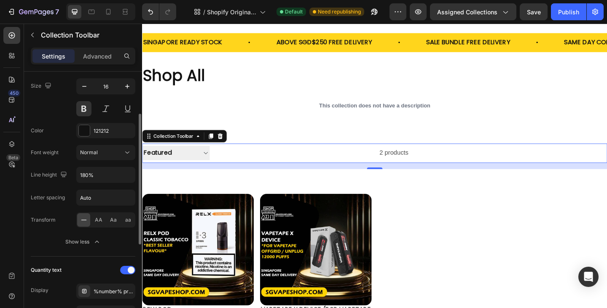
scroll to position [211, 0]
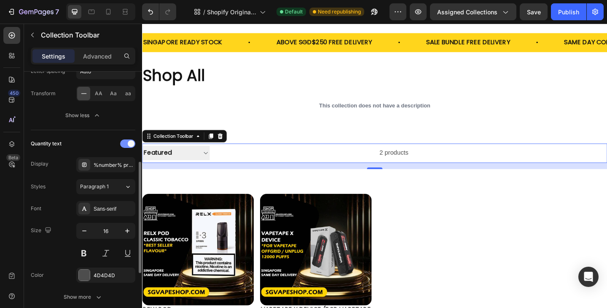
click at [126, 143] on div at bounding box center [127, 144] width 15 height 8
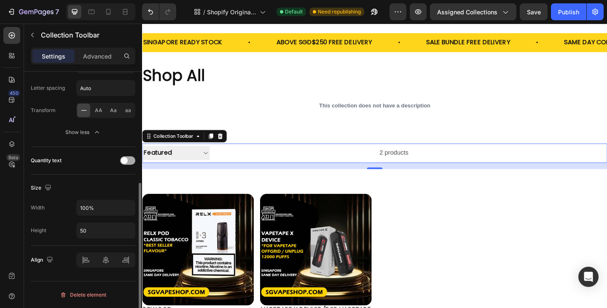
scroll to position [194, 0]
click at [212, 166] on select "Sorting Best selling Featured Alphabetically, A-Z Alphabetically, Z-A Price, lo…" at bounding box center [178, 165] width 73 height 16
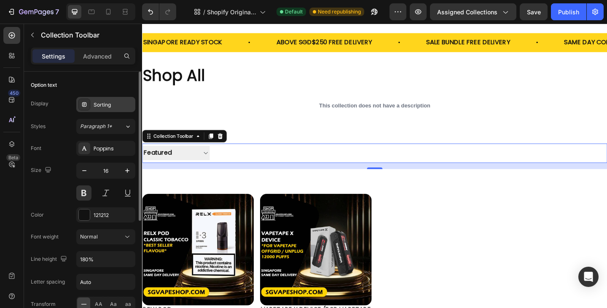
click at [105, 109] on div "Sorting" at bounding box center [105, 104] width 59 height 15
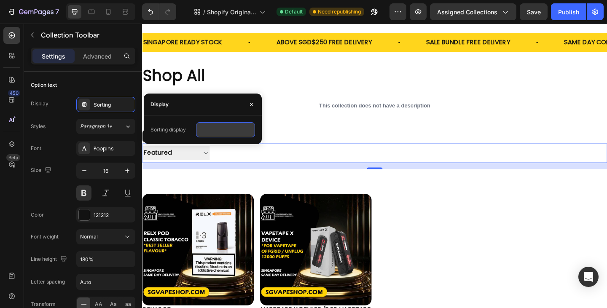
click at [226, 134] on input "text" at bounding box center [225, 129] width 59 height 15
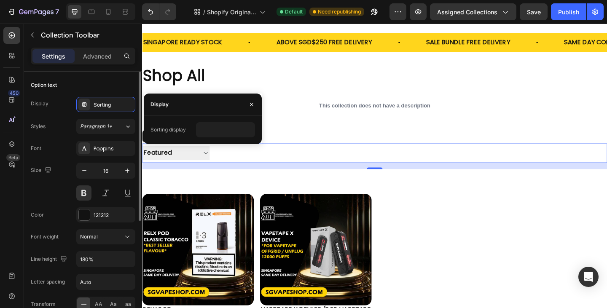
click at [52, 104] on div "Display Sorting" at bounding box center [83, 104] width 105 height 15
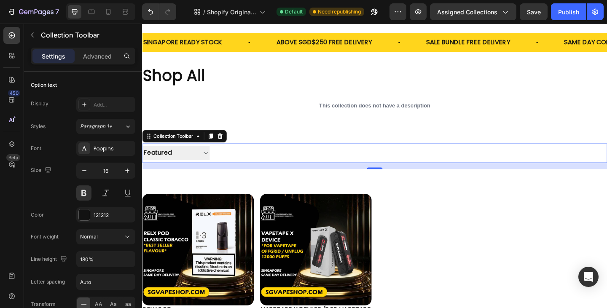
click at [212, 167] on select "Best selling Featured Alphabetically, A-Z Alphabetically, Z-A Price, low to hig…" at bounding box center [178, 165] width 73 height 16
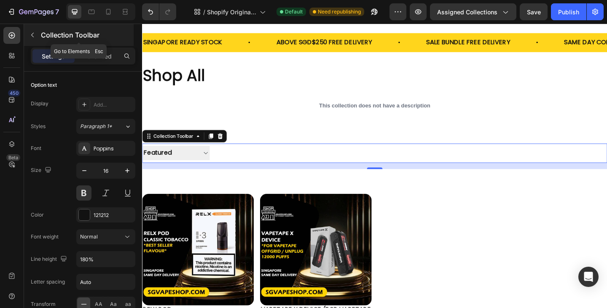
click at [33, 34] on icon "button" at bounding box center [32, 35] width 7 height 7
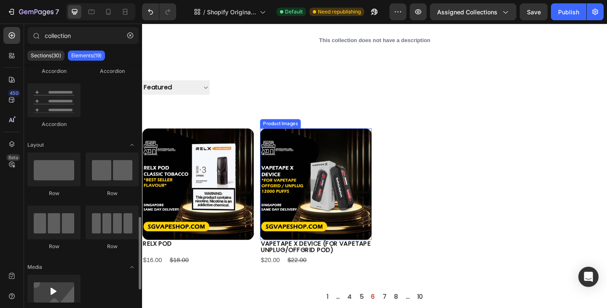
scroll to position [105, 0]
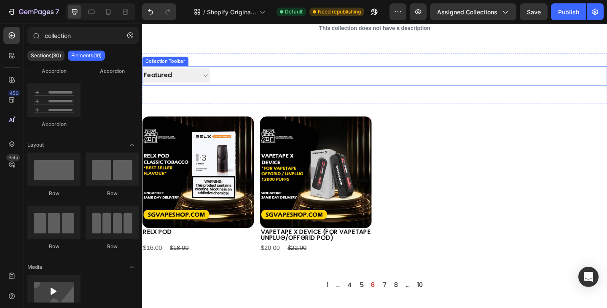
click at [212, 84] on select "Best selling Featured Alphabetically, A-Z Alphabetically, Z-A Price, low to hig…" at bounding box center [178, 81] width 73 height 16
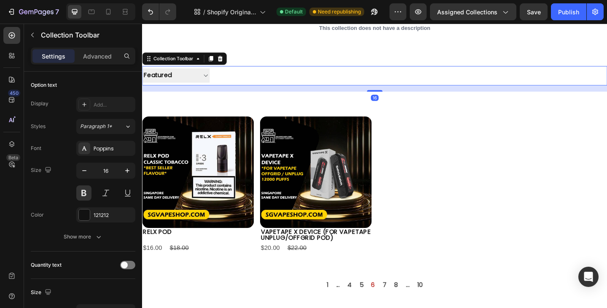
click at [212, 84] on select "Best selling Featured Alphabetically, A-Z Alphabetically, Z-A Price, low to hig…" at bounding box center [178, 81] width 73 height 16
click at [96, 57] on p "Advanced" at bounding box center [97, 56] width 29 height 9
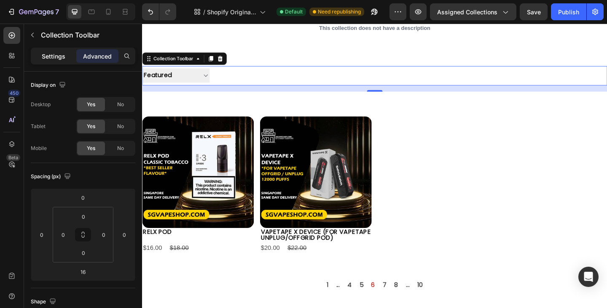
click at [59, 57] on p "Settings" at bounding box center [54, 56] width 24 height 9
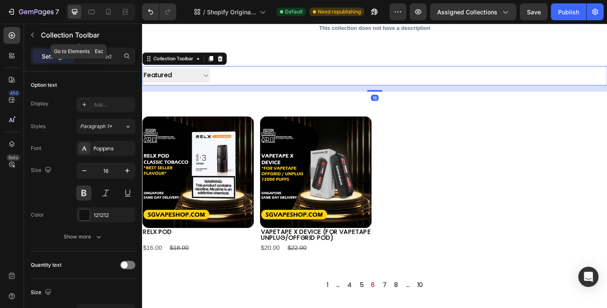
click at [34, 34] on icon "button" at bounding box center [32, 35] width 7 height 7
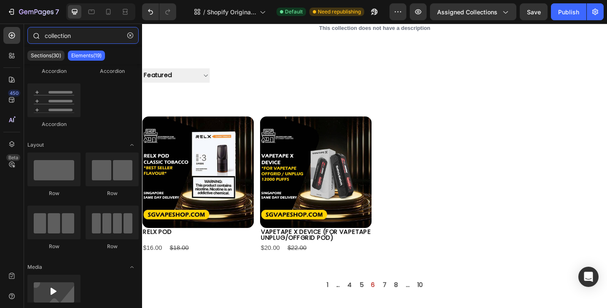
click at [72, 35] on input "collection" at bounding box center [82, 35] width 111 height 17
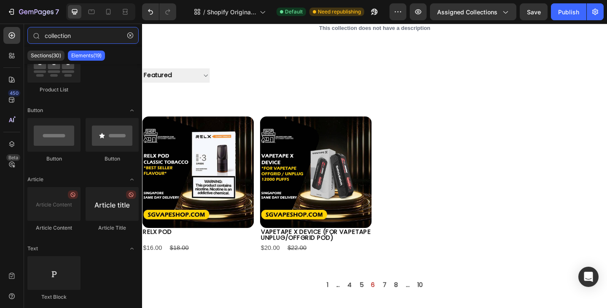
scroll to position [0, 0]
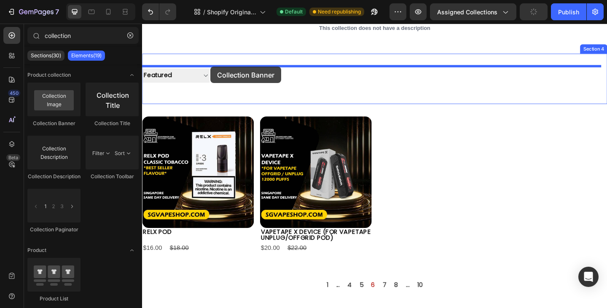
drag, startPoint x: 213, startPoint y: 131, endPoint x: 216, endPoint y: 70, distance: 60.4
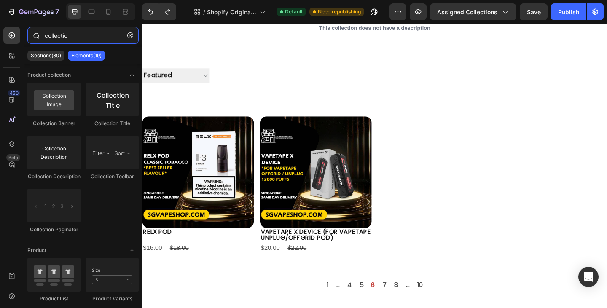
click at [86, 30] on input "collectio" at bounding box center [82, 35] width 111 height 17
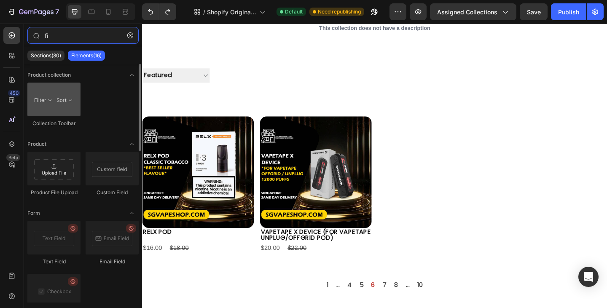
type input "fi"
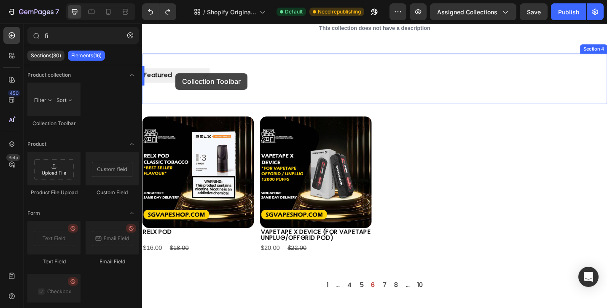
drag, startPoint x: 202, startPoint y: 129, endPoint x: 178, endPoint y: 78, distance: 56.2
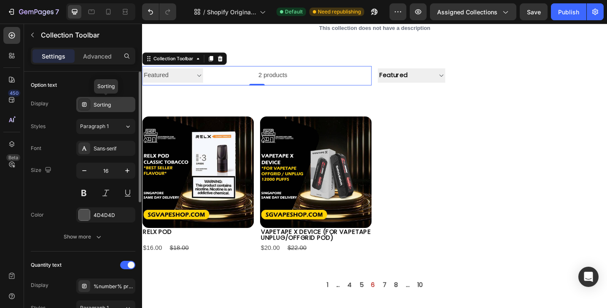
click at [100, 103] on div "Sorting" at bounding box center [114, 105] width 40 height 8
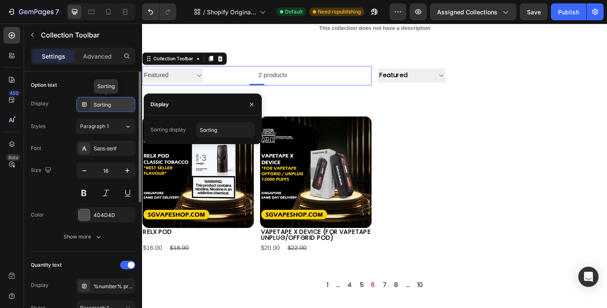
drag, startPoint x: 100, startPoint y: 103, endPoint x: 84, endPoint y: 82, distance: 26.2
click at [100, 103] on div "Sorting" at bounding box center [114, 105] width 40 height 8
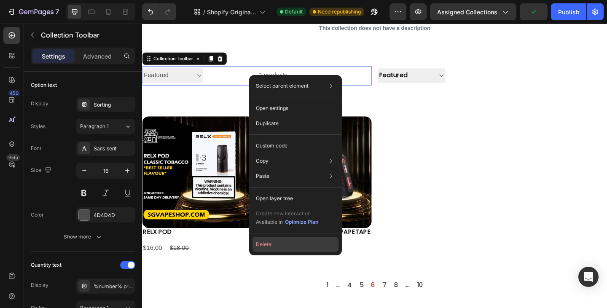
click at [269, 245] on button "Delete" at bounding box center [296, 244] width 86 height 15
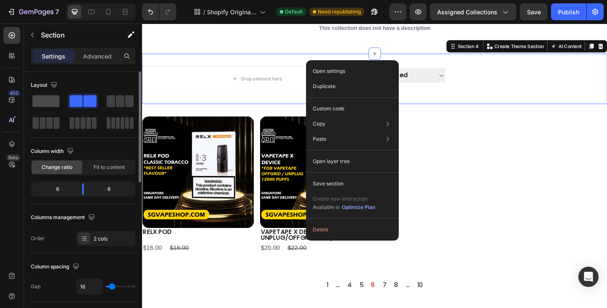
click at [47, 100] on span at bounding box center [45, 101] width 27 height 12
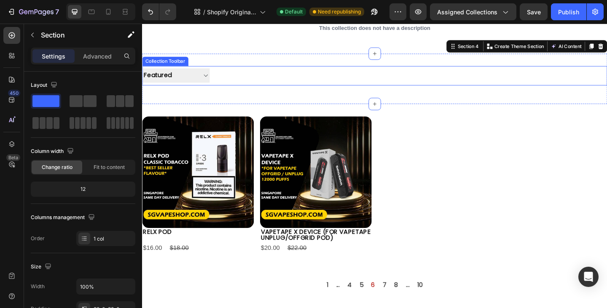
click at [250, 79] on div at bounding box center [323, 80] width 216 height 21
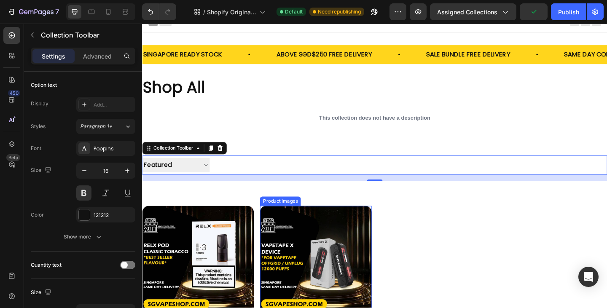
scroll to position [126, 0]
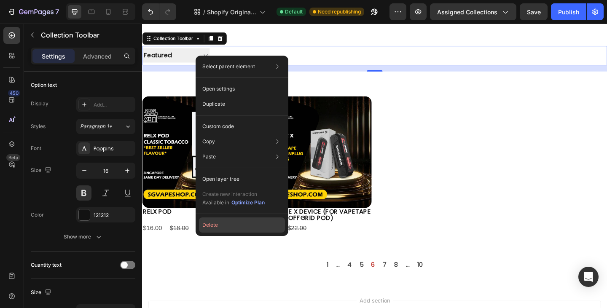
click at [237, 221] on button "Delete" at bounding box center [242, 225] width 86 height 15
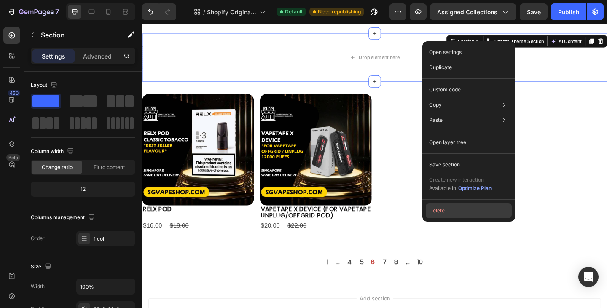
click at [462, 213] on button "Delete" at bounding box center [469, 210] width 86 height 15
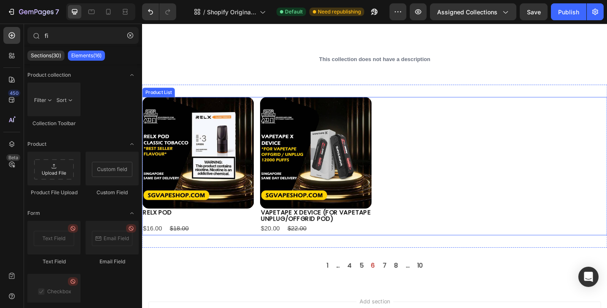
scroll to position [0, 0]
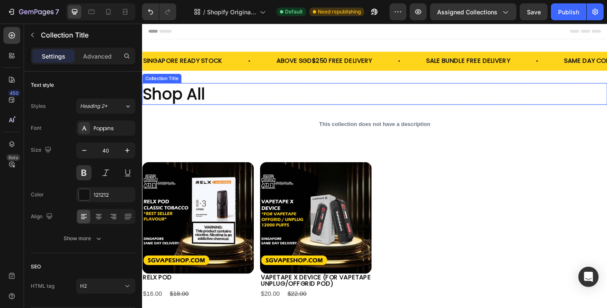
click at [266, 104] on h2 "Shop All" at bounding box center [395, 101] width 506 height 24
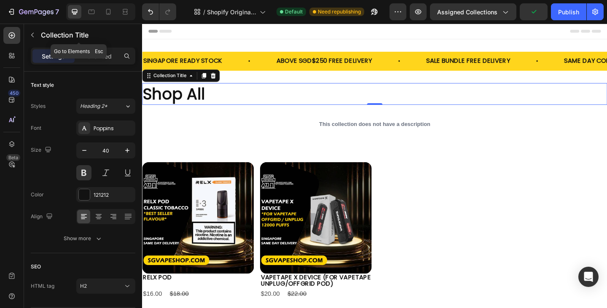
click at [34, 36] on icon "button" at bounding box center [32, 35] width 7 height 7
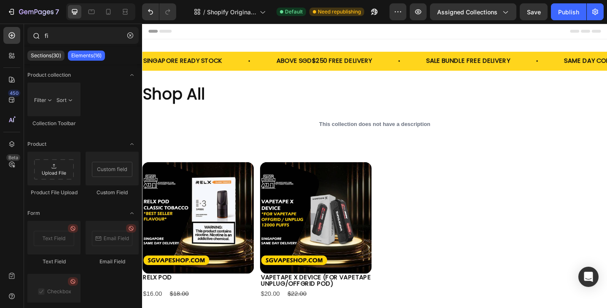
click at [129, 35] on icon "button" at bounding box center [130, 35] width 6 height 6
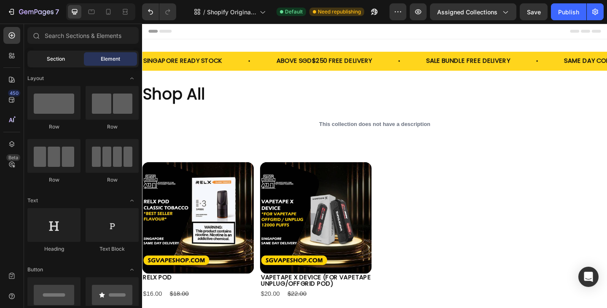
click at [64, 56] on span "Section" at bounding box center [56, 59] width 18 height 8
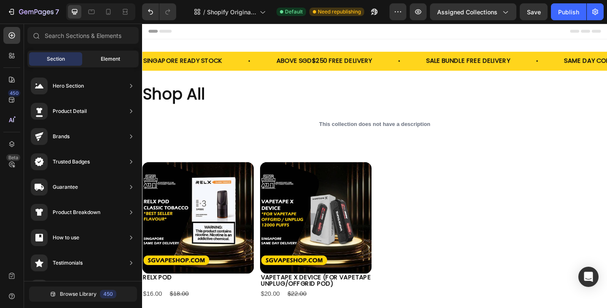
click at [110, 59] on span "Element" at bounding box center [110, 59] width 19 height 8
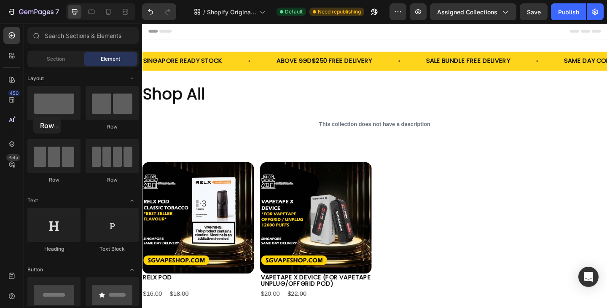
drag, startPoint x: 53, startPoint y: 114, endPoint x: 24, endPoint y: 112, distance: 29.2
click at [24, 112] on div "450 Beta Sections(30) Elements(88) Section Element Hero Section Product Detail …" at bounding box center [71, 166] width 142 height 285
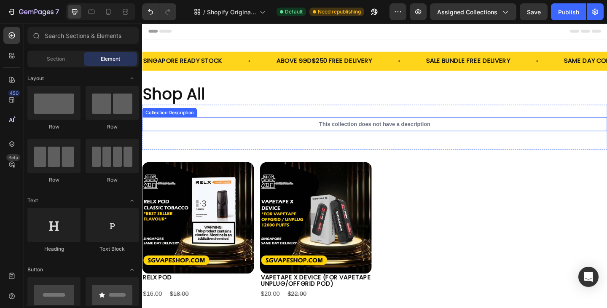
click at [460, 133] on div "This collection does not have a description" at bounding box center [395, 133] width 506 height 15
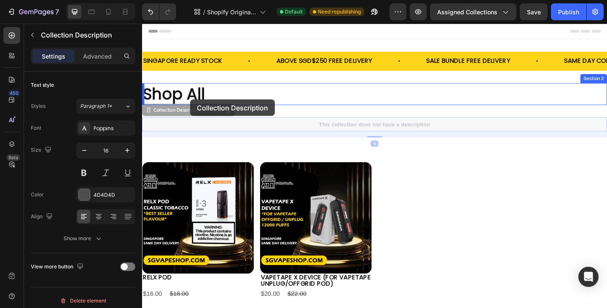
drag, startPoint x: 194, startPoint y: 129, endPoint x: 194, endPoint y: 106, distance: 23.2
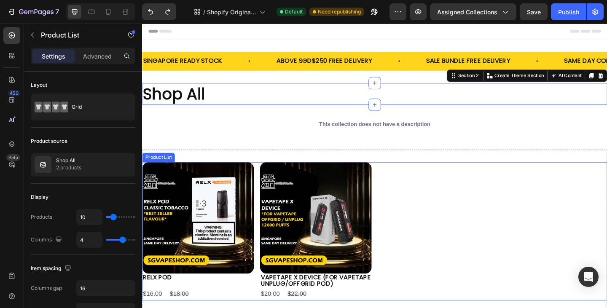
click at [426, 192] on div "Product Images RELX POD Product Title $16.00 Product Price Product Price $18.00…" at bounding box center [395, 250] width 506 height 151
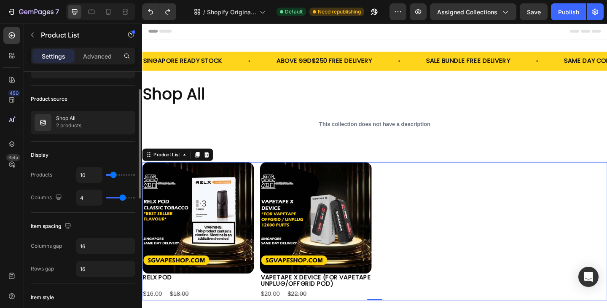
scroll to position [84, 0]
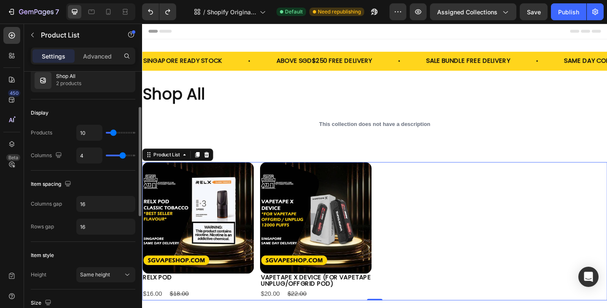
type input "3"
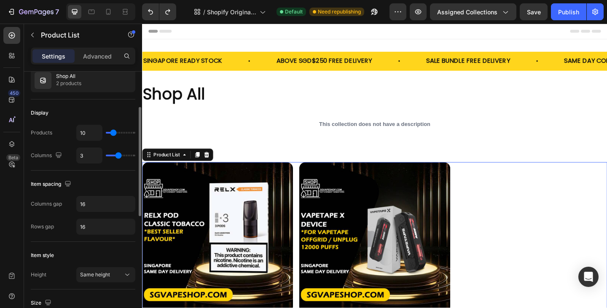
drag, startPoint x: 121, startPoint y: 157, endPoint x: 68, endPoint y: 138, distance: 56.8
type input "3"
click at [120, 156] on input "range" at bounding box center [121, 156] width 30 height 2
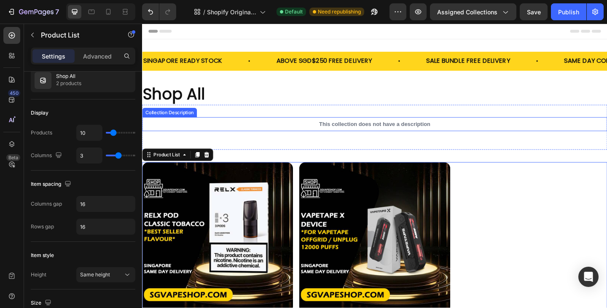
scroll to position [126, 0]
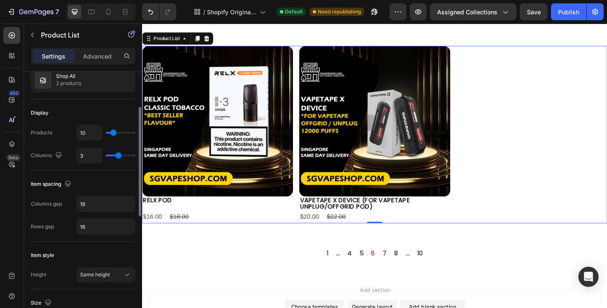
type input "4"
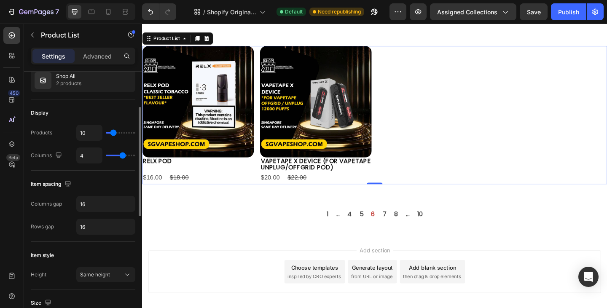
type input "4"
click at [122, 156] on input "range" at bounding box center [121, 156] width 30 height 2
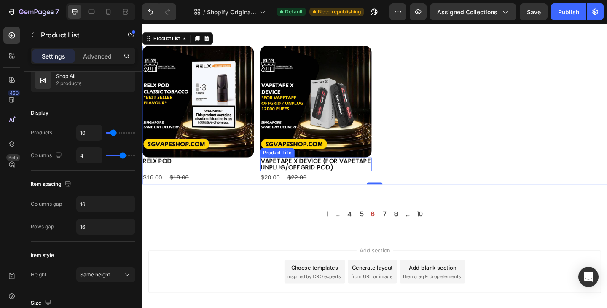
scroll to position [0, 0]
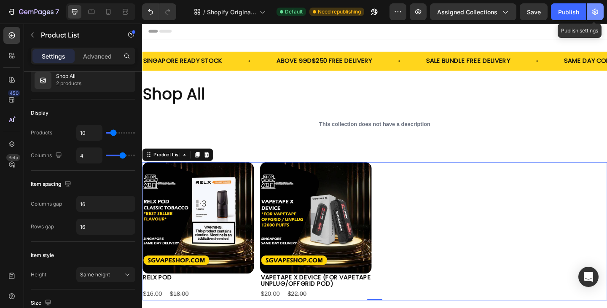
click at [591, 12] on icon "button" at bounding box center [595, 12] width 8 height 8
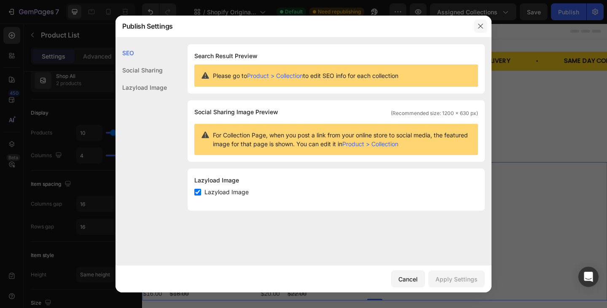
drag, startPoint x: 381, startPoint y: 12, endPoint x: 481, endPoint y: 27, distance: 100.9
click at [481, 27] on icon "button" at bounding box center [480, 26] width 5 height 5
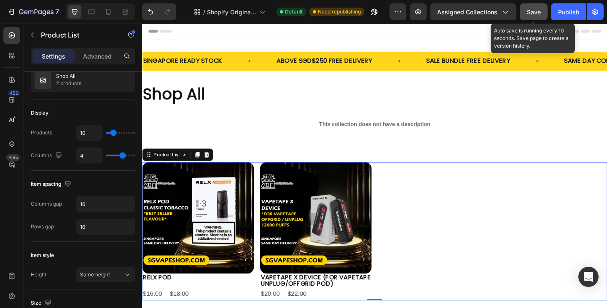
click at [542, 14] on button "Save" at bounding box center [534, 11] width 28 height 17
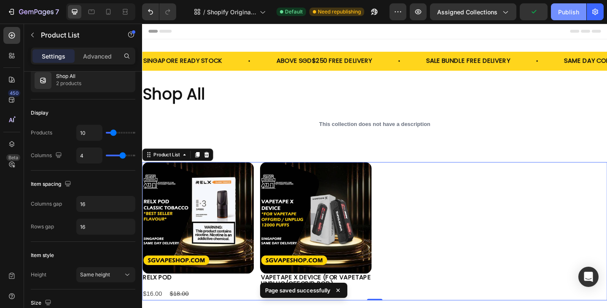
click at [561, 12] on div "Publish" at bounding box center [568, 12] width 21 height 9
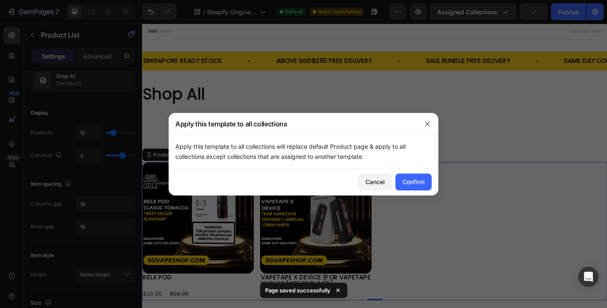
click at [229, 148] on p "Apply this template to all collections will replace default Product page & appl…" at bounding box center [303, 152] width 256 height 20
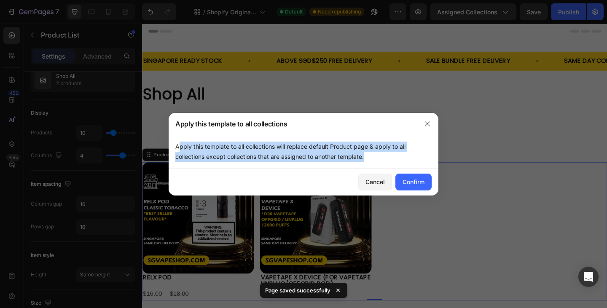
click at [229, 148] on p "Apply this template to all collections will replace default Product page & appl…" at bounding box center [303, 152] width 256 height 20
click at [422, 184] on div "Confirm" at bounding box center [414, 181] width 22 height 9
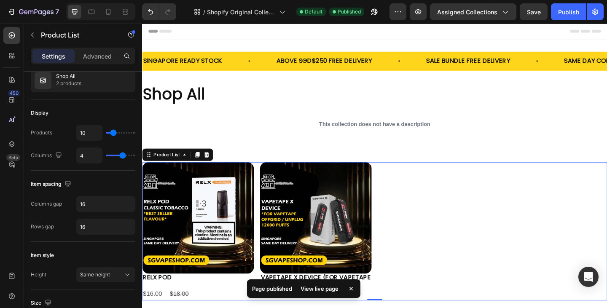
click at [322, 290] on div "View live page" at bounding box center [320, 289] width 48 height 12
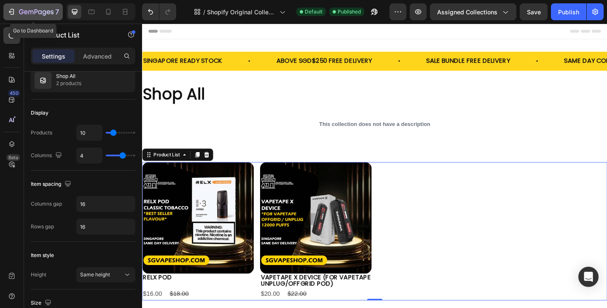
click at [32, 11] on icon "button" at bounding box center [30, 13] width 5 height 4
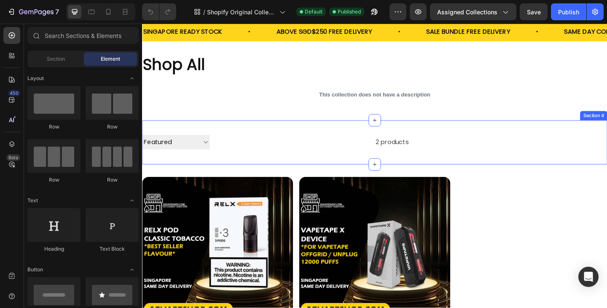
scroll to position [42, 0]
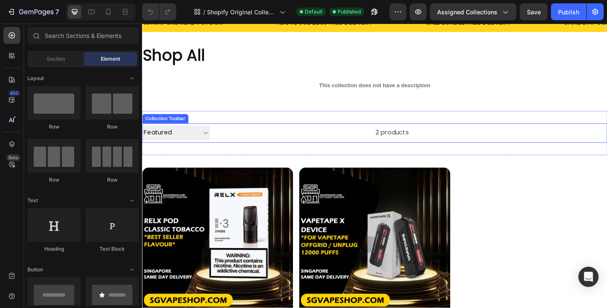
click at [392, 145] on div "2 products" at bounding box center [323, 142] width 216 height 21
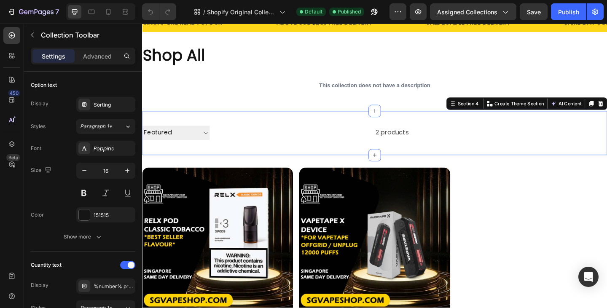
click at [263, 122] on div "Sorting Best selling Featured Alphabetically, A-Z Alphabetically, Z-A Price, lo…" at bounding box center [395, 143] width 506 height 48
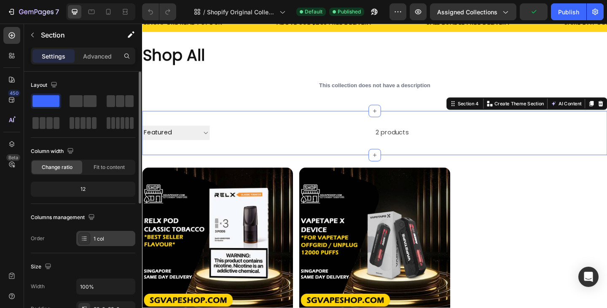
click at [106, 240] on div "1 col" at bounding box center [114, 239] width 40 height 8
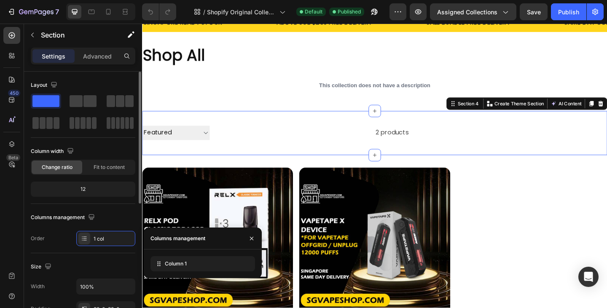
click at [53, 230] on div "Columns management Order 1 col" at bounding box center [83, 228] width 105 height 35
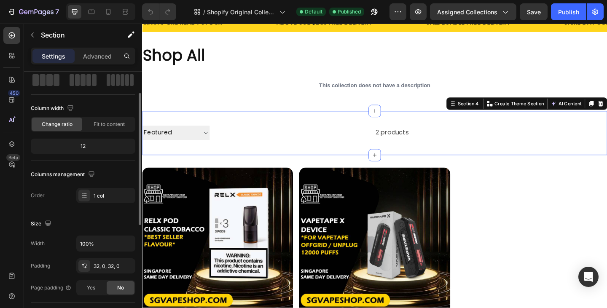
scroll to position [0, 0]
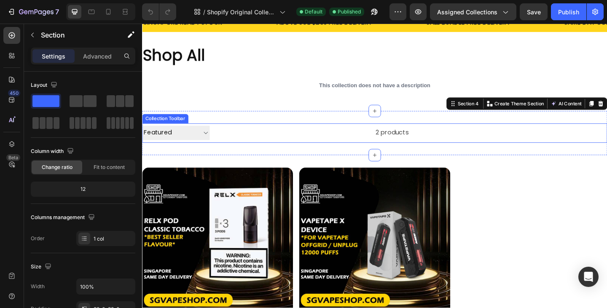
click at [177, 145] on select "Sorting Best selling Featured Alphabetically, A-Z Alphabetically, Z-A Price, lo…" at bounding box center [178, 143] width 73 height 16
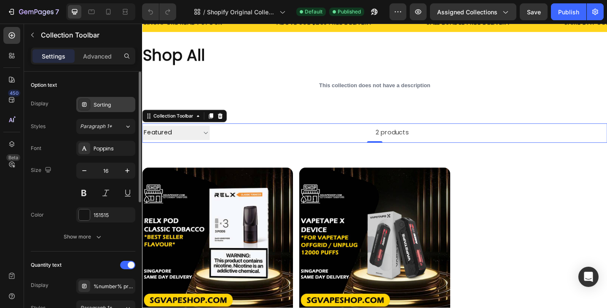
click at [104, 107] on div "Sorting" at bounding box center [114, 105] width 40 height 8
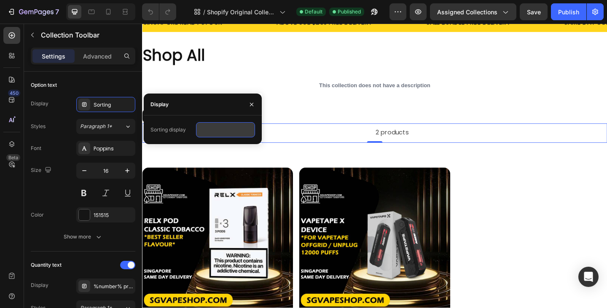
click at [227, 130] on input "text" at bounding box center [225, 129] width 59 height 15
type input "filet"
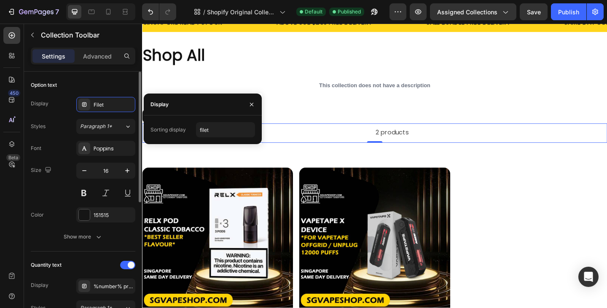
click at [53, 121] on div "Styles Paragraph 1*" at bounding box center [83, 126] width 105 height 15
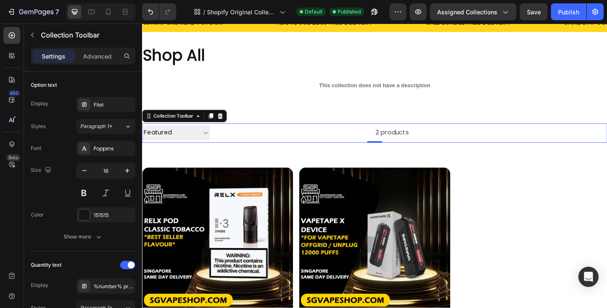
click at [178, 143] on select "filet Best selling Featured Alphabetically, A-Z Alphabetically, Z-A Price, low …" at bounding box center [178, 143] width 73 height 16
click at [179, 143] on select "filet Best selling Featured Alphabetically, A-Z Alphabetically, Z-A Price, low …" at bounding box center [178, 143] width 73 height 16
click at [117, 105] on div "Filet" at bounding box center [114, 105] width 40 height 8
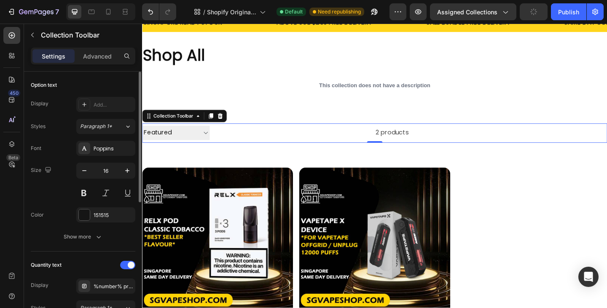
click at [51, 120] on div "Styles Paragraph 1*" at bounding box center [83, 126] width 105 height 15
click at [182, 145] on select "Best selling Featured Alphabetically, A-Z Alphabetically, Z-A Price, low to hig…" at bounding box center [178, 143] width 73 height 16
click at [112, 110] on div "Add..." at bounding box center [105, 104] width 59 height 15
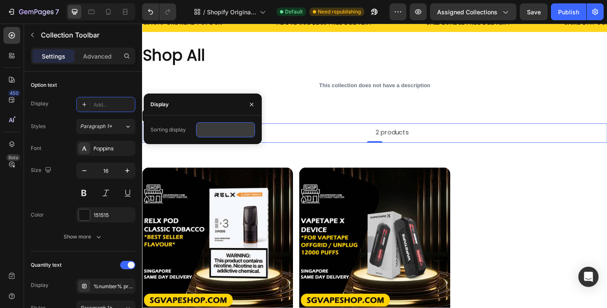
click at [212, 130] on input "text" at bounding box center [225, 129] width 59 height 15
type input "Filter"
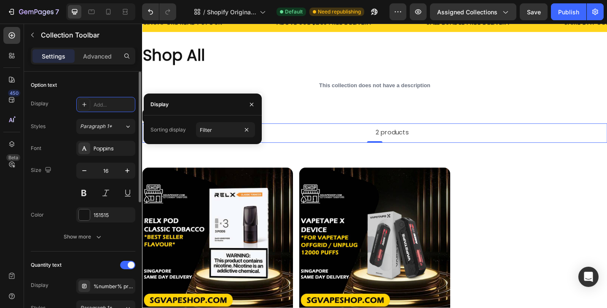
click at [63, 110] on div "Display Add..." at bounding box center [83, 104] width 105 height 15
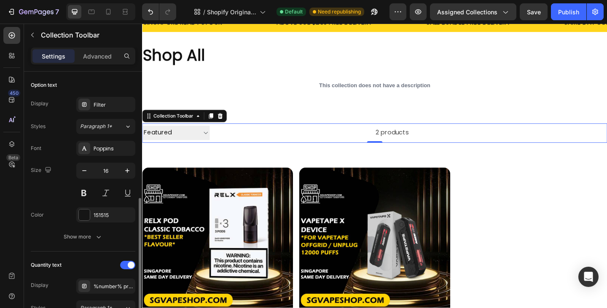
scroll to position [84, 0]
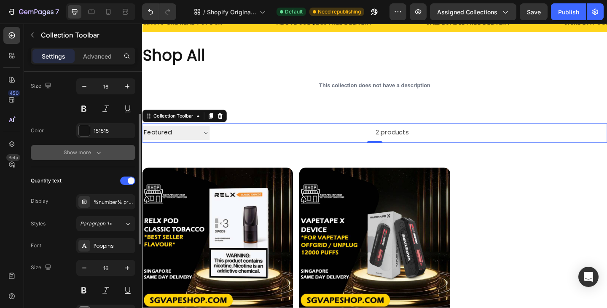
click at [91, 152] on div "Show more" at bounding box center [83, 152] width 39 height 8
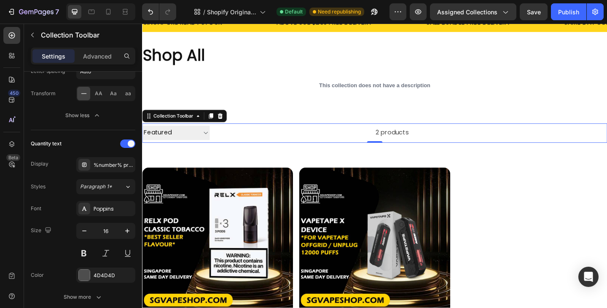
scroll to position [337, 0]
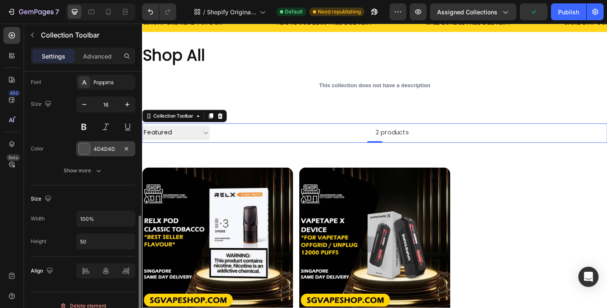
click at [114, 145] on div "4D4D4D" at bounding box center [105, 148] width 59 height 15
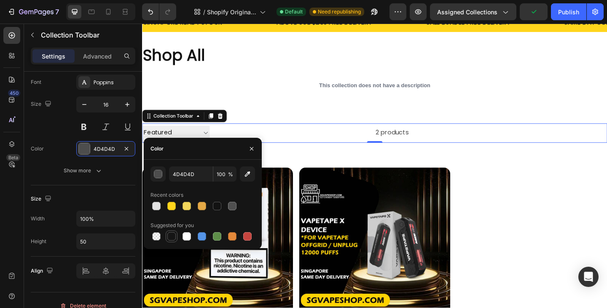
click at [174, 234] on div at bounding box center [171, 236] width 8 height 8
type input "151515"
click at [51, 135] on div "Font Poppins Size 16 Color 151515 Show more" at bounding box center [83, 127] width 105 height 104
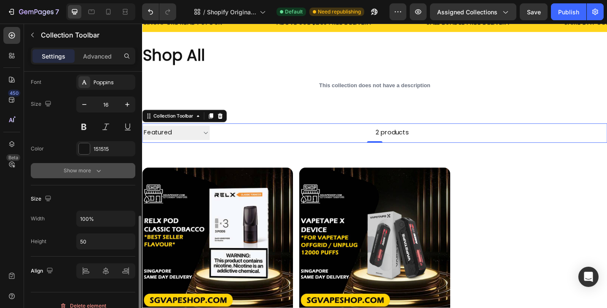
click at [88, 172] on div "Show more" at bounding box center [83, 171] width 39 height 8
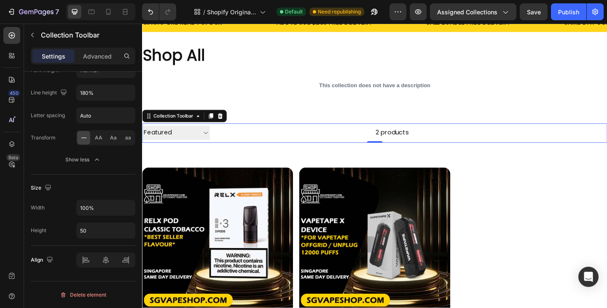
scroll to position [143, 0]
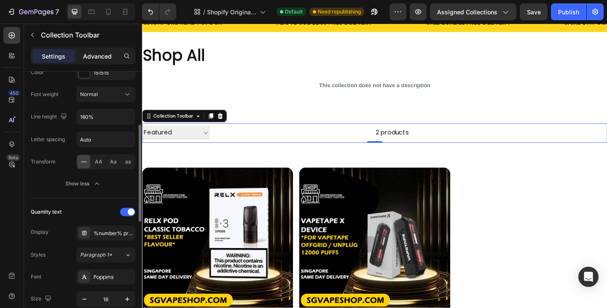
click at [97, 58] on p "Advanced" at bounding box center [97, 56] width 29 height 9
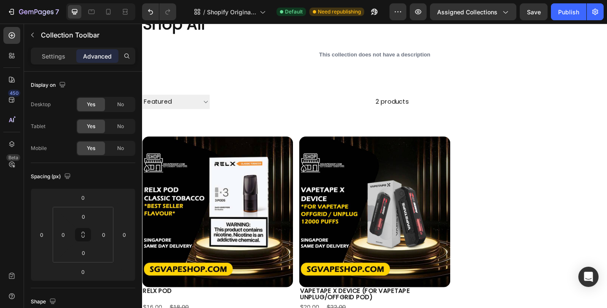
scroll to position [0, 0]
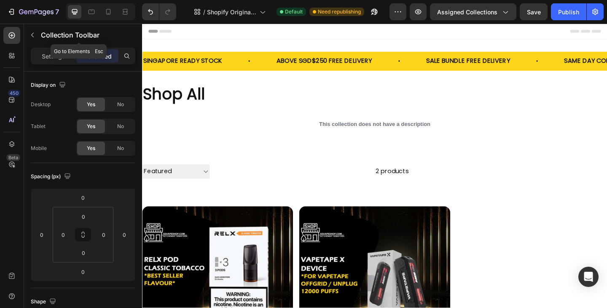
click at [34, 34] on icon "button" at bounding box center [32, 35] width 7 height 7
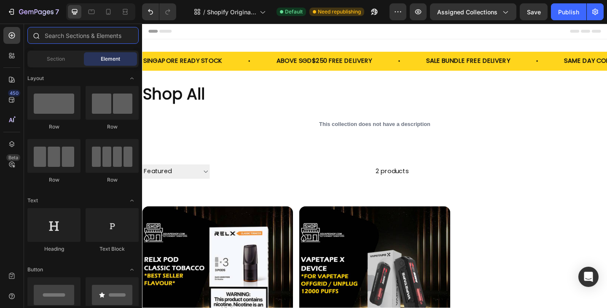
click at [70, 37] on input "text" at bounding box center [82, 35] width 111 height 17
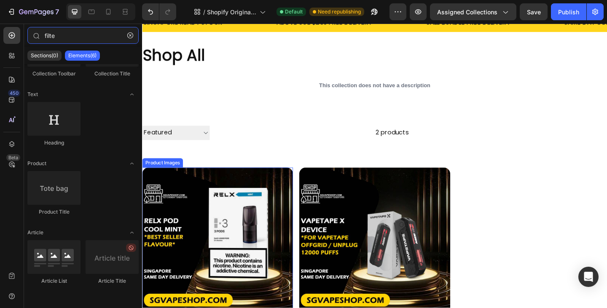
scroll to position [126, 0]
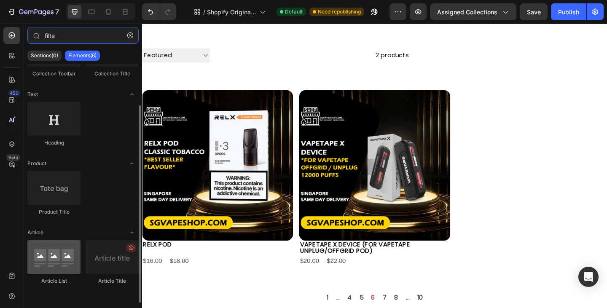
type input "filte"
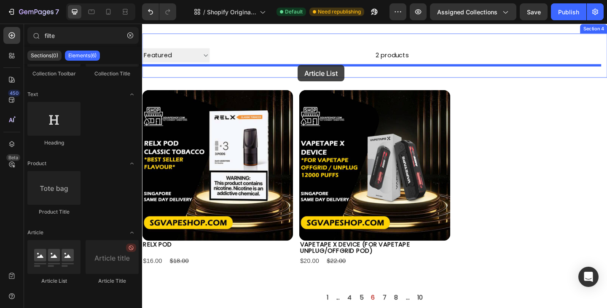
drag, startPoint x: 210, startPoint y: 286, endPoint x: 311, endPoint y: 69, distance: 239.9
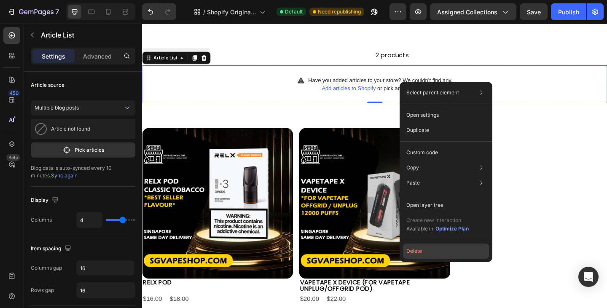
click at [442, 249] on button "Delete" at bounding box center [446, 251] width 86 height 15
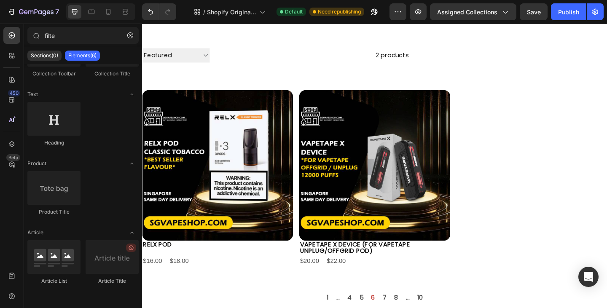
scroll to position [0, 0]
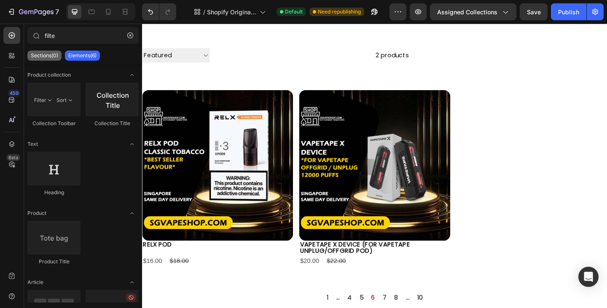
click at [51, 54] on p "Sections(0)" at bounding box center [44, 55] width 27 height 7
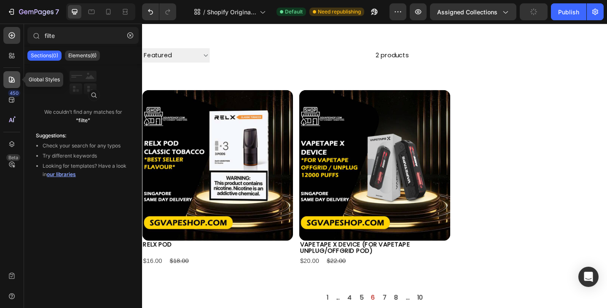
click at [10, 82] on icon at bounding box center [12, 80] width 6 height 6
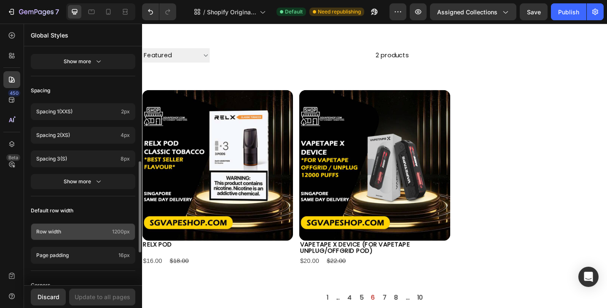
scroll to position [380, 0]
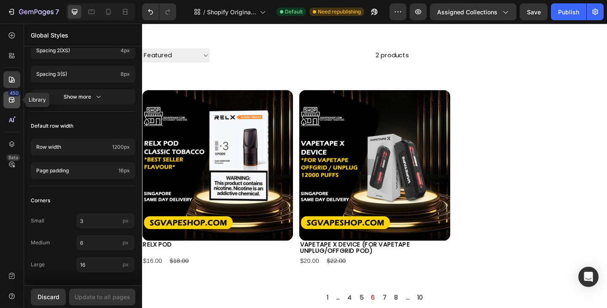
click at [12, 96] on div "450" at bounding box center [14, 93] width 12 height 7
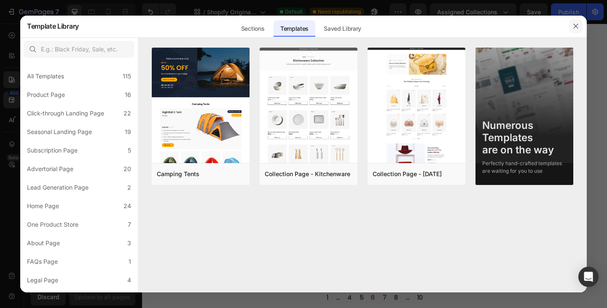
click at [575, 26] on icon "button" at bounding box center [575, 26] width 5 height 5
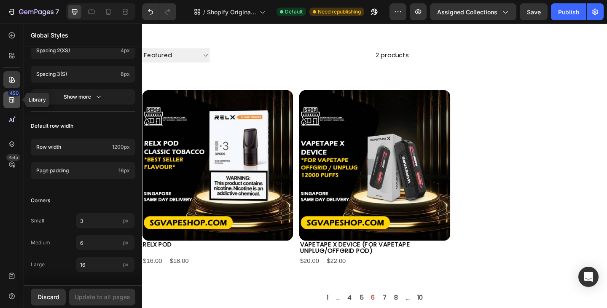
click at [8, 97] on icon at bounding box center [12, 100] width 8 height 8
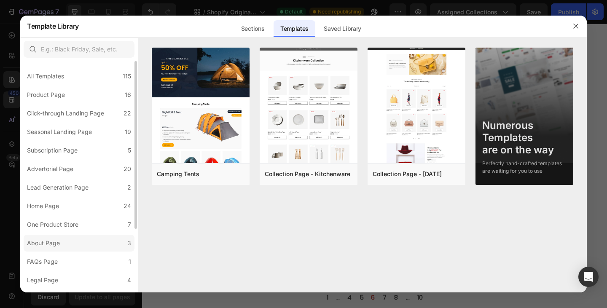
scroll to position [89, 0]
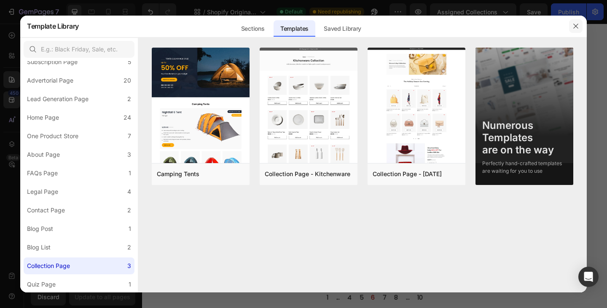
click at [580, 25] on button "button" at bounding box center [575, 25] width 13 height 13
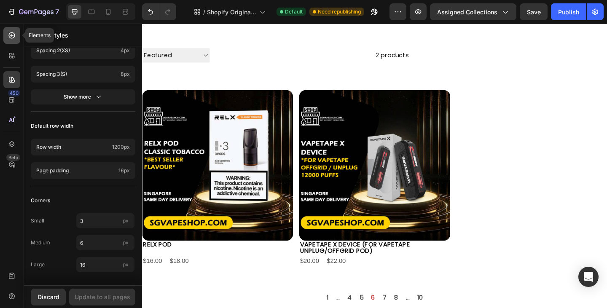
click at [14, 38] on icon at bounding box center [12, 35] width 8 height 8
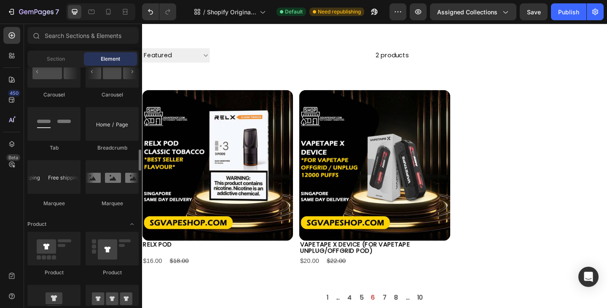
scroll to position [1012, 0]
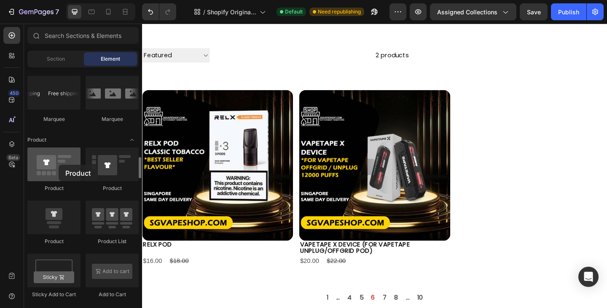
drag, startPoint x: 76, startPoint y: 163, endPoint x: 59, endPoint y: 165, distance: 17.4
click at [59, 165] on div at bounding box center [53, 165] width 53 height 34
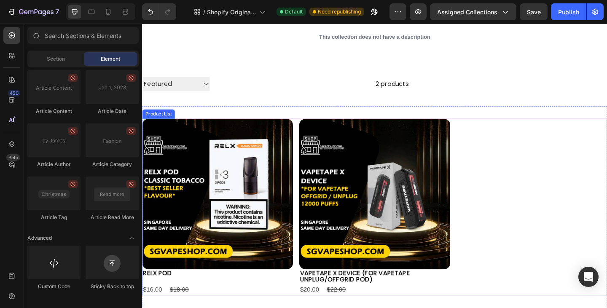
scroll to position [0, 0]
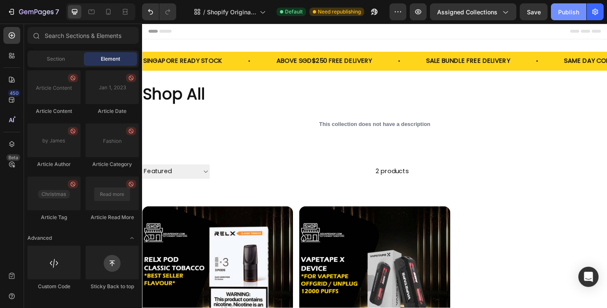
click at [573, 13] on div "Publish" at bounding box center [568, 12] width 21 height 9
